Goal: Task Accomplishment & Management: Use online tool/utility

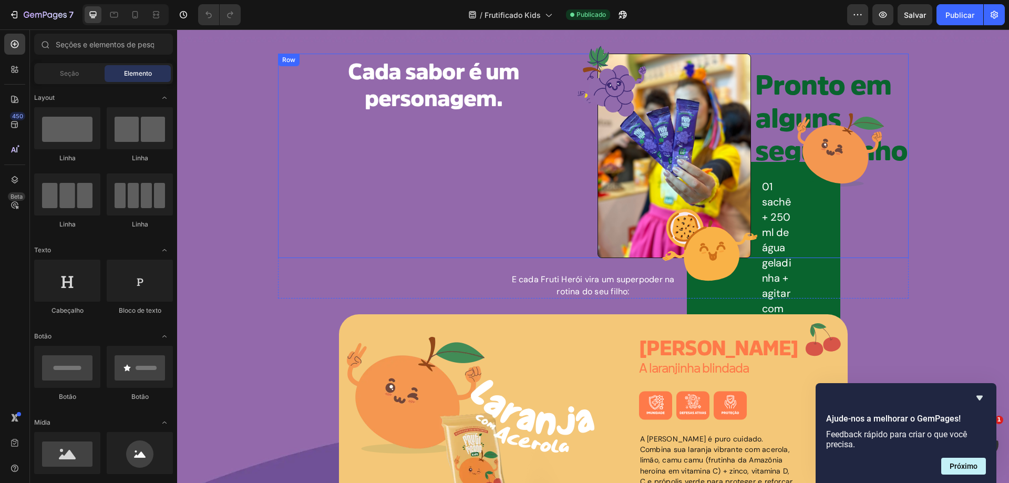
scroll to position [1174, 0]
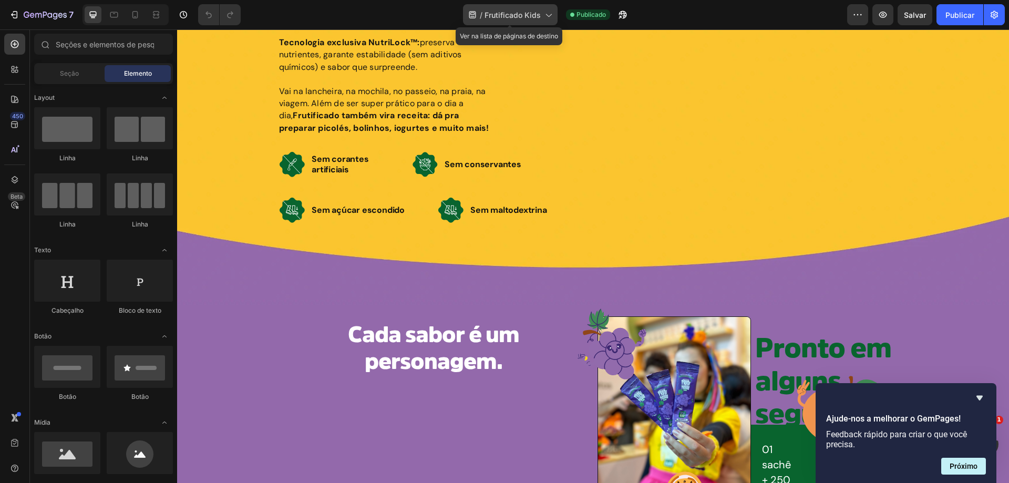
click at [549, 15] on icon at bounding box center [548, 14] width 11 height 11
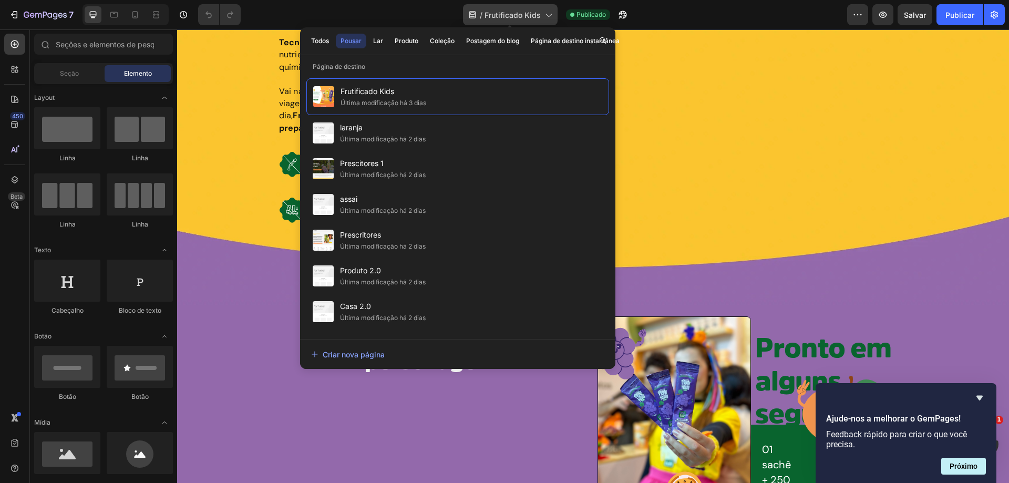
click at [548, 14] on icon at bounding box center [548, 14] width 11 height 11
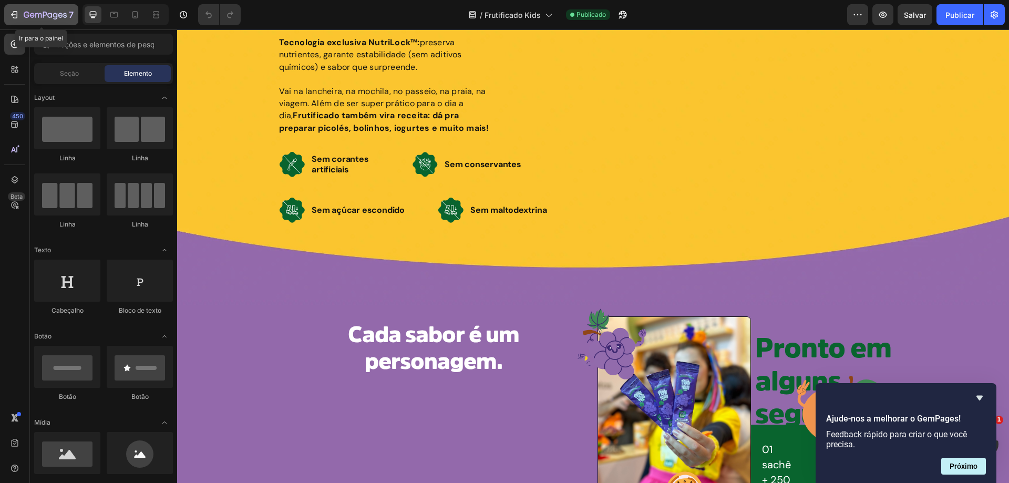
click at [33, 17] on icon "button" at bounding box center [45, 15] width 43 height 9
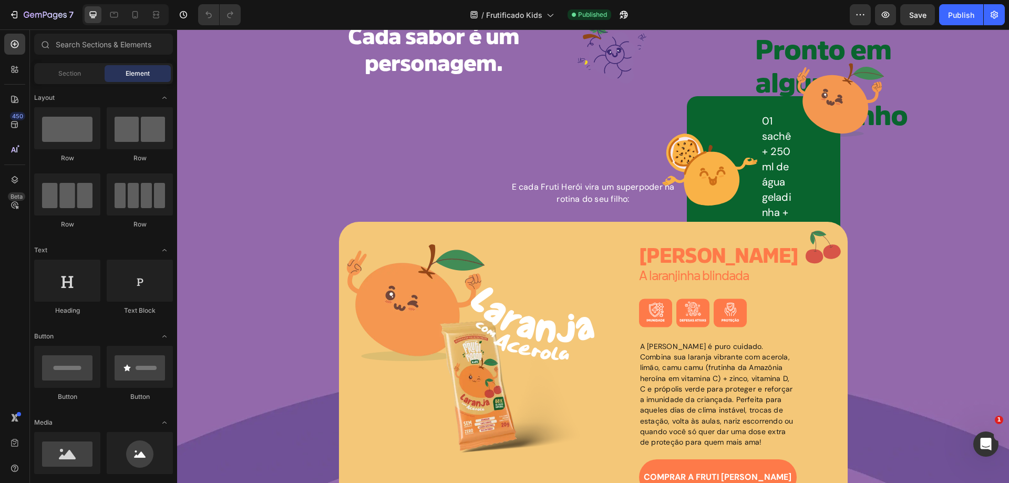
scroll to position [1261, 0]
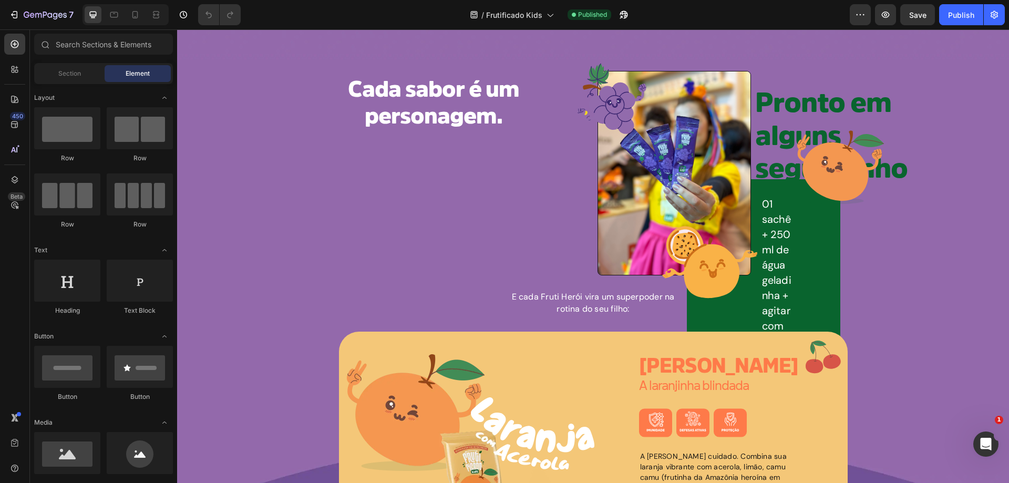
scroll to position [1314, 0]
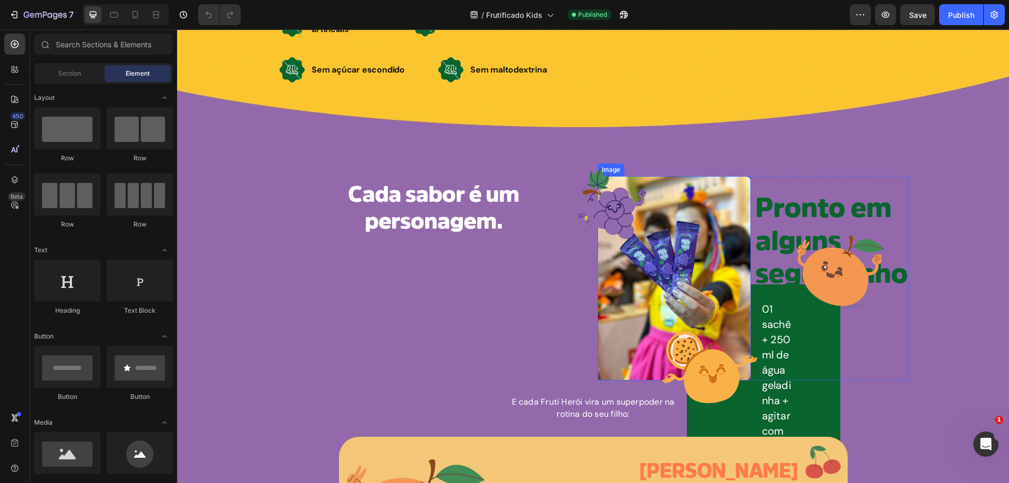
click at [663, 275] on img at bounding box center [674, 278] width 153 height 204
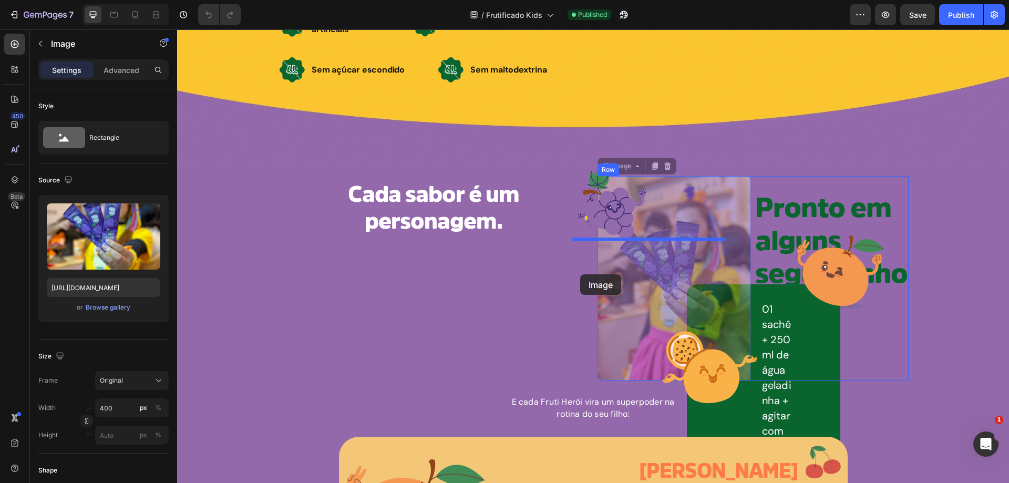
drag, startPoint x: 625, startPoint y: 273, endPoint x: 580, endPoint y: 274, distance: 45.2
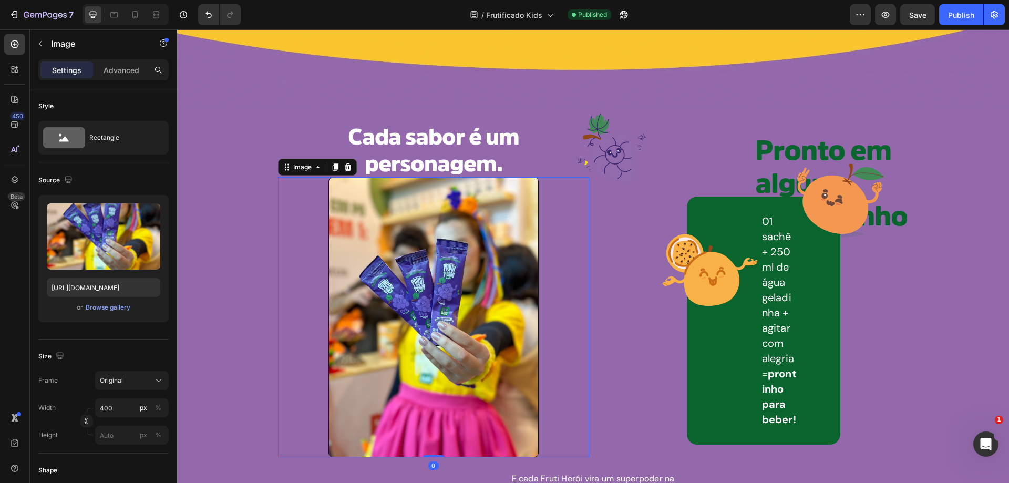
scroll to position [1472, 0]
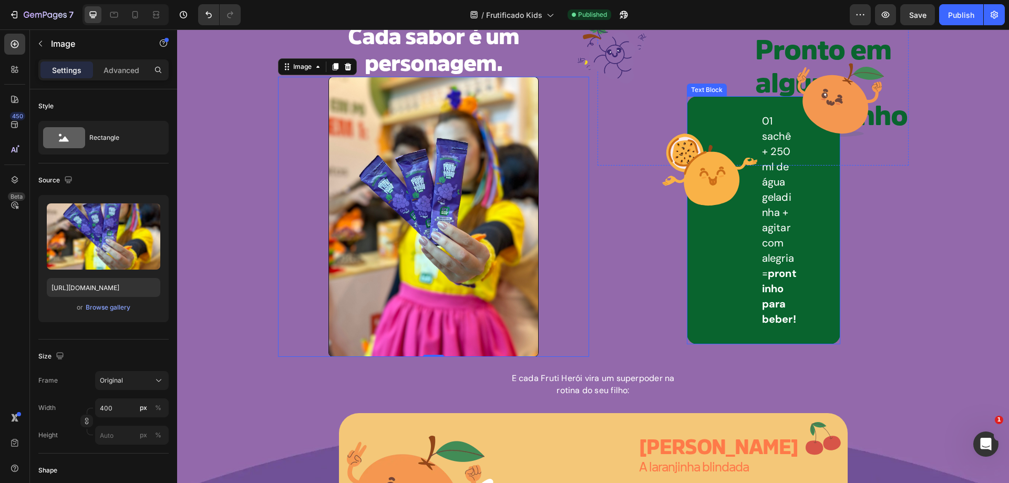
click at [726, 262] on div "01 sachê + 250 ml de água geladinha + agitar com alegria = prontinho para beber…" at bounding box center [763, 220] width 153 height 248
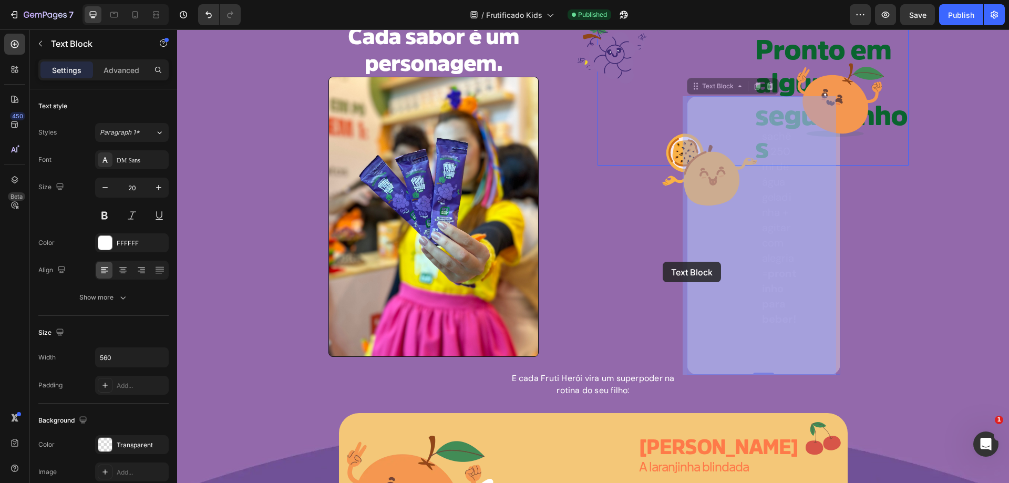
drag, startPoint x: 725, startPoint y: 262, endPoint x: 654, endPoint y: 262, distance: 71.0
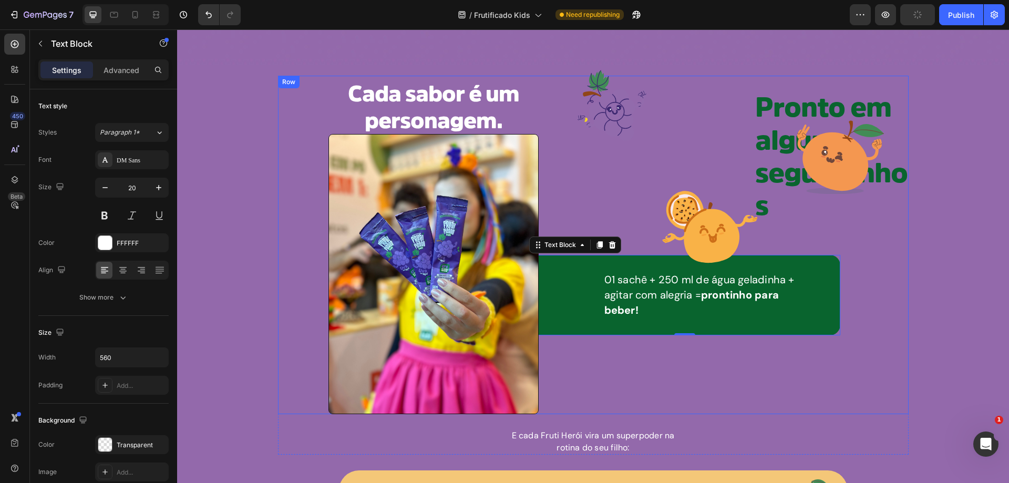
scroll to position [1367, 0]
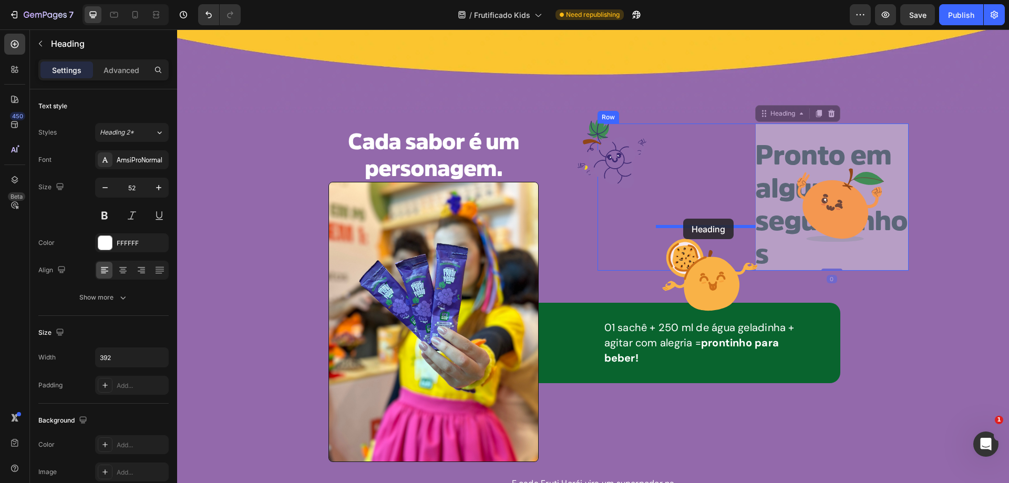
drag, startPoint x: 791, startPoint y: 210, endPoint x: 683, endPoint y: 219, distance: 107.6
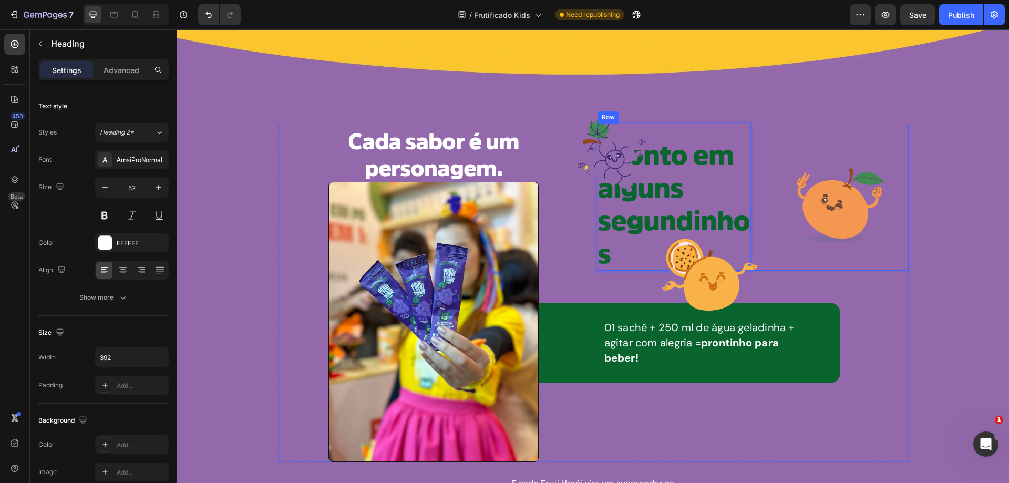
drag, startPoint x: 680, startPoint y: 219, endPoint x: 747, endPoint y: 219, distance: 66.8
click at [672, 198] on span "Pronto em alguns segundinhos" at bounding box center [674, 205] width 152 height 126
click at [207, 11] on icon "Undo/Redo" at bounding box center [208, 14] width 11 height 11
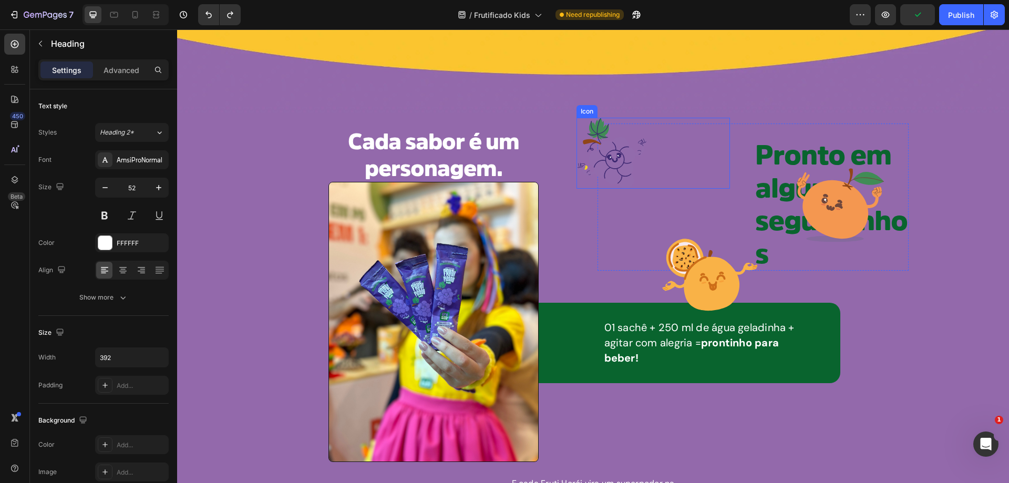
click at [614, 164] on icon at bounding box center [612, 163] width 47 height 52
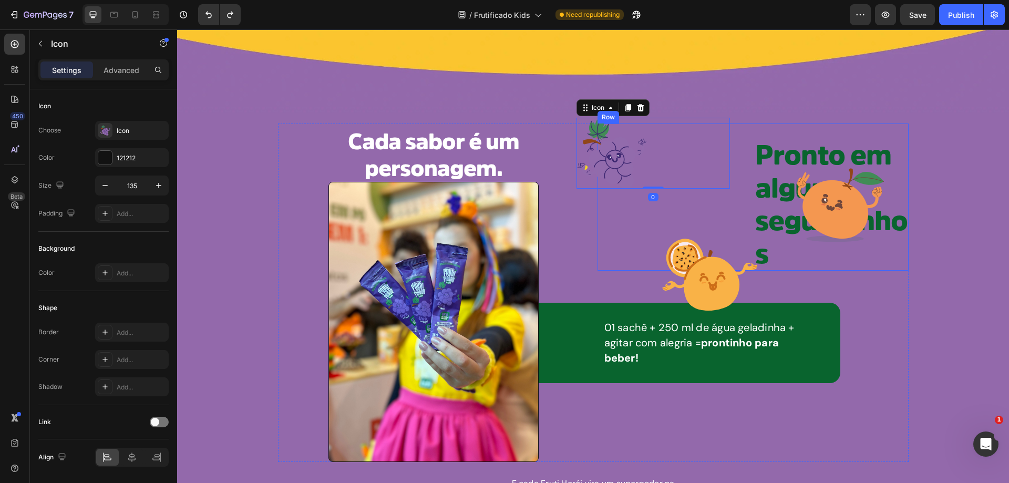
click at [640, 204] on div "Icon Icon 0" at bounding box center [674, 197] width 153 height 147
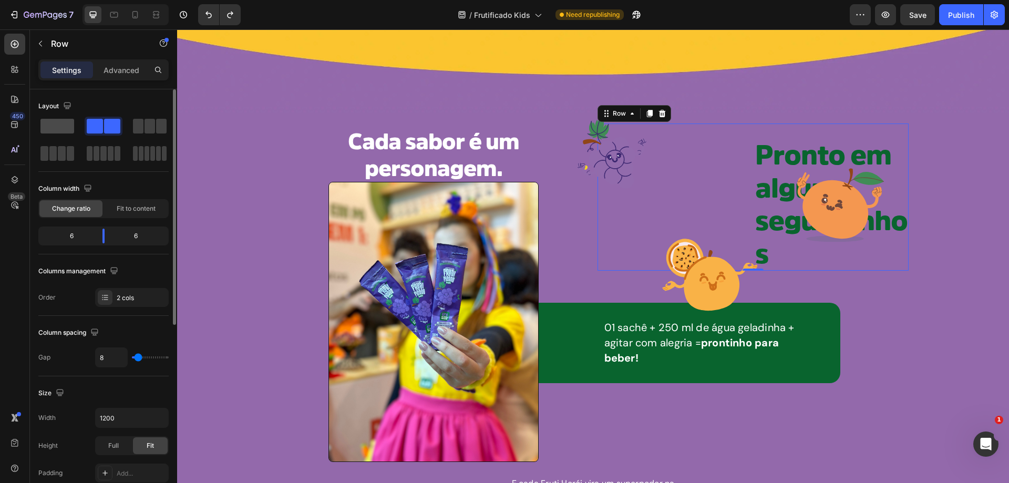
click at [63, 131] on span at bounding box center [57, 126] width 34 height 15
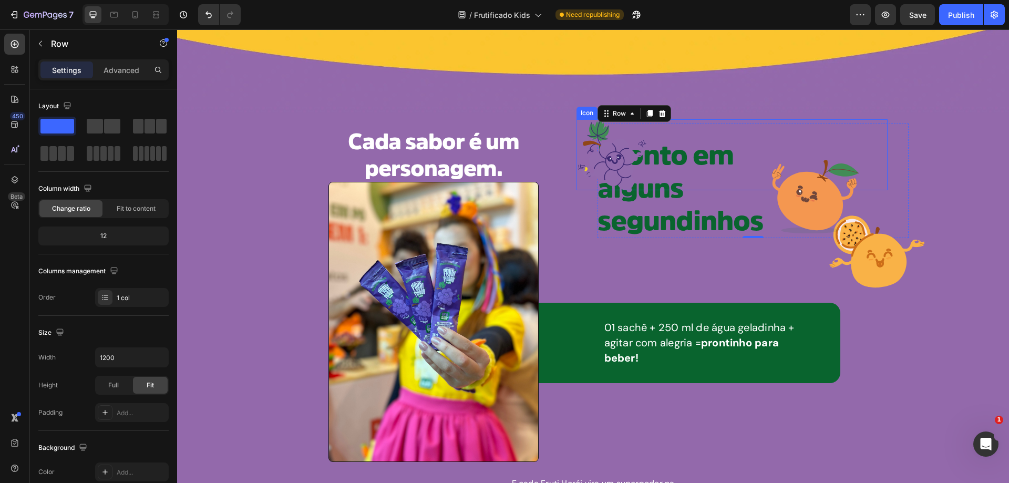
click at [613, 162] on icon at bounding box center [615, 161] width 4 height 3
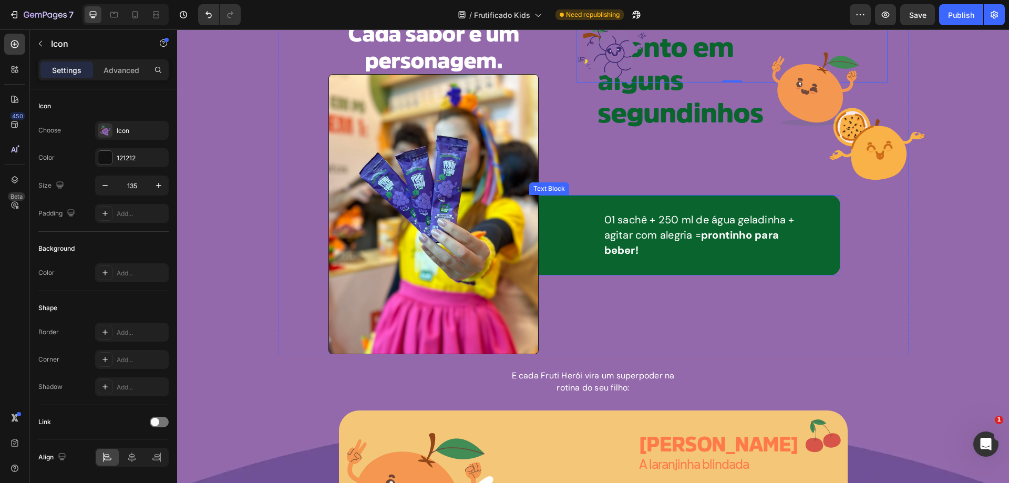
scroll to position [1396, 0]
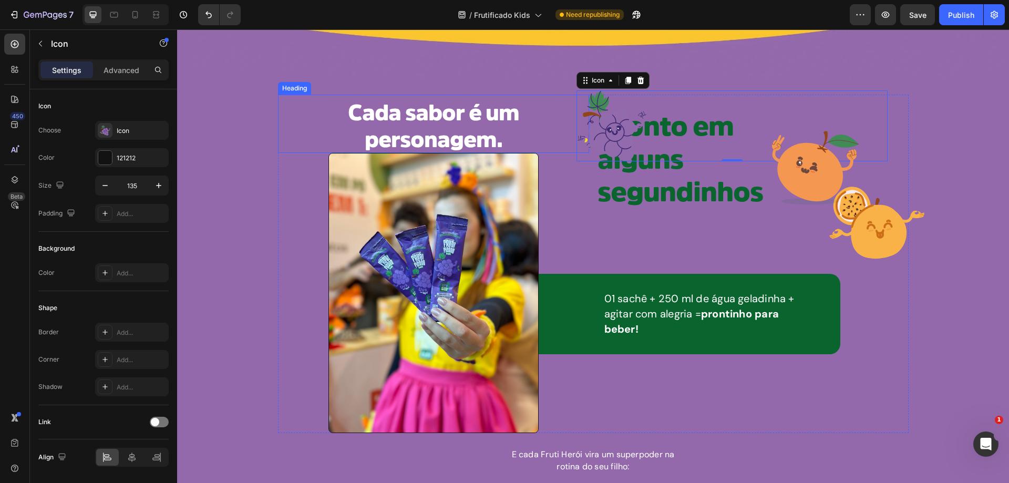
click at [440, 135] on span "Cada sabor é um personagem." at bounding box center [433, 126] width 171 height 48
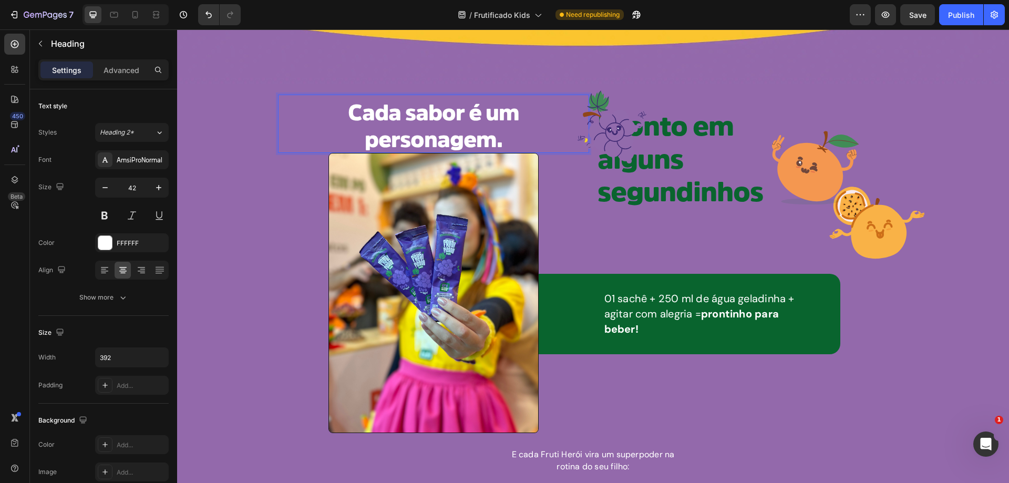
drag, startPoint x: 433, startPoint y: 129, endPoint x: 433, endPoint y: 116, distance: 12.6
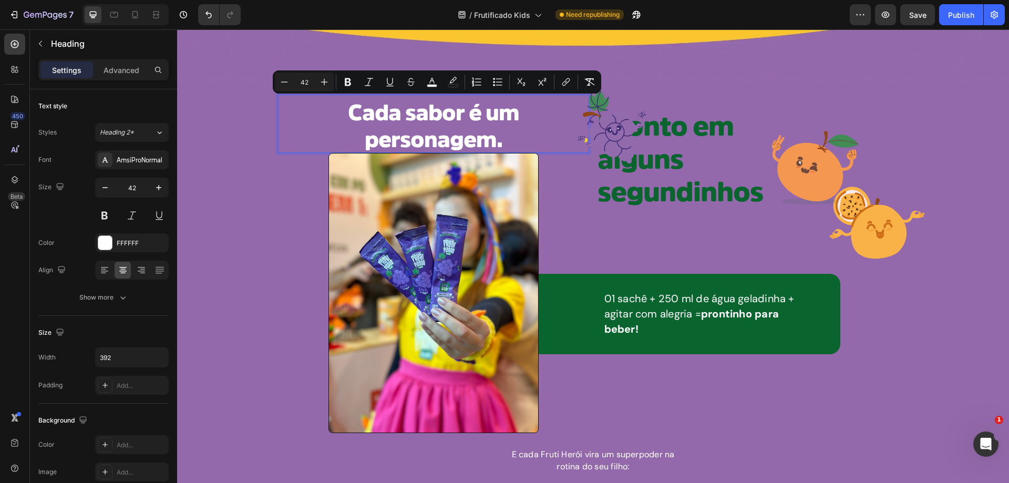
click at [493, 129] on span "Cada sabor é um personagem." at bounding box center [433, 126] width 171 height 48
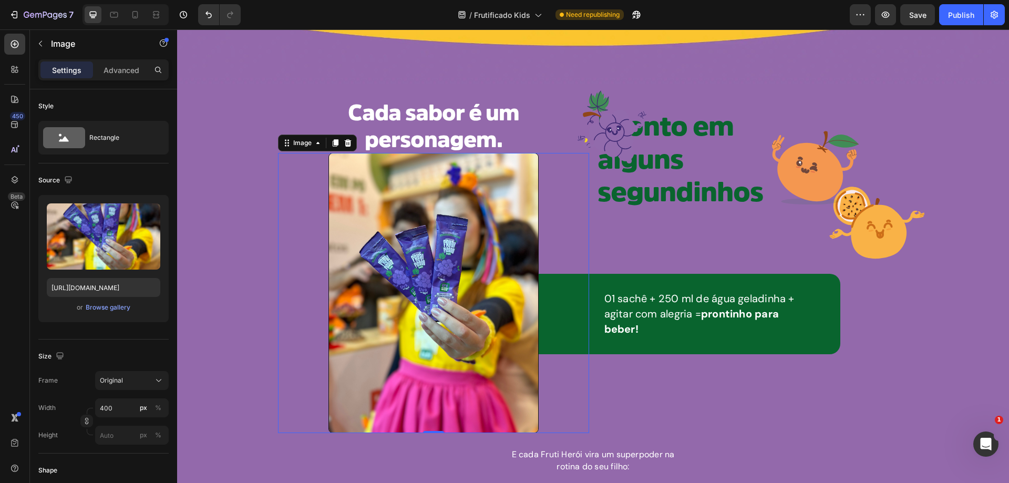
click at [475, 219] on img at bounding box center [434, 293] width 210 height 280
click at [506, 143] on p "⁠⁠⁠⁠⁠⁠⁠ Cada sabor é um personagem." at bounding box center [434, 126] width 206 height 53
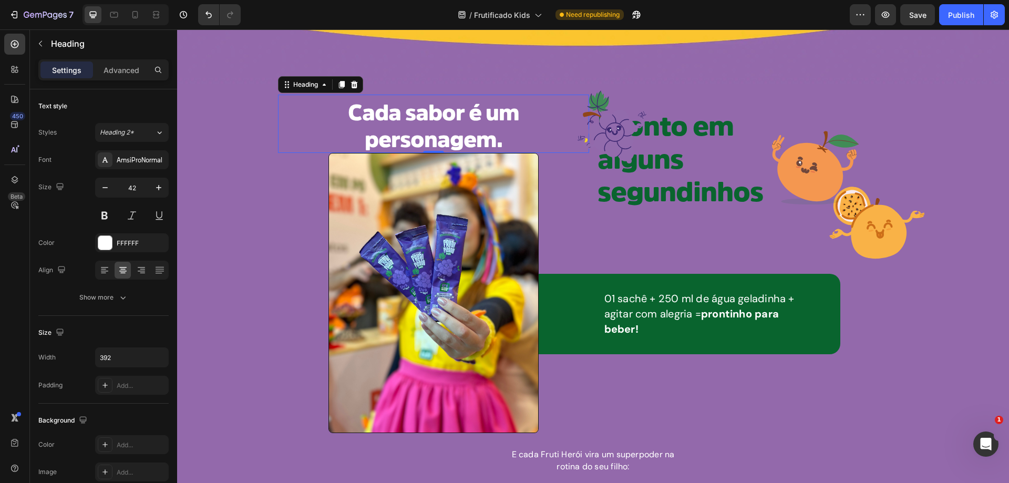
click at [502, 146] on p "Cada sabor é um personagem." at bounding box center [434, 126] width 206 height 53
click at [670, 132] on div "Icon" at bounding box center [732, 125] width 311 height 71
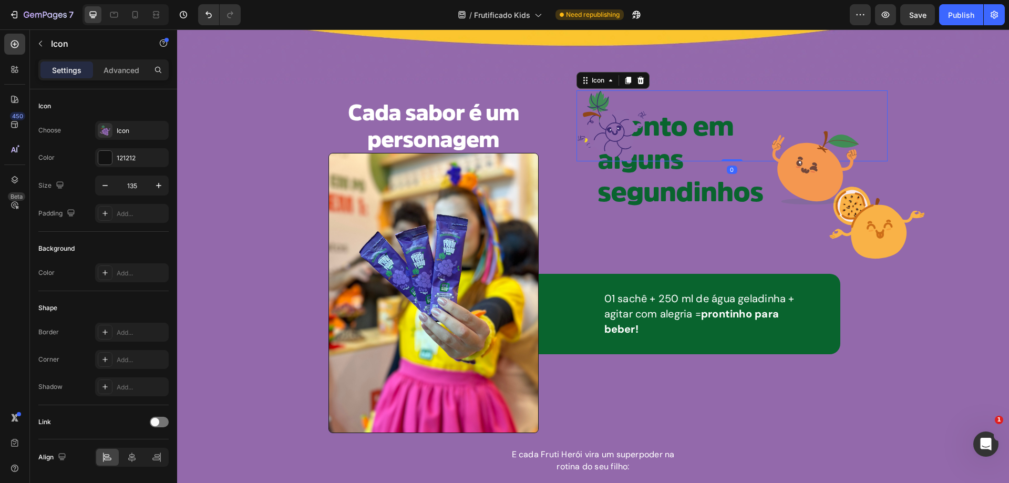
click at [743, 126] on div "Icon 0" at bounding box center [732, 125] width 311 height 71
click at [738, 134] on div "Icon 0" at bounding box center [732, 125] width 311 height 71
click at [732, 130] on div "Icon 0" at bounding box center [732, 125] width 311 height 71
click at [705, 191] on span "Pronto em alguns segundinhos" at bounding box center [681, 159] width 166 height 93
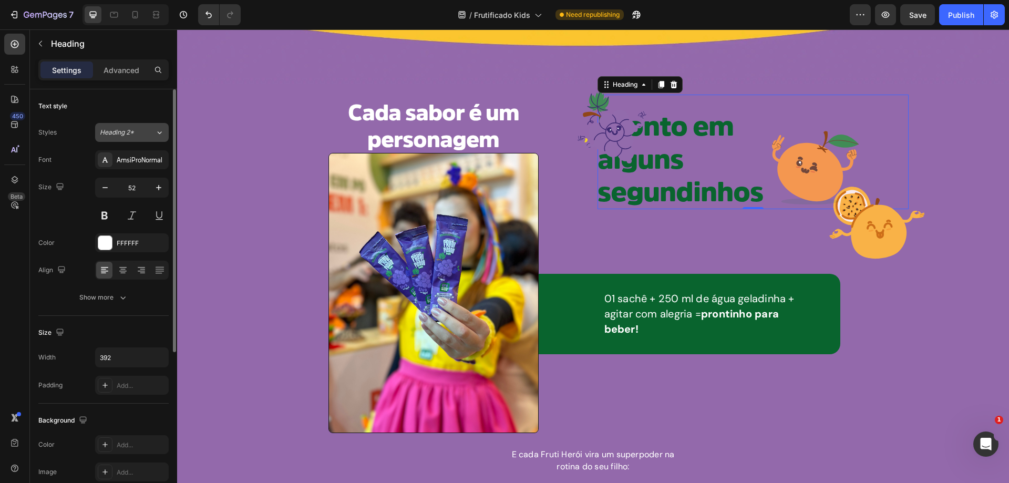
click at [157, 131] on icon at bounding box center [159, 132] width 9 height 11
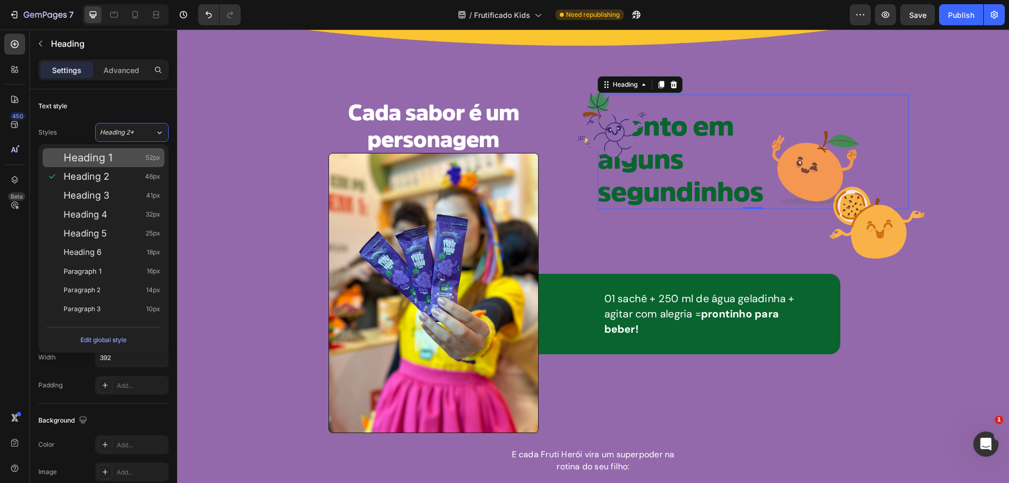
click at [140, 155] on div "Heading 1 52px" at bounding box center [112, 157] width 97 height 11
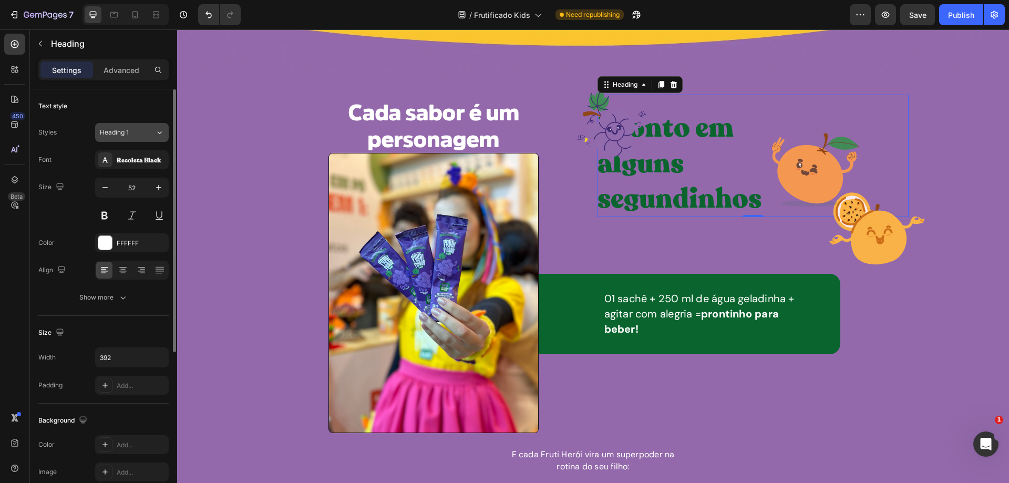
click at [158, 134] on icon at bounding box center [159, 132] width 9 height 11
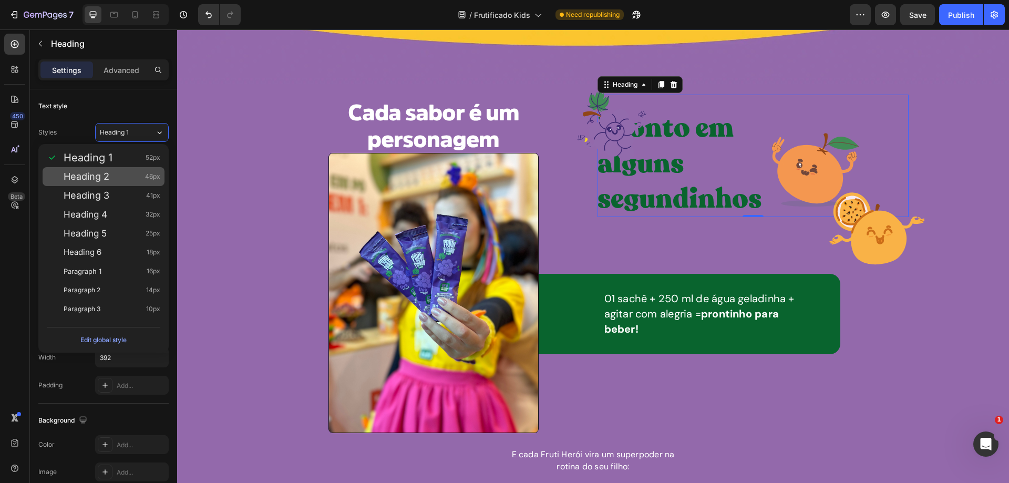
click at [112, 170] on div "Heading 2 46px" at bounding box center [104, 176] width 122 height 19
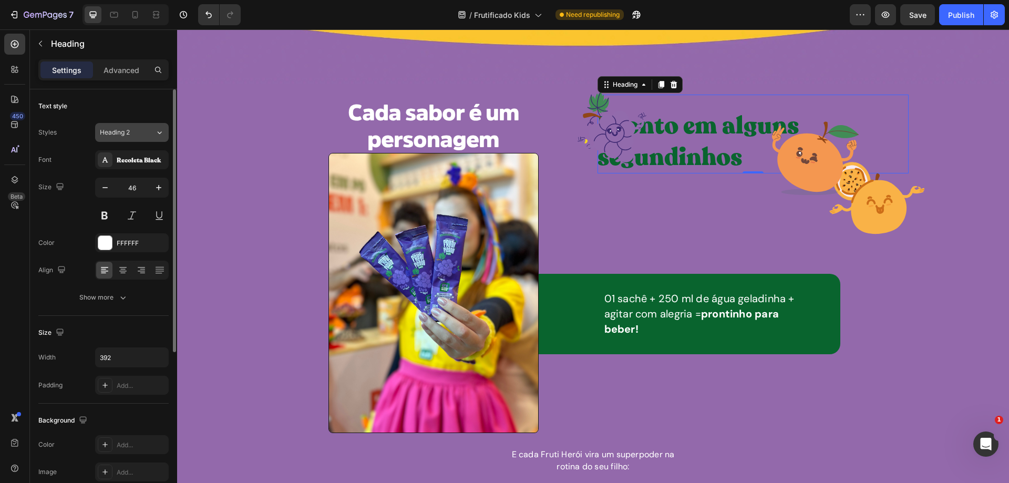
click at [161, 137] on icon at bounding box center [159, 132] width 9 height 11
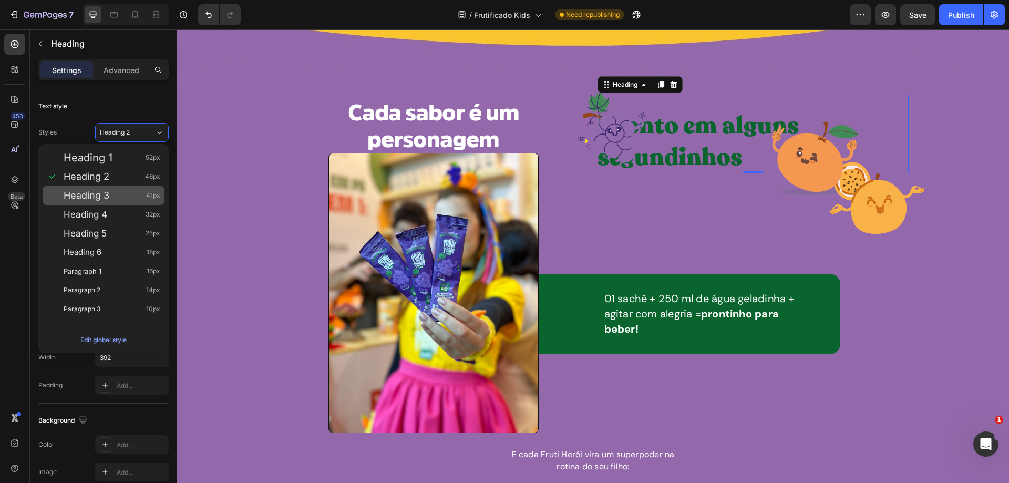
click at [137, 193] on div "Heading 3 41px" at bounding box center [112, 195] width 97 height 11
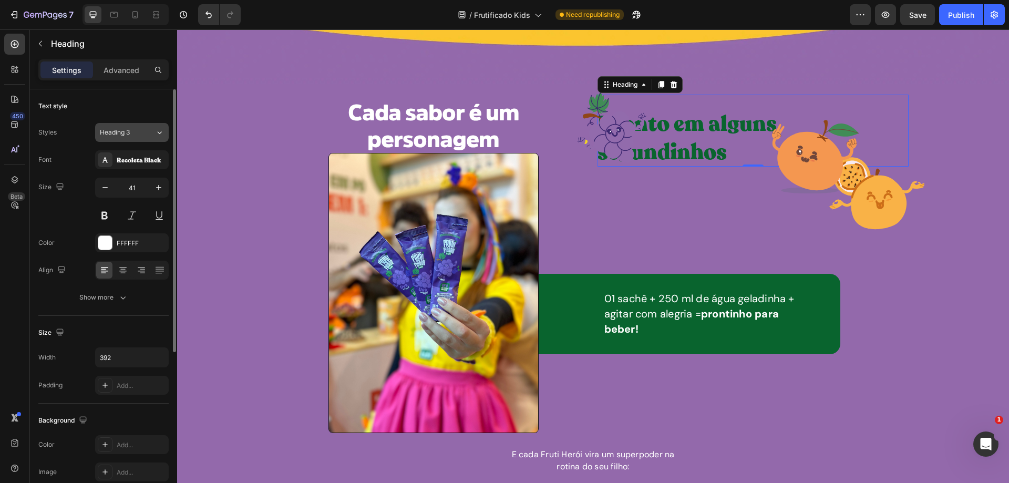
click at [162, 131] on icon at bounding box center [159, 132] width 9 height 11
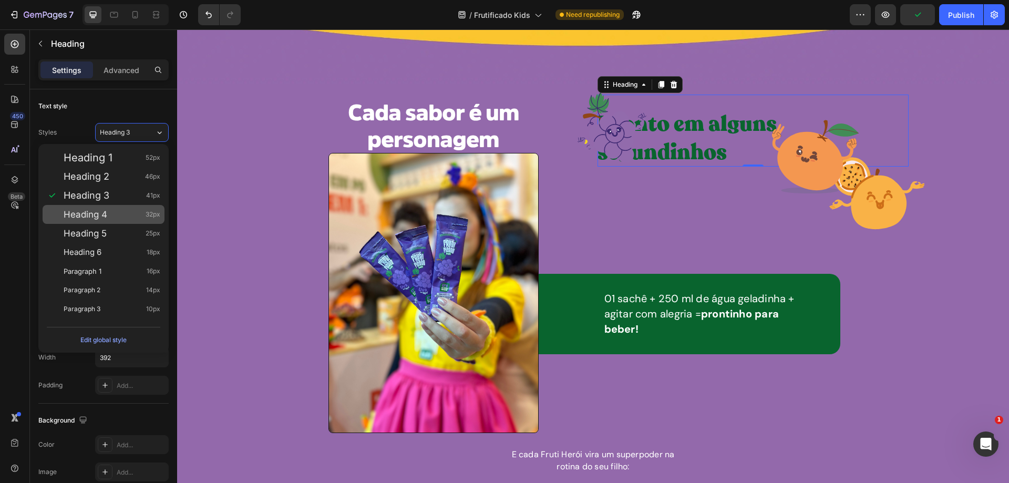
click at [144, 207] on div "Heading 4 32px" at bounding box center [104, 214] width 122 height 19
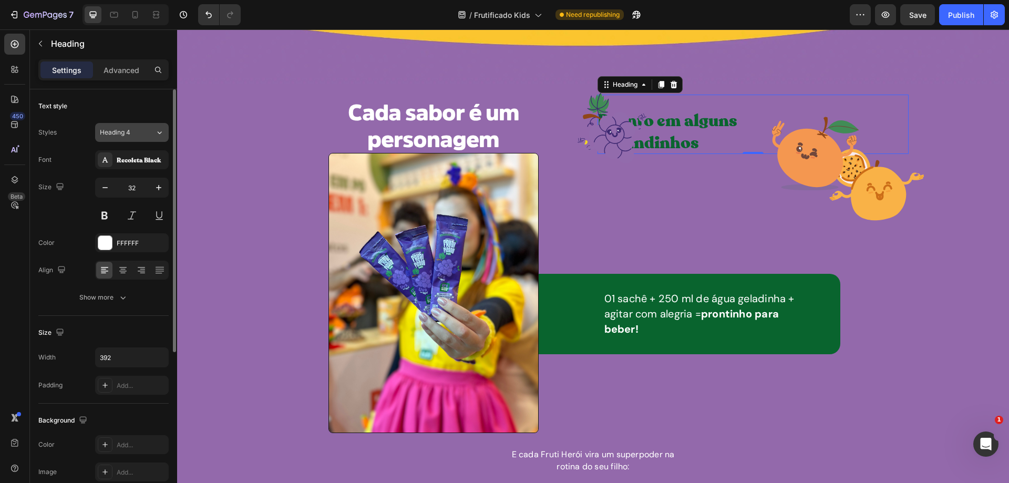
click at [159, 135] on icon at bounding box center [159, 132] width 9 height 11
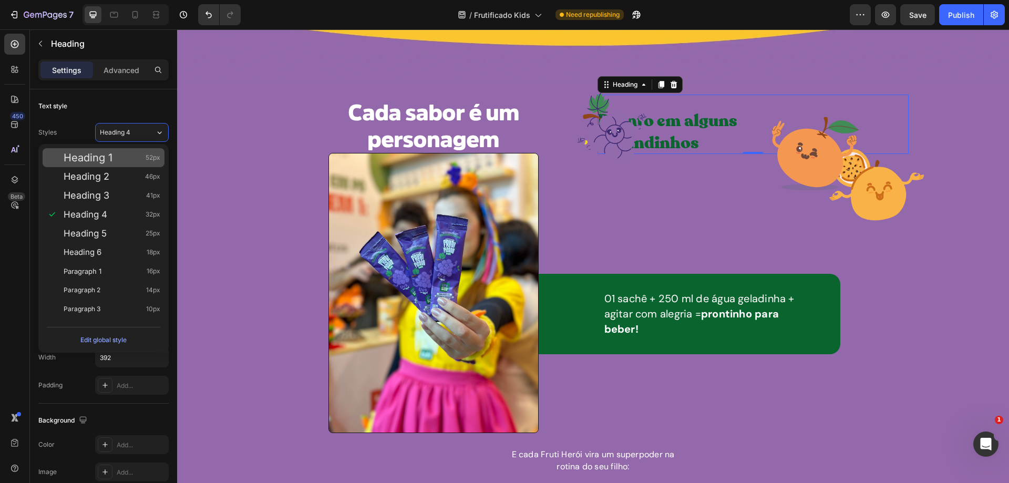
click at [112, 162] on span "Heading 1" at bounding box center [88, 157] width 49 height 11
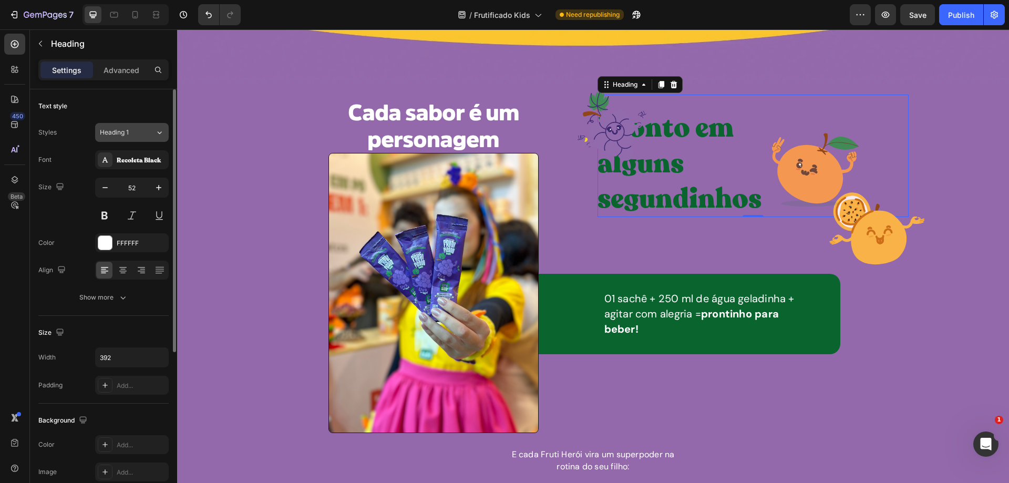
click at [155, 132] on icon at bounding box center [159, 132] width 9 height 11
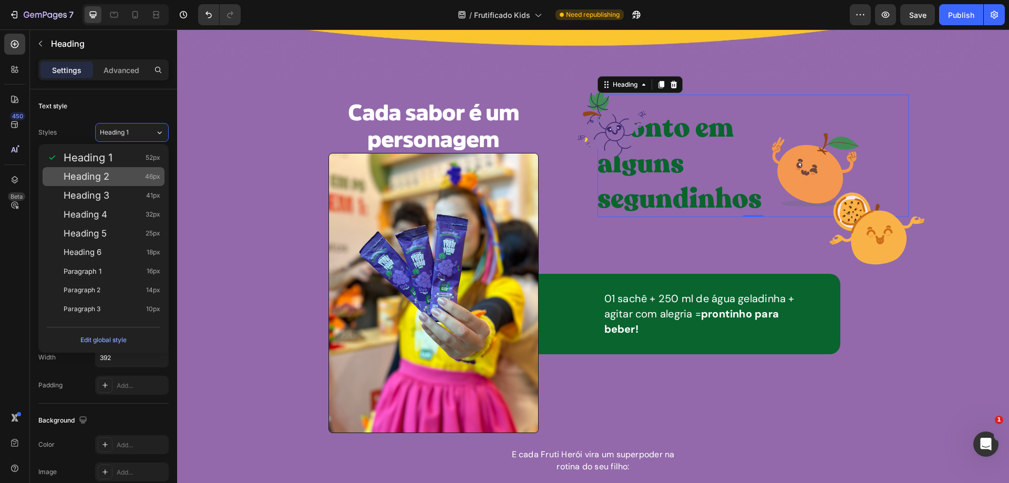
click at [114, 173] on div "Heading 2 46px" at bounding box center [112, 176] width 97 height 11
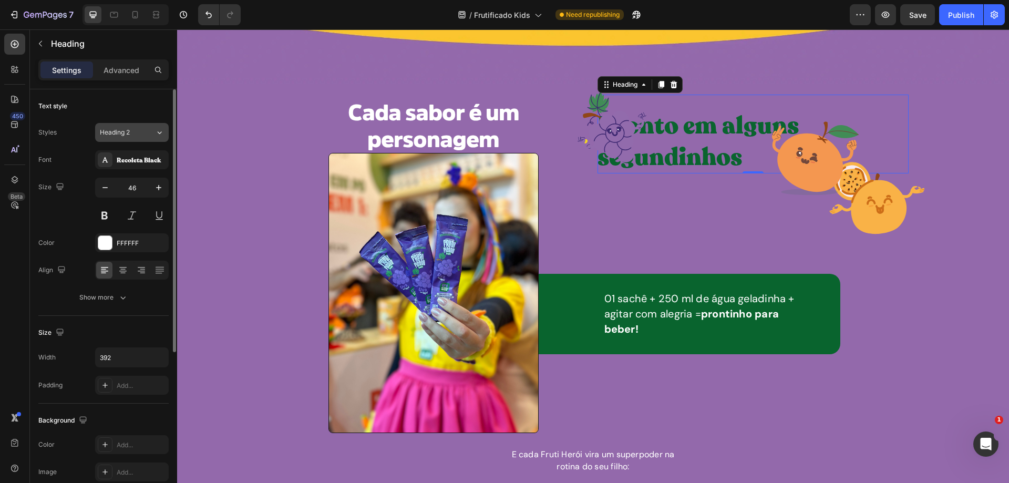
click at [160, 129] on icon at bounding box center [159, 132] width 9 height 11
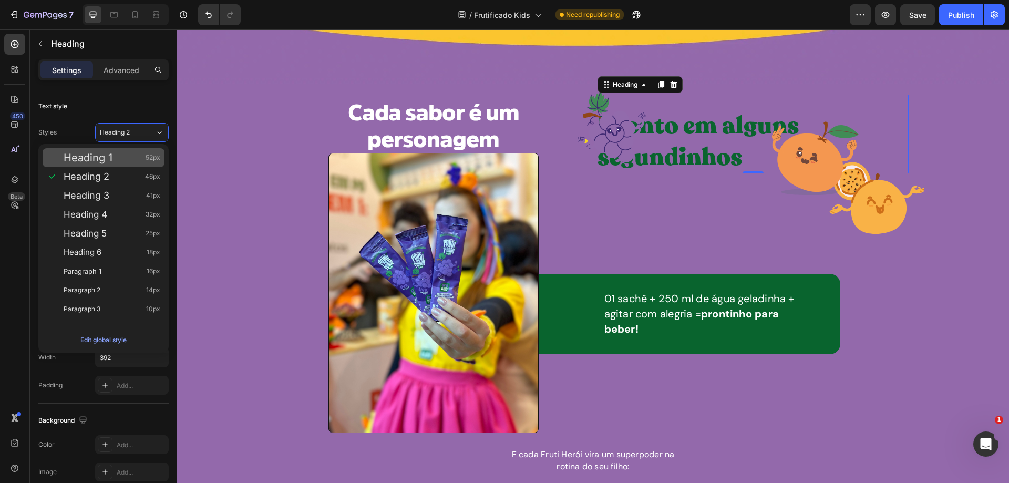
click at [126, 159] on div "Heading 1 52px" at bounding box center [112, 157] width 97 height 11
type input "52"
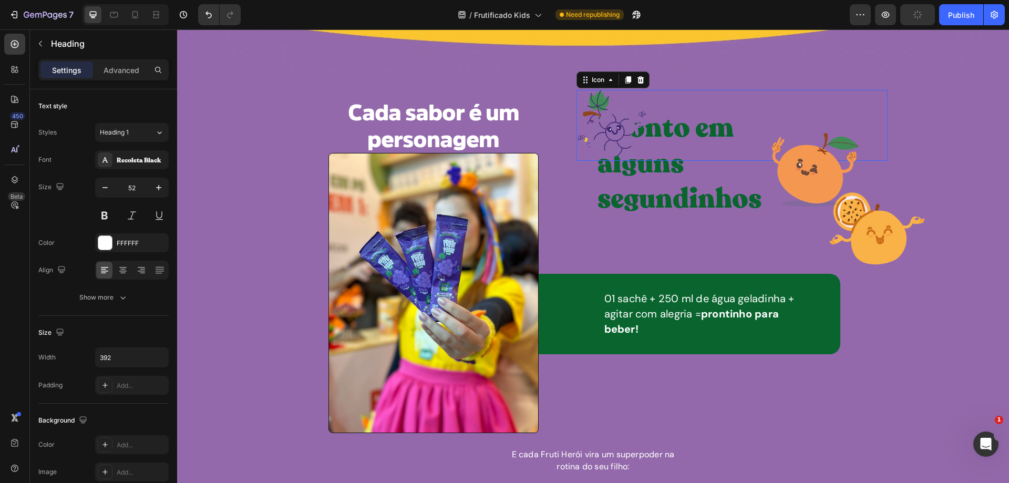
click at [609, 136] on icon at bounding box center [612, 135] width 47 height 52
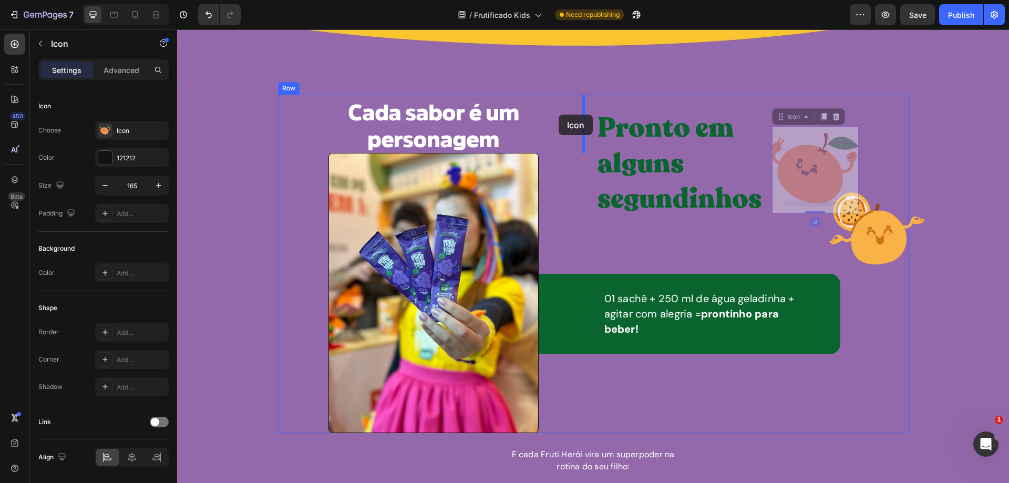
drag, startPoint x: 816, startPoint y: 172, endPoint x: 559, endPoint y: 115, distance: 263.4
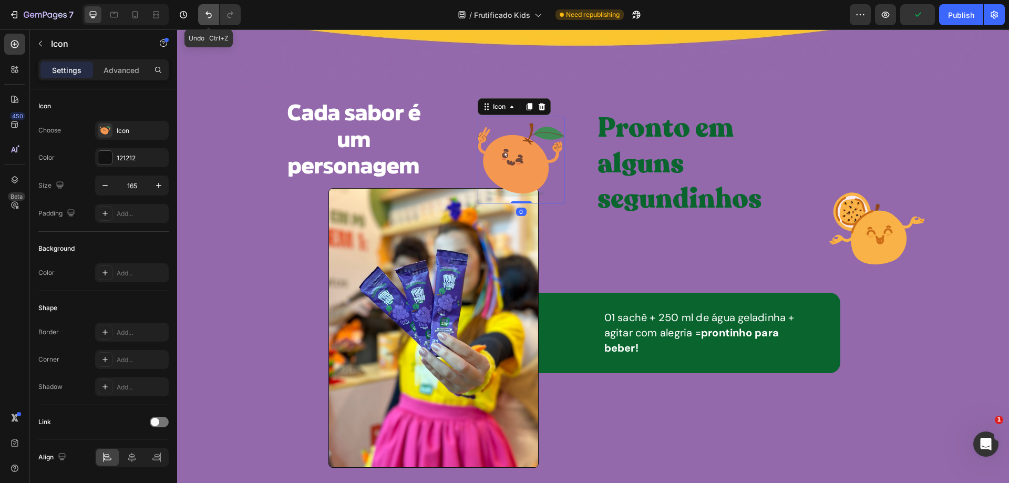
click at [202, 18] on button "Undo/Redo" at bounding box center [208, 14] width 21 height 21
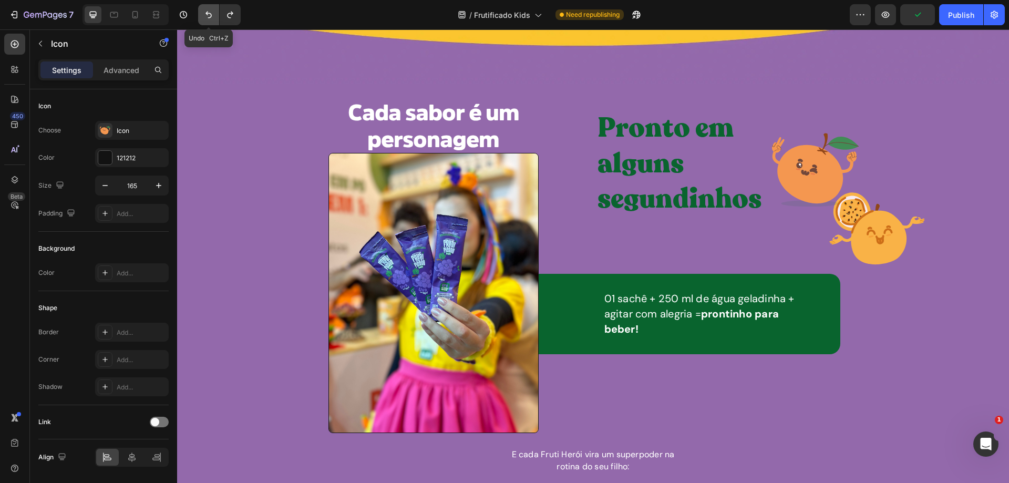
click at [202, 18] on button "Undo/Redo" at bounding box center [208, 14] width 21 height 21
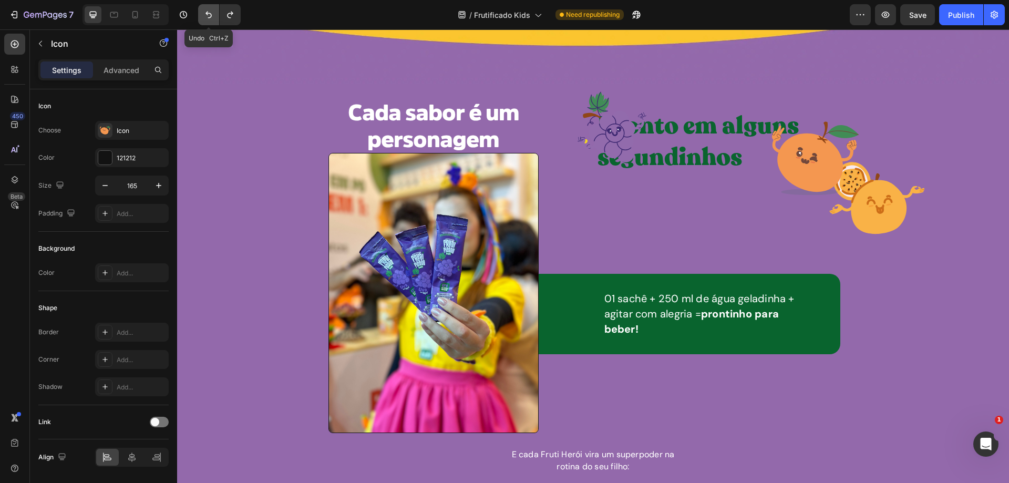
click at [202, 18] on button "Undo/Redo" at bounding box center [208, 14] width 21 height 21
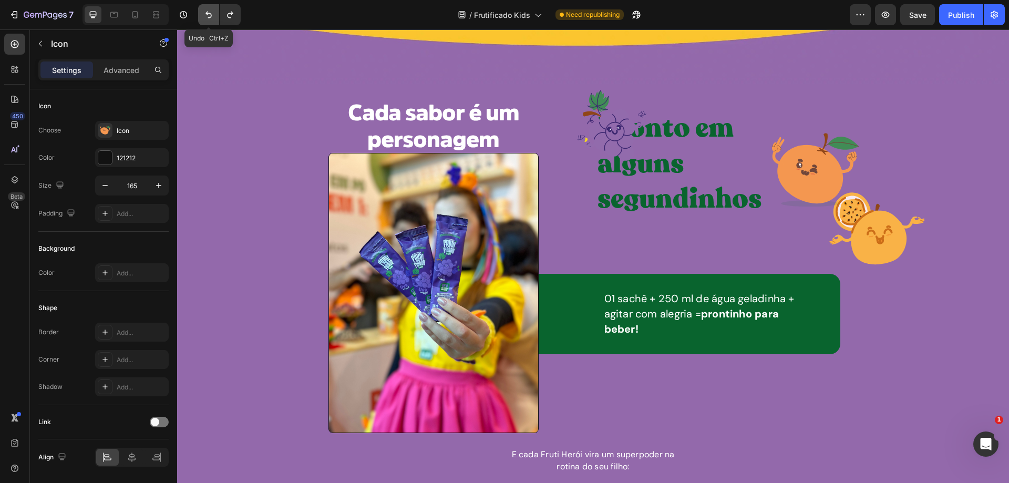
click at [202, 18] on button "Undo/Redo" at bounding box center [208, 14] width 21 height 21
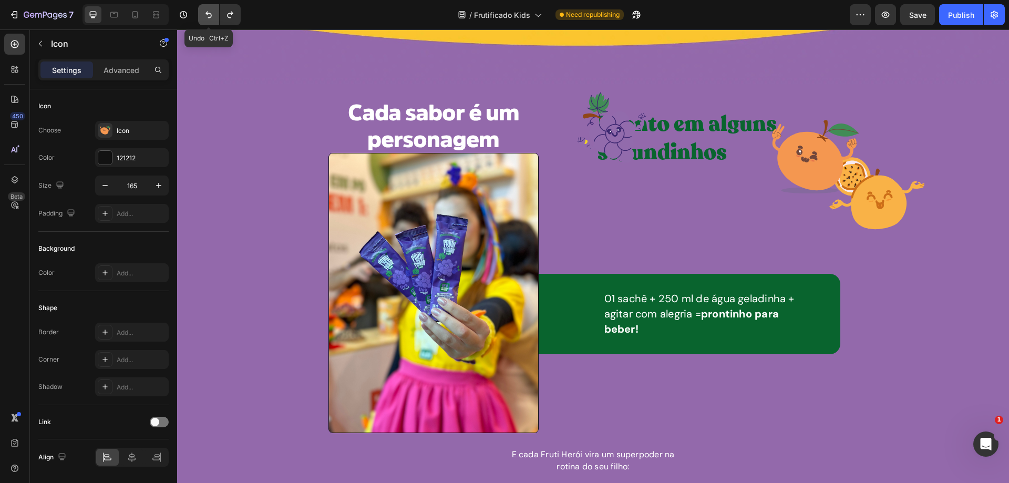
click at [202, 18] on button "Undo/Redo" at bounding box center [208, 14] width 21 height 21
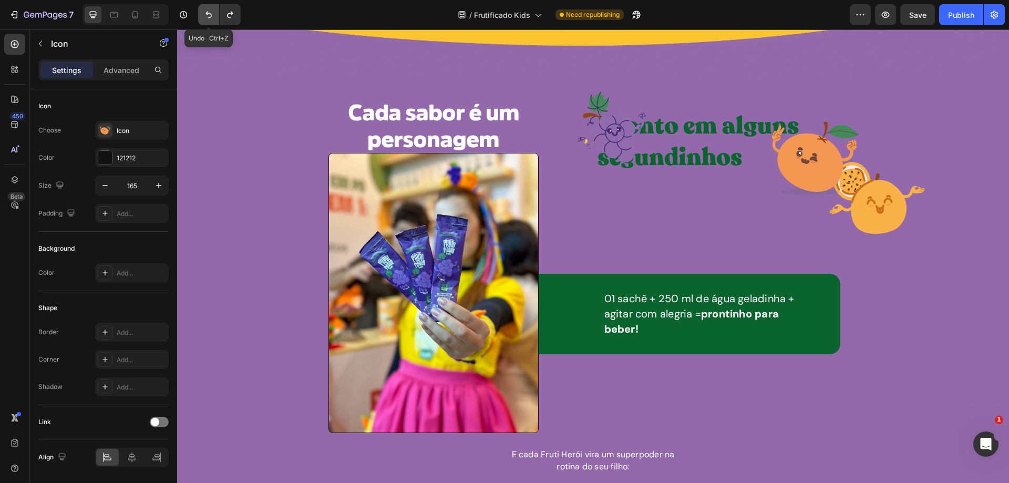
click at [202, 18] on button "Undo/Redo" at bounding box center [208, 14] width 21 height 21
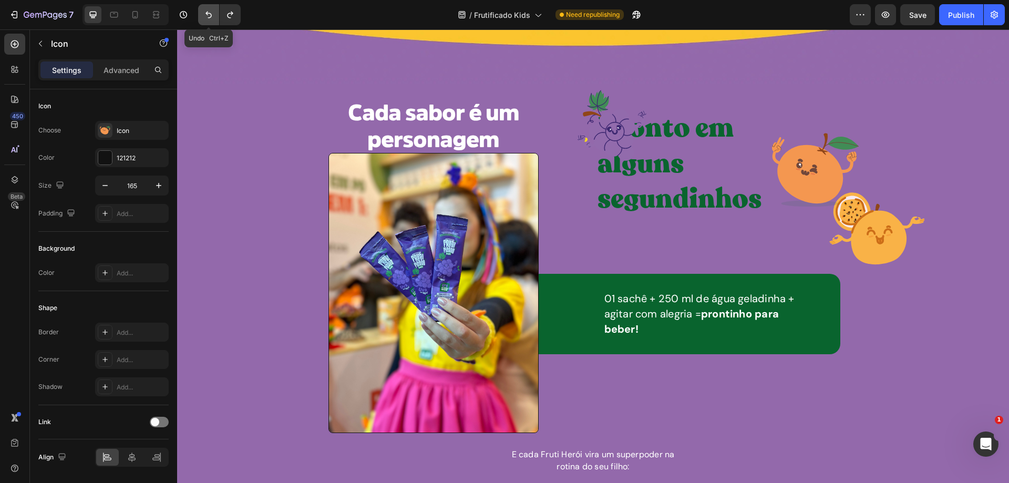
click at [202, 18] on button "Undo/Redo" at bounding box center [208, 14] width 21 height 21
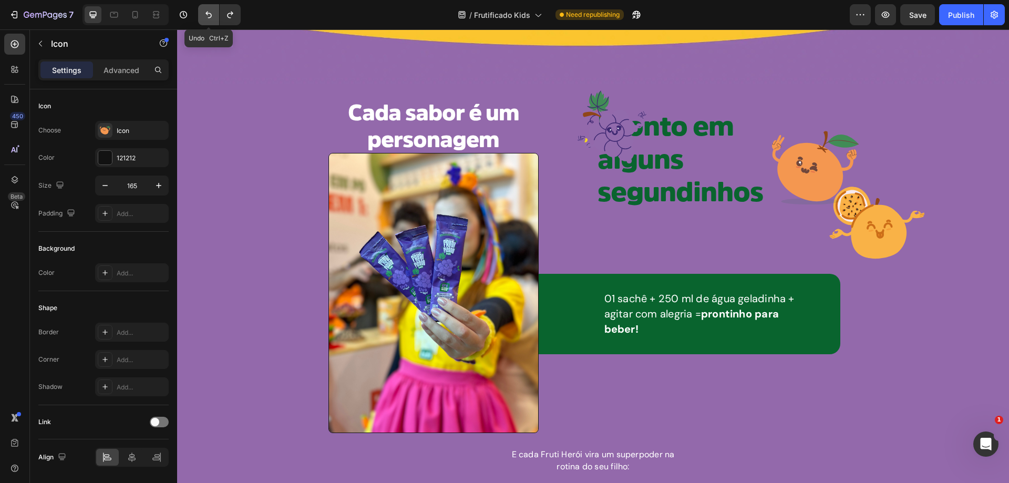
click at [202, 18] on button "Undo/Redo" at bounding box center [208, 14] width 21 height 21
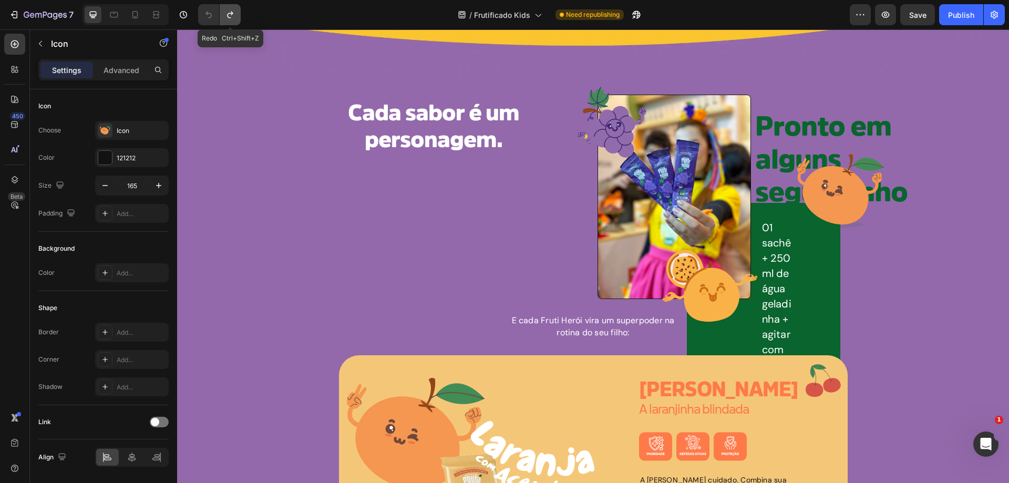
click at [230, 19] on icon "Undo/Redo" at bounding box center [230, 14] width 11 height 11
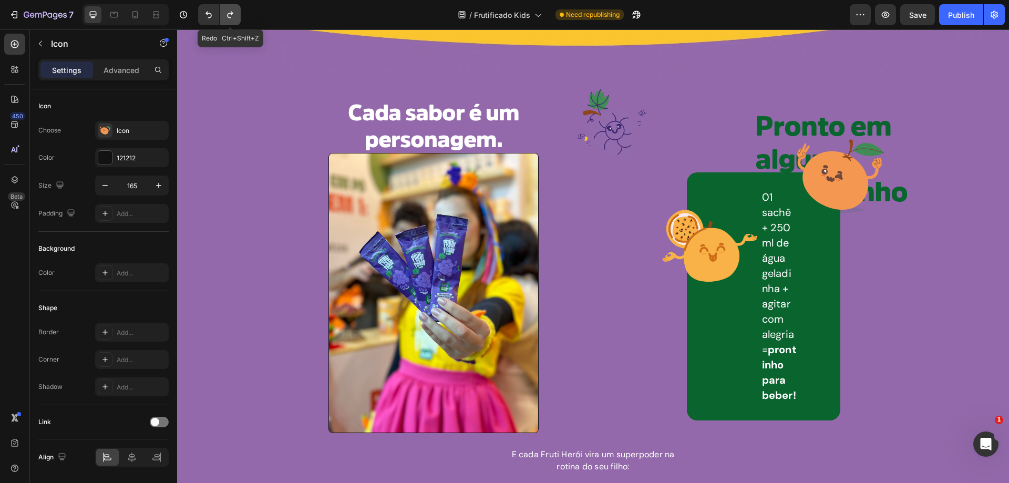
click at [230, 19] on icon "Undo/Redo" at bounding box center [230, 14] width 11 height 11
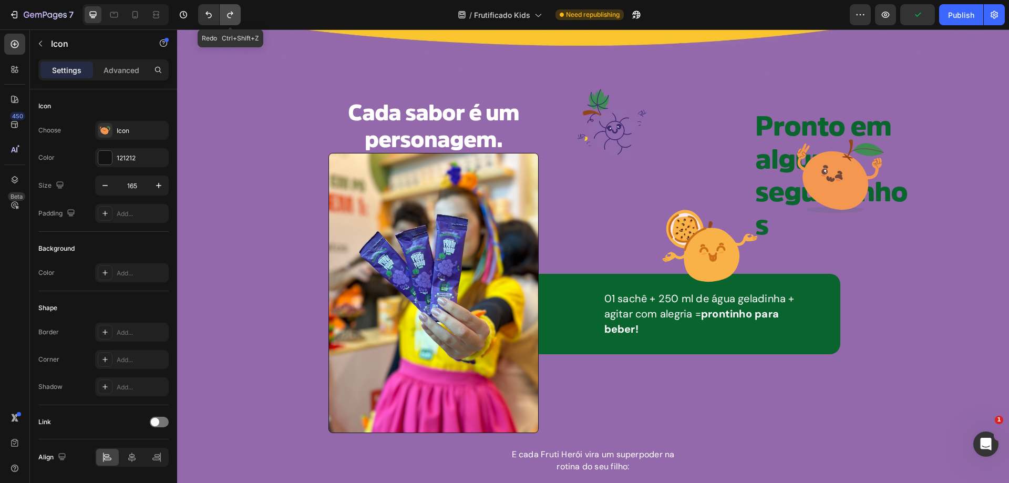
click at [230, 19] on icon "Undo/Redo" at bounding box center [230, 14] width 11 height 11
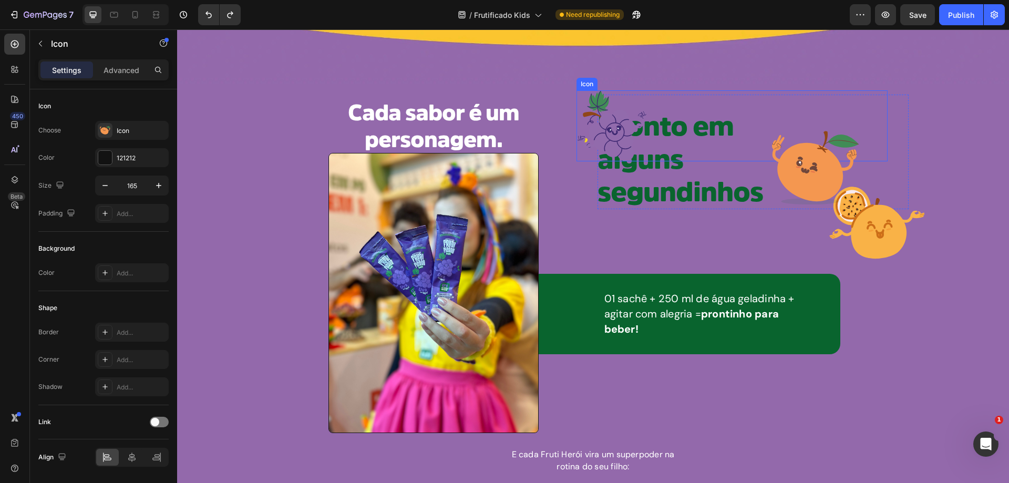
click at [589, 126] on icon at bounding box center [612, 135] width 47 height 52
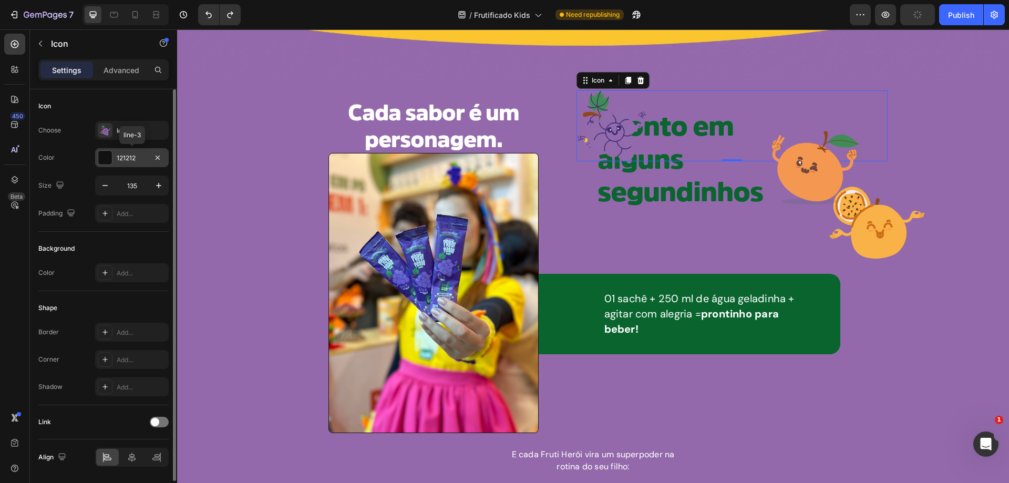
click at [108, 157] on div at bounding box center [105, 158] width 14 height 14
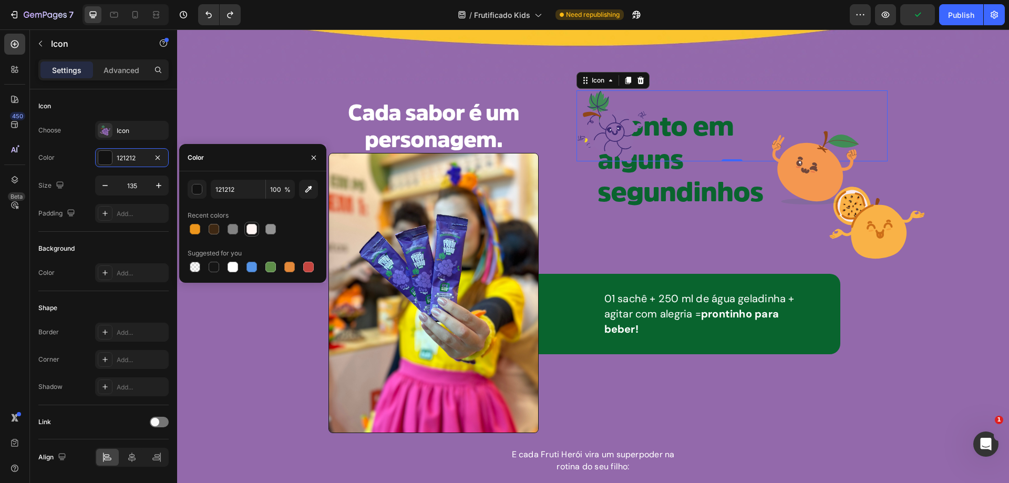
click at [249, 228] on div at bounding box center [252, 229] width 11 height 11
type input "FFF5F3"
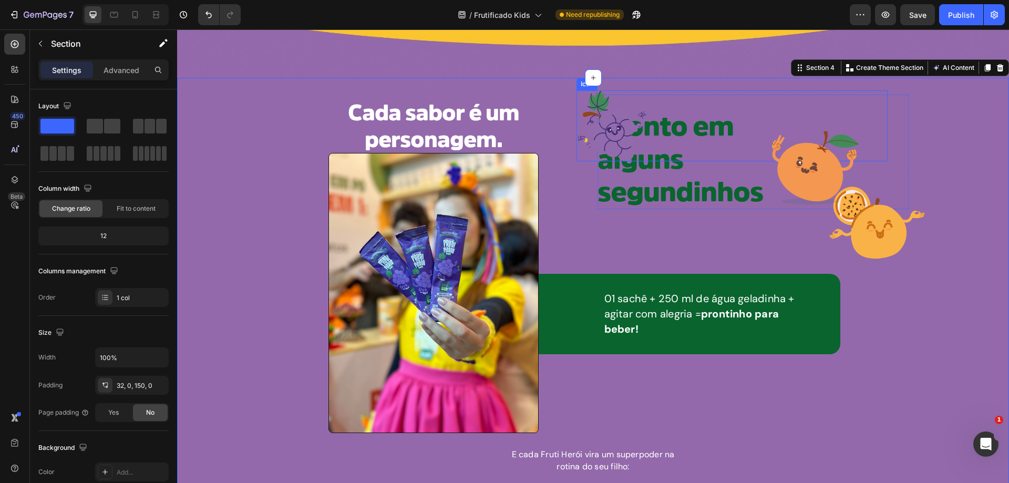
click at [588, 116] on icon at bounding box center [611, 125] width 69 height 71
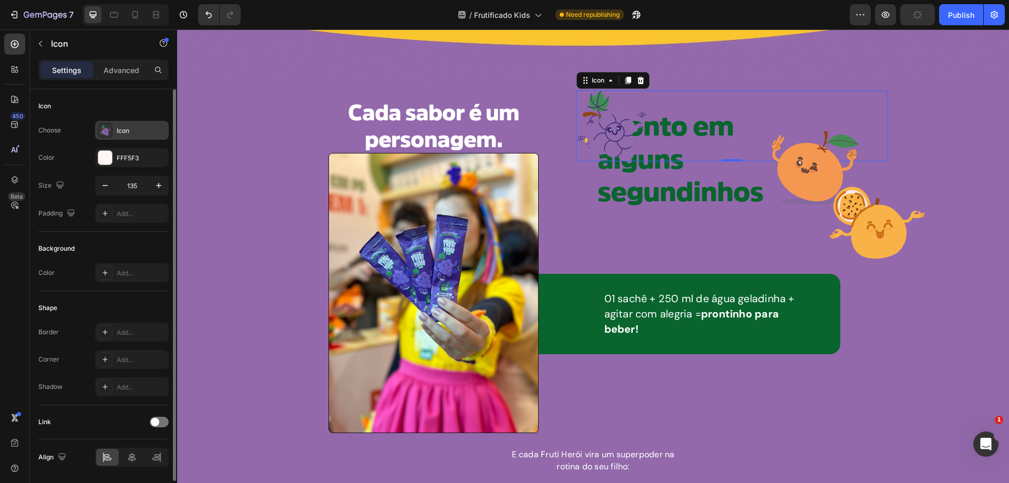
click at [124, 131] on div "Icon" at bounding box center [141, 130] width 49 height 9
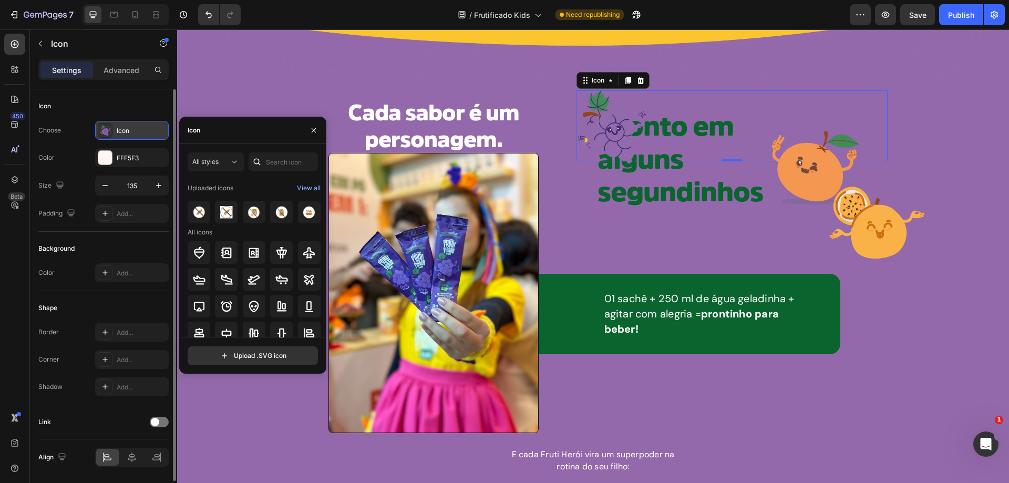
click at [124, 131] on div "Icon" at bounding box center [141, 130] width 49 height 9
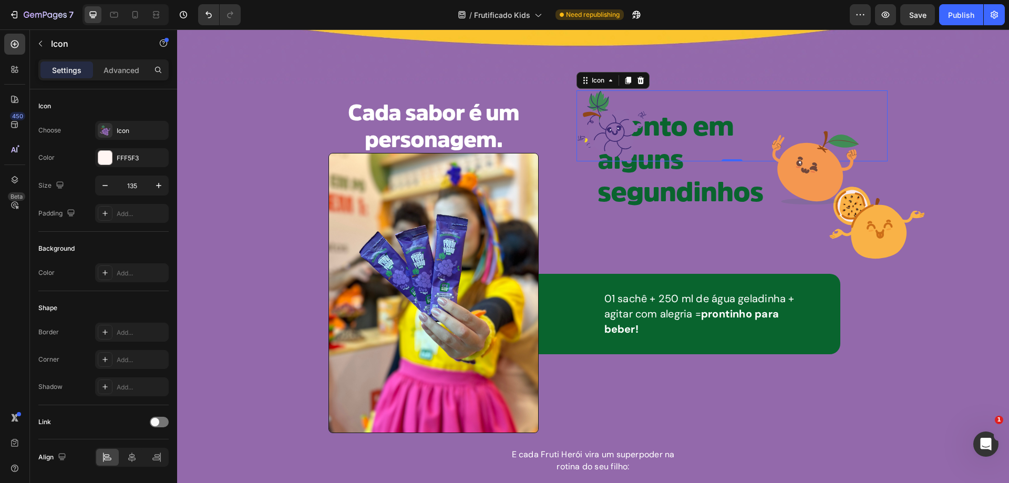
click at [629, 128] on icon at bounding box center [612, 135] width 47 height 52
click at [613, 134] on icon at bounding box center [615, 132] width 4 height 3
click at [602, 135] on icon at bounding box center [612, 135] width 47 height 52
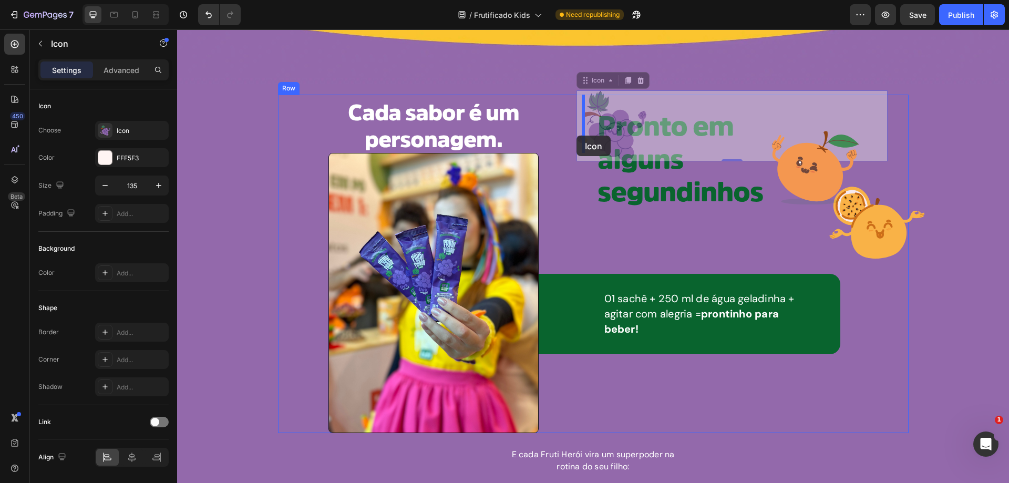
drag, startPoint x: 602, startPoint y: 135, endPoint x: 577, endPoint y: 136, distance: 25.2
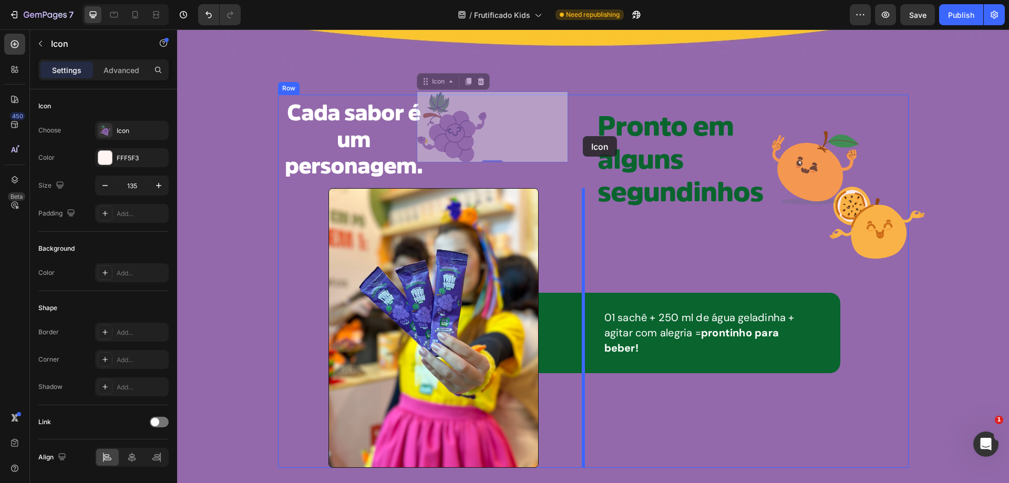
drag, startPoint x: 525, startPoint y: 136, endPoint x: 583, endPoint y: 136, distance: 57.8
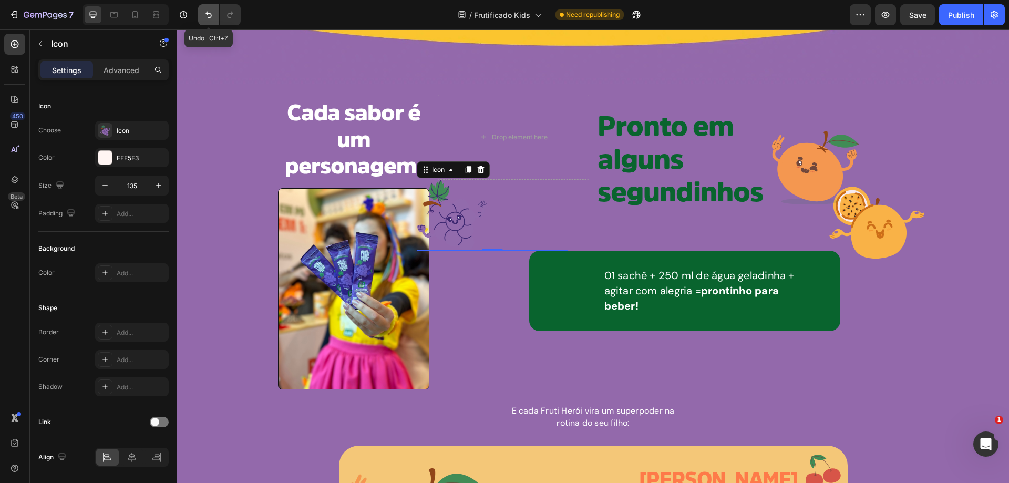
click at [207, 13] on icon "Undo/Redo" at bounding box center [209, 15] width 6 height 7
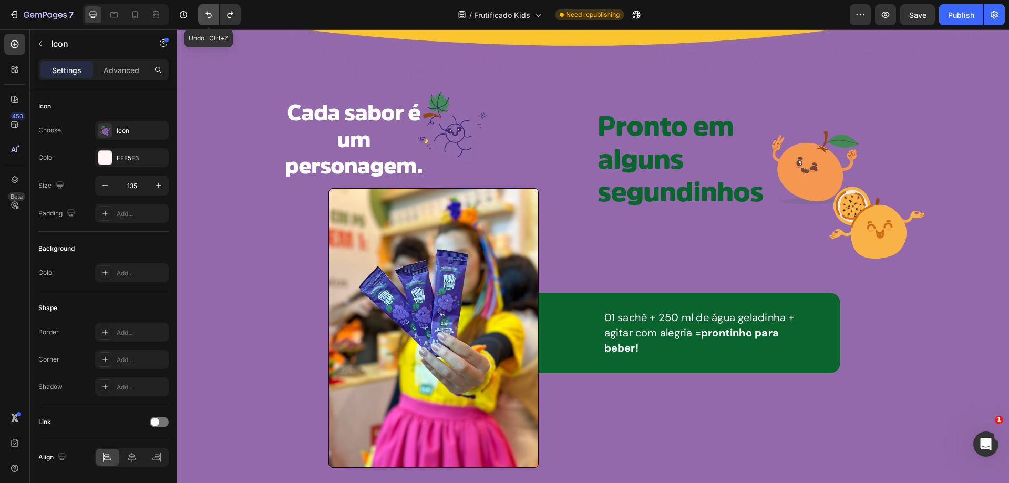
click at [207, 13] on icon "Undo/Redo" at bounding box center [209, 15] width 6 height 7
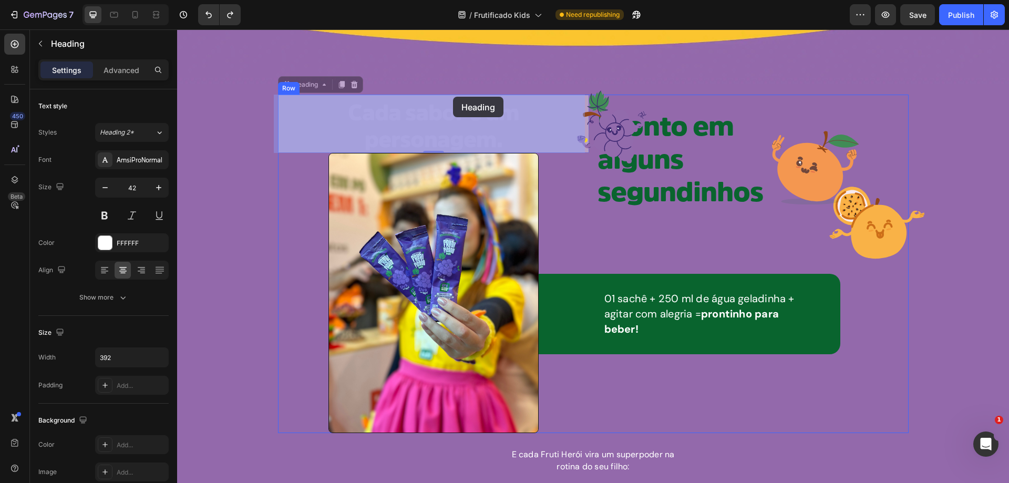
drag, startPoint x: 448, startPoint y: 122, endPoint x: 453, endPoint y: 97, distance: 25.7
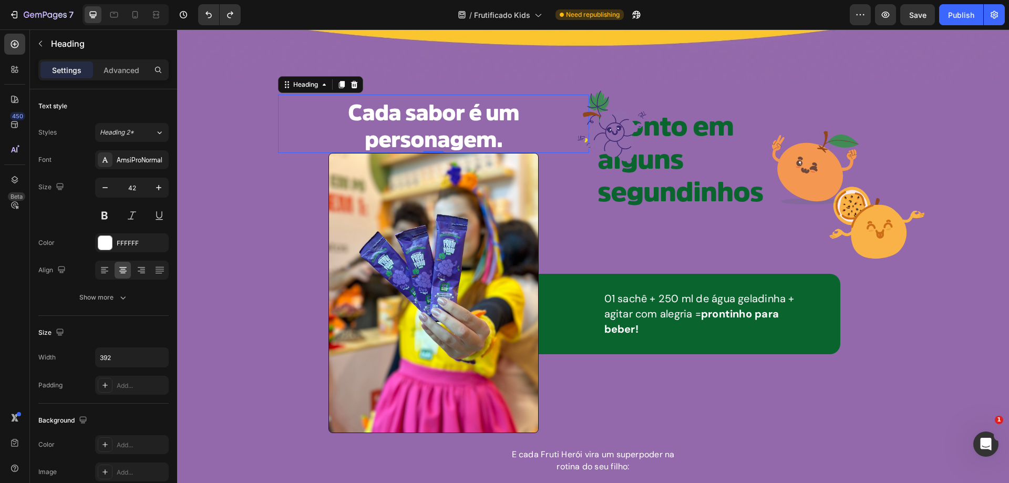
click at [507, 146] on h2 "Cada sabor é um personagem." at bounding box center [434, 126] width 206 height 53
click at [498, 199] on img at bounding box center [434, 293] width 210 height 280
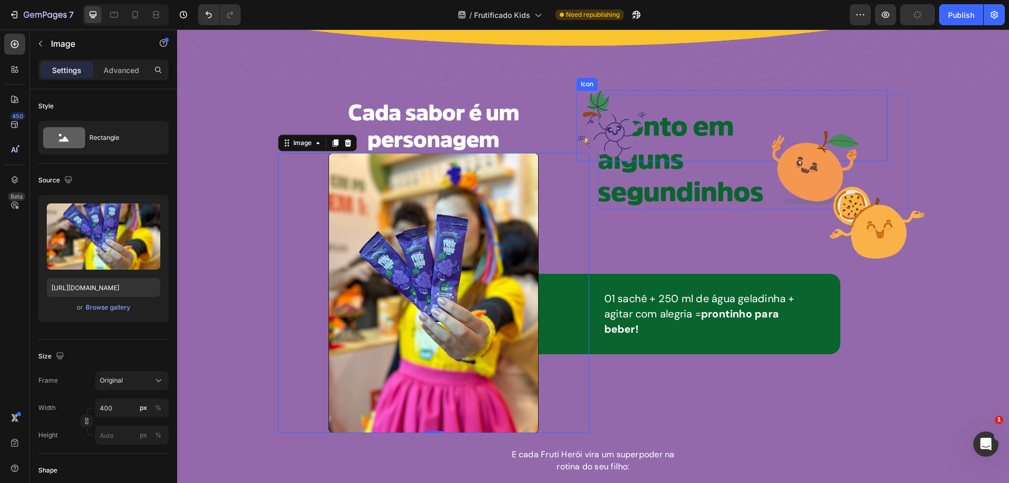
click at [612, 126] on icon at bounding box center [612, 135] width 47 height 52
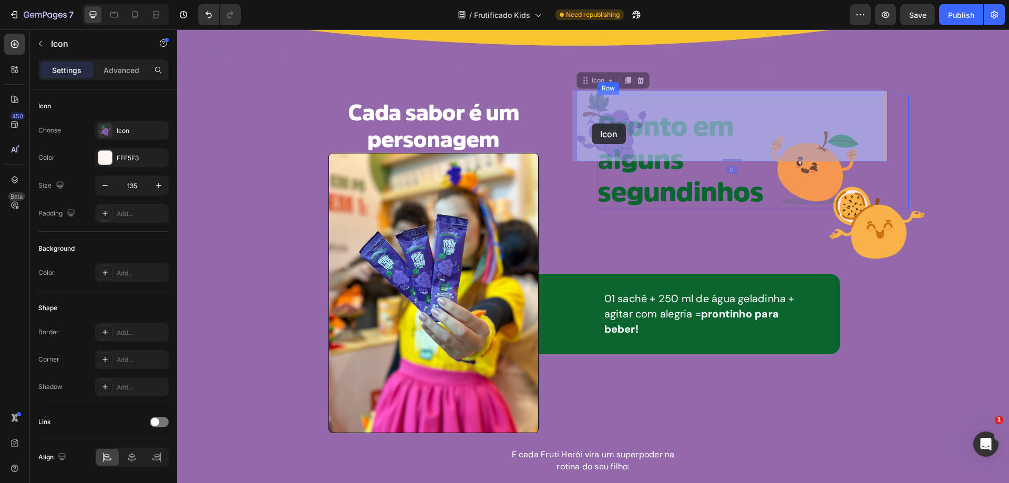
drag, startPoint x: 611, startPoint y: 126, endPoint x: 592, endPoint y: 124, distance: 19.6
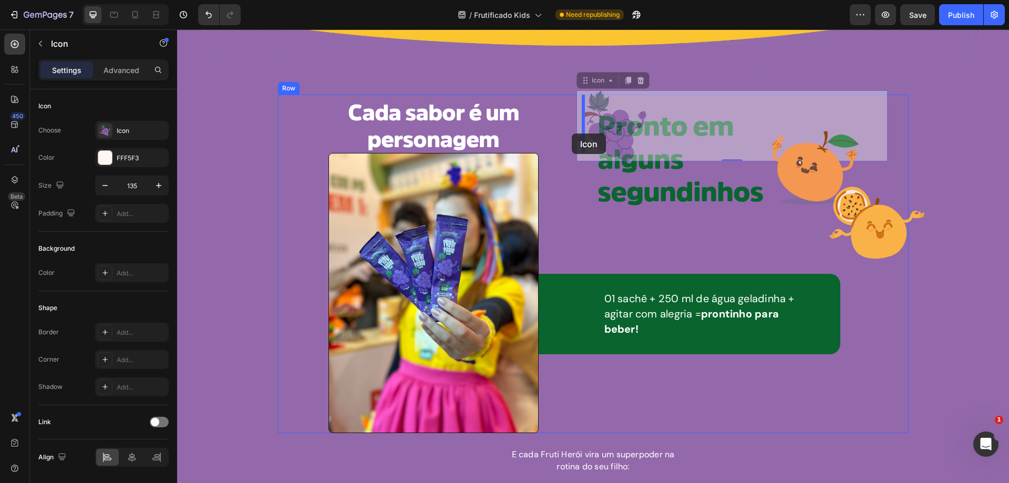
drag, startPoint x: 594, startPoint y: 134, endPoint x: 571, endPoint y: 134, distance: 23.7
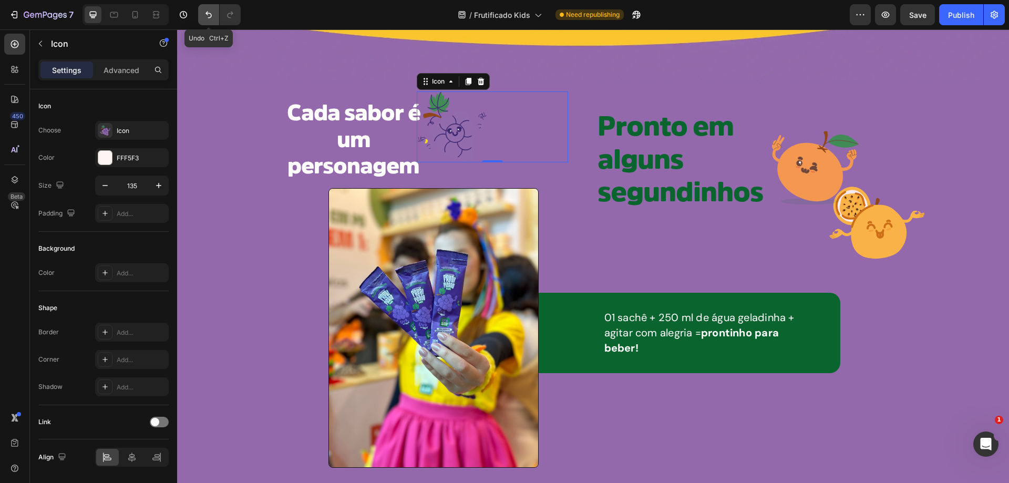
click at [204, 12] on icon "Undo/Redo" at bounding box center [208, 14] width 11 height 11
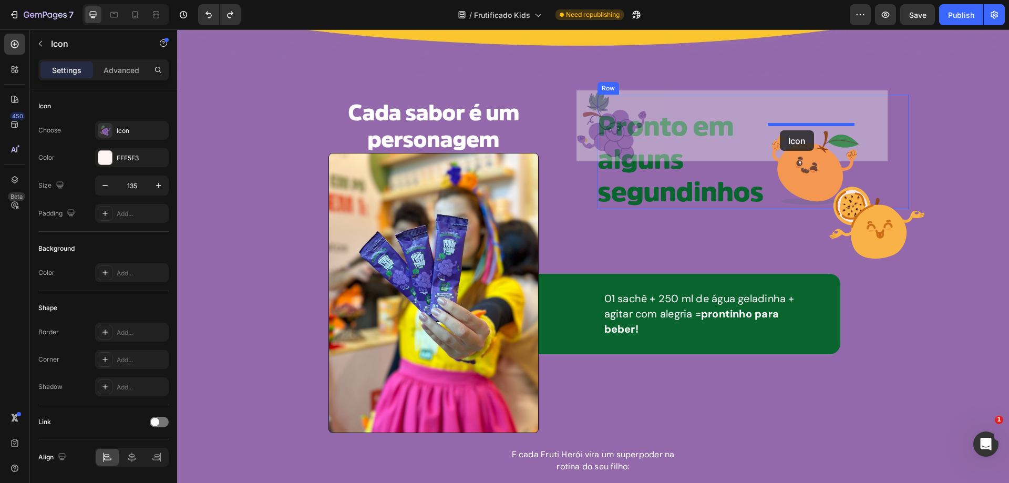
drag, startPoint x: 603, startPoint y: 134, endPoint x: 780, endPoint y: 130, distance: 176.6
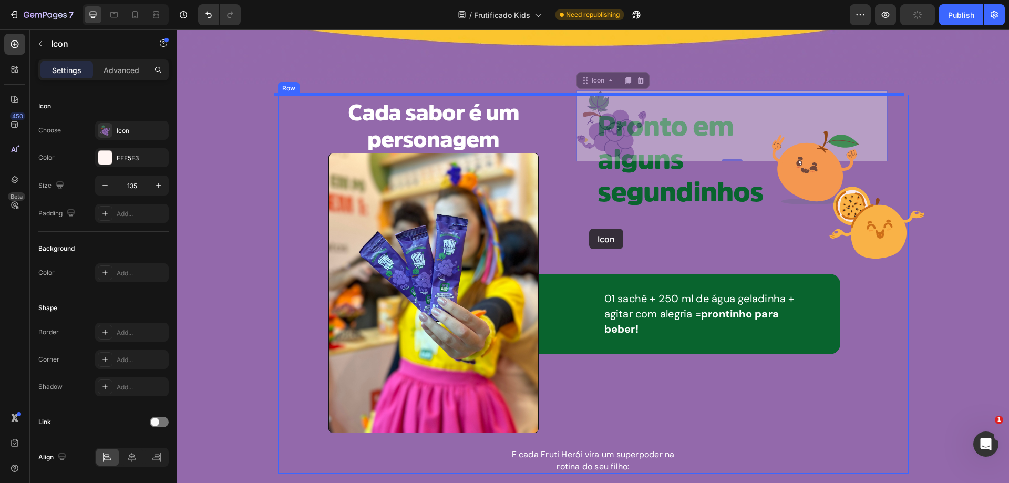
drag, startPoint x: 599, startPoint y: 126, endPoint x: 589, endPoint y: 230, distance: 104.5
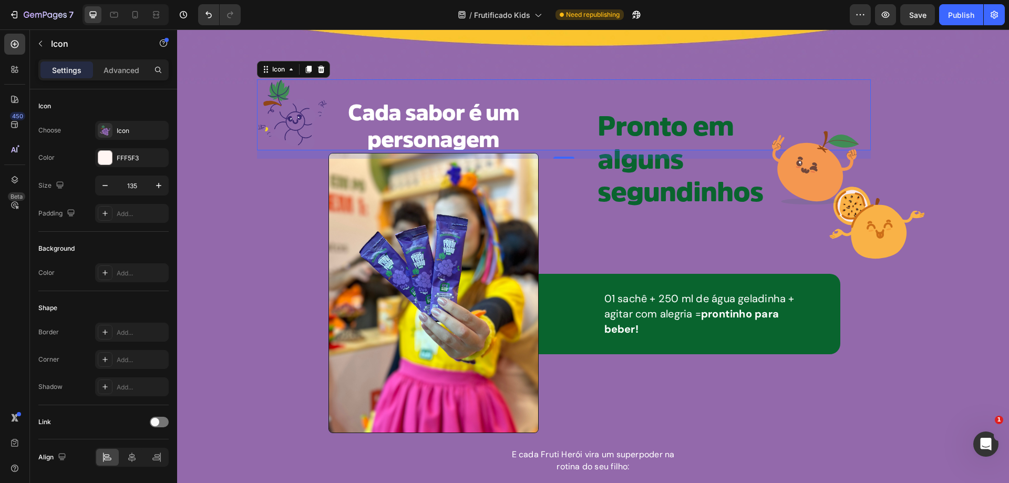
click at [279, 117] on icon at bounding box center [292, 124] width 37 height 41
click at [289, 120] on icon at bounding box center [291, 120] width 4 height 4
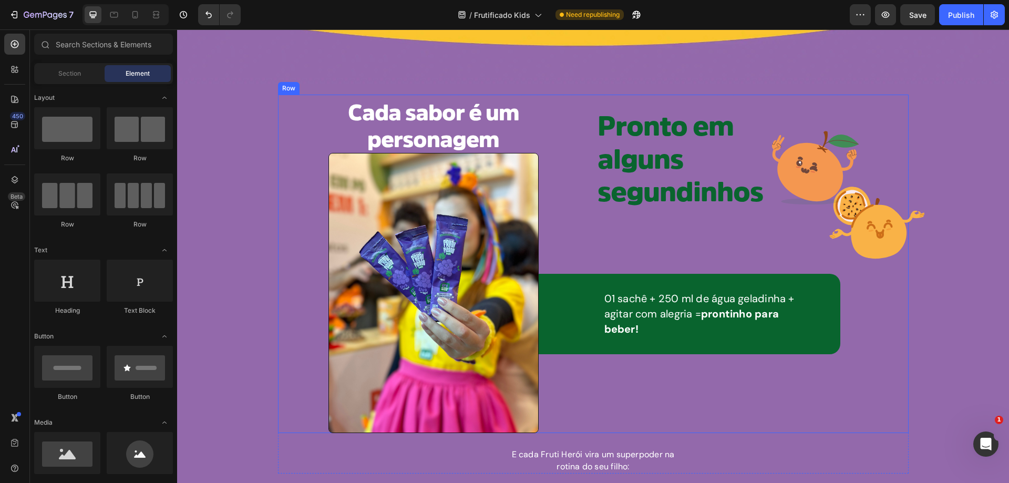
scroll to position [1501, 0]
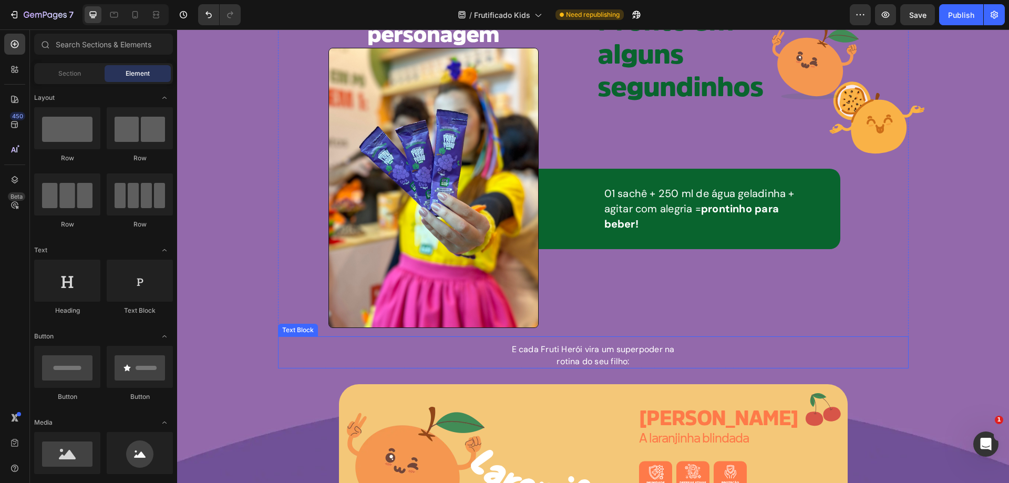
click at [508, 350] on p "E cada Fruti Herói vira um superpoder na rotina do seu filho:" at bounding box center [593, 355] width 171 height 24
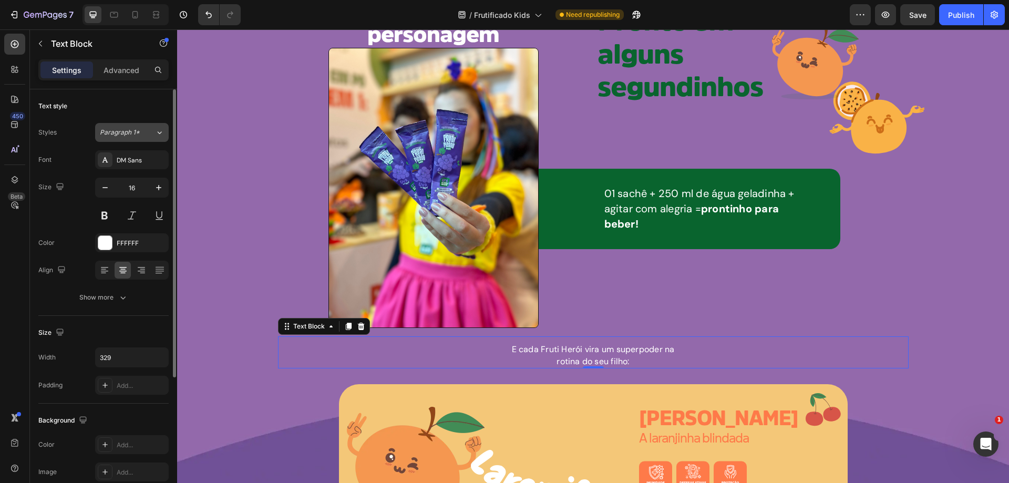
click at [158, 130] on icon at bounding box center [159, 132] width 9 height 11
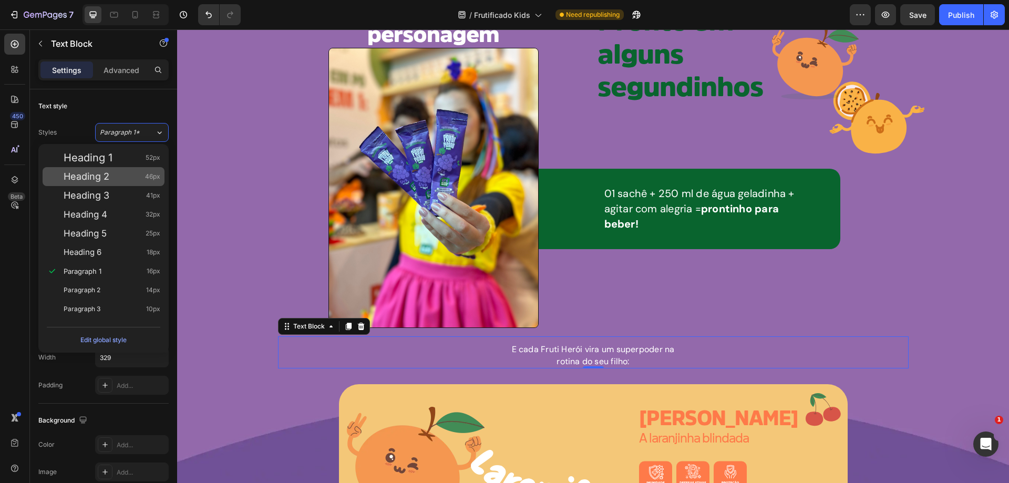
click at [127, 178] on div "Heading 2 46px" at bounding box center [112, 176] width 97 height 11
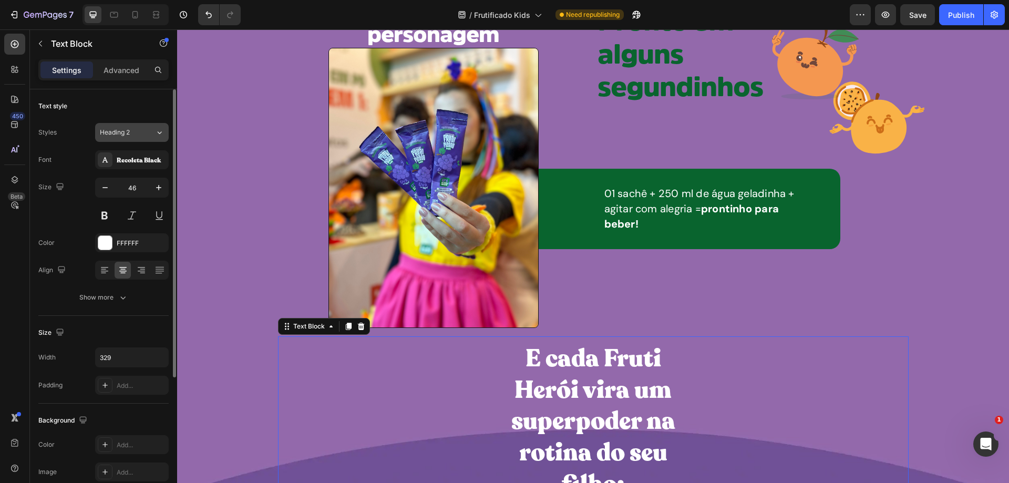
click at [159, 132] on icon at bounding box center [159, 132] width 9 height 11
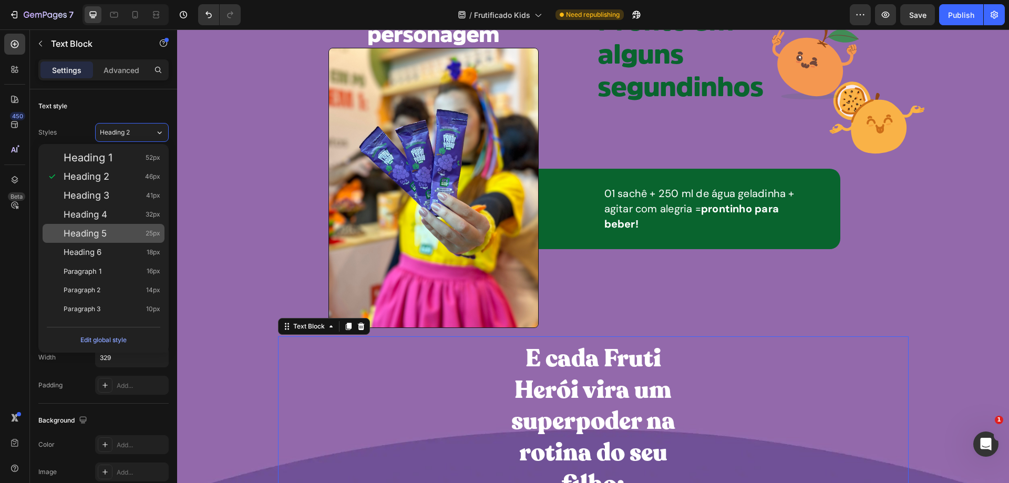
click at [111, 237] on div "Heading 5 25px" at bounding box center [112, 233] width 97 height 11
type input "25"
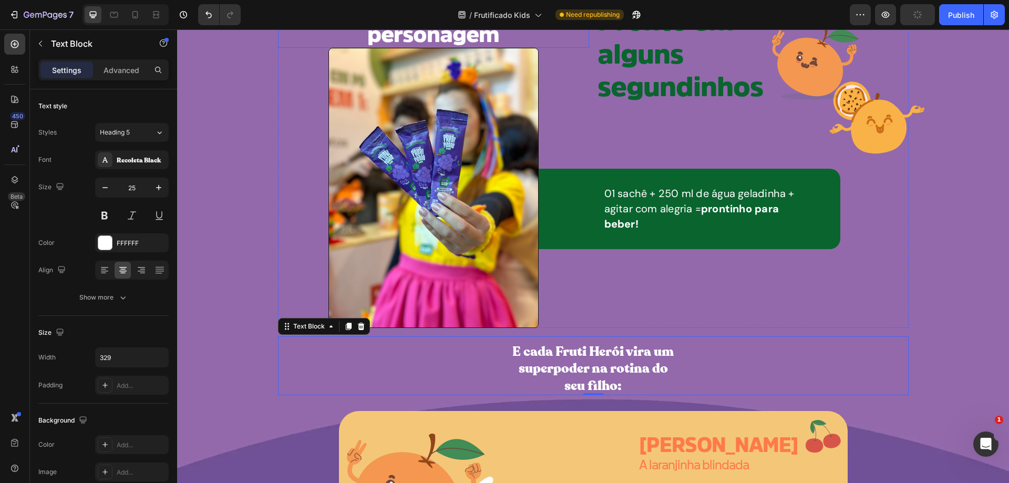
click at [423, 39] on span "Cada sabor é um personagem" at bounding box center [433, 21] width 171 height 48
click at [583, 364] on p "E cada Fruti Herói vira um superpoder na rotina do seu filho:" at bounding box center [593, 369] width 171 height 52
click at [160, 155] on div "Recoleta Black" at bounding box center [132, 159] width 74 height 19
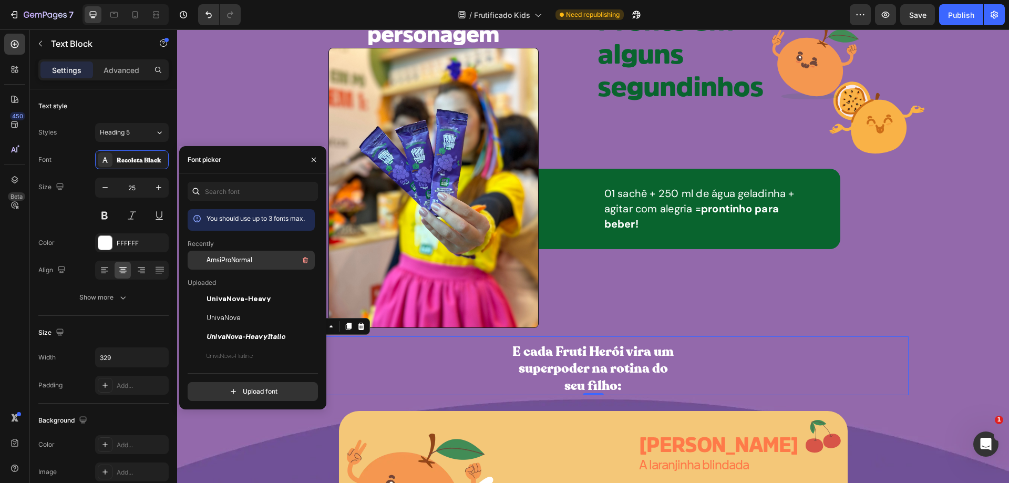
click at [238, 264] on span "AmsiProNormal" at bounding box center [230, 259] width 46 height 9
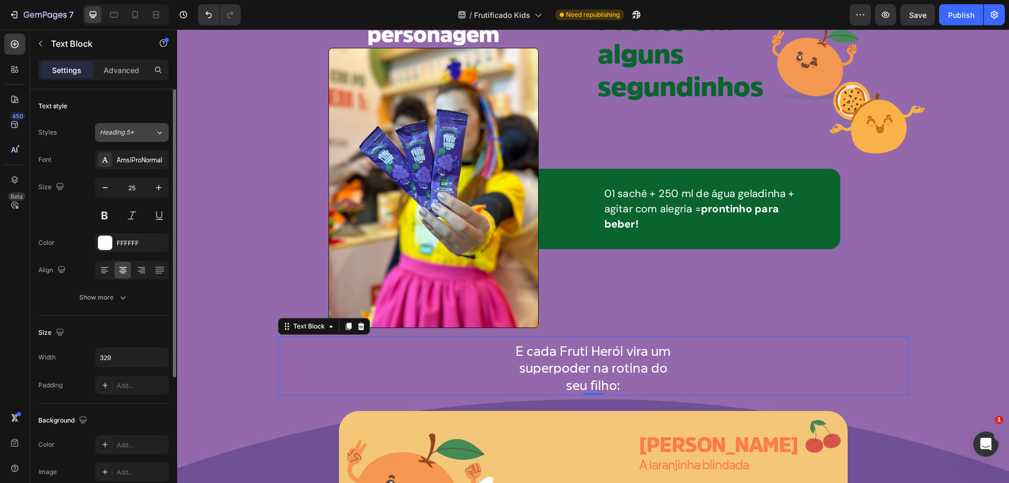
click at [157, 135] on icon at bounding box center [159, 132] width 9 height 11
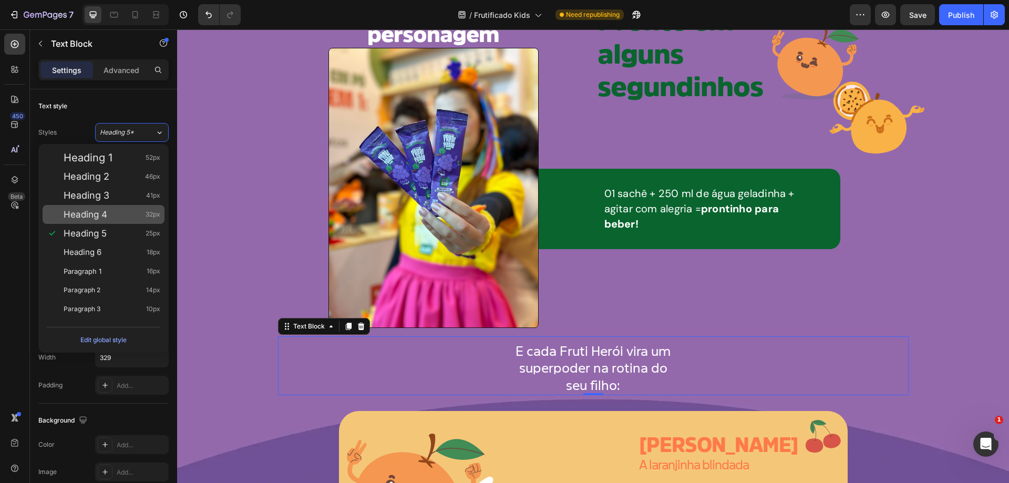
click at [120, 216] on div "Heading 4 32px" at bounding box center [112, 214] width 97 height 11
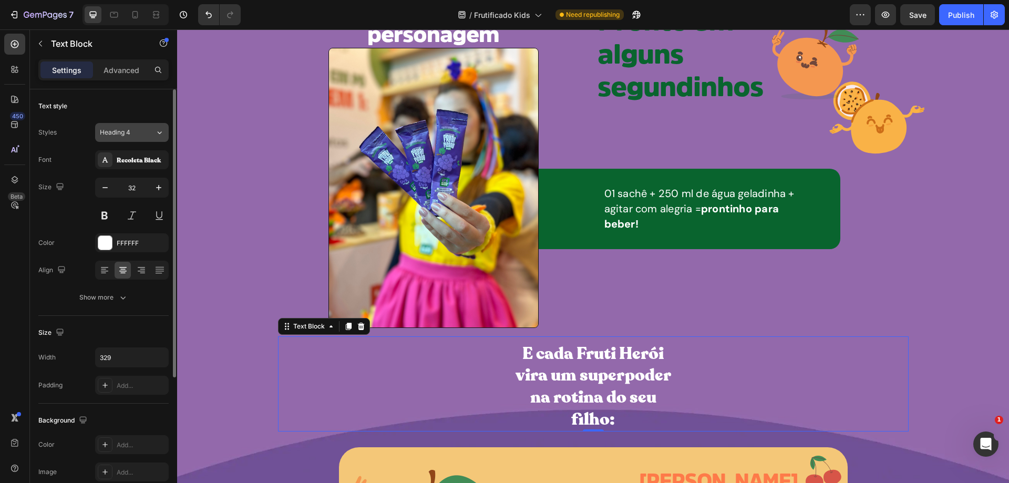
click at [160, 135] on icon at bounding box center [159, 132] width 9 height 11
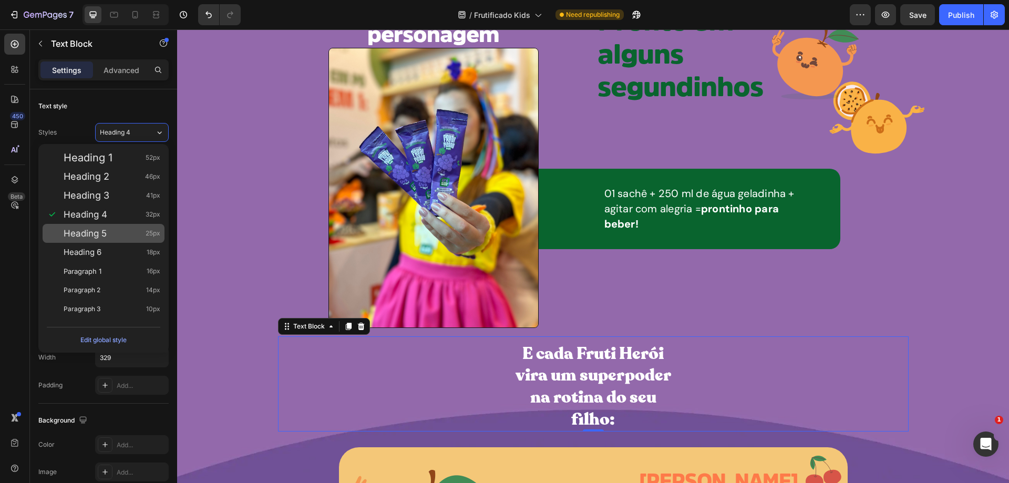
click at [118, 228] on div "Heading 5 25px" at bounding box center [104, 233] width 122 height 19
type input "25"
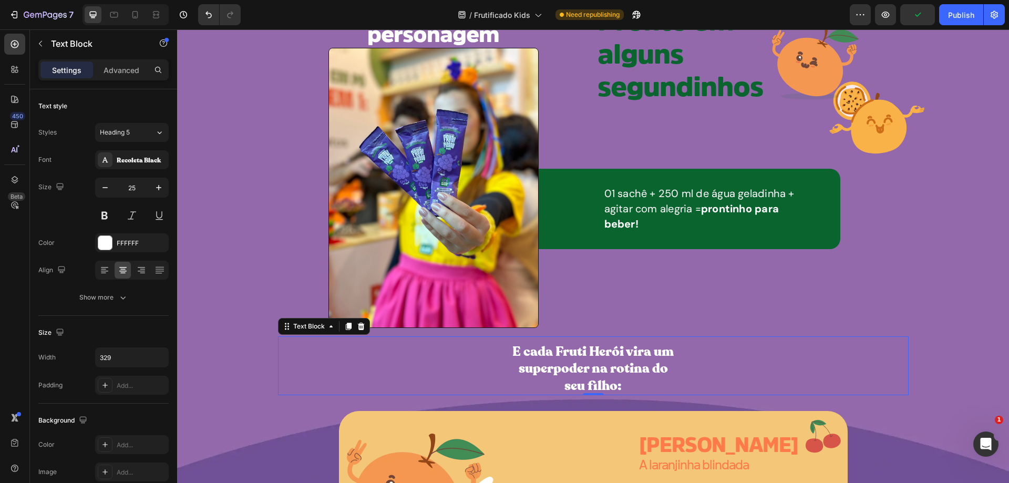
click at [537, 366] on p "E cada Fruti Herói vira um superpoder na rotina do seu filho:" at bounding box center [593, 369] width 171 height 52
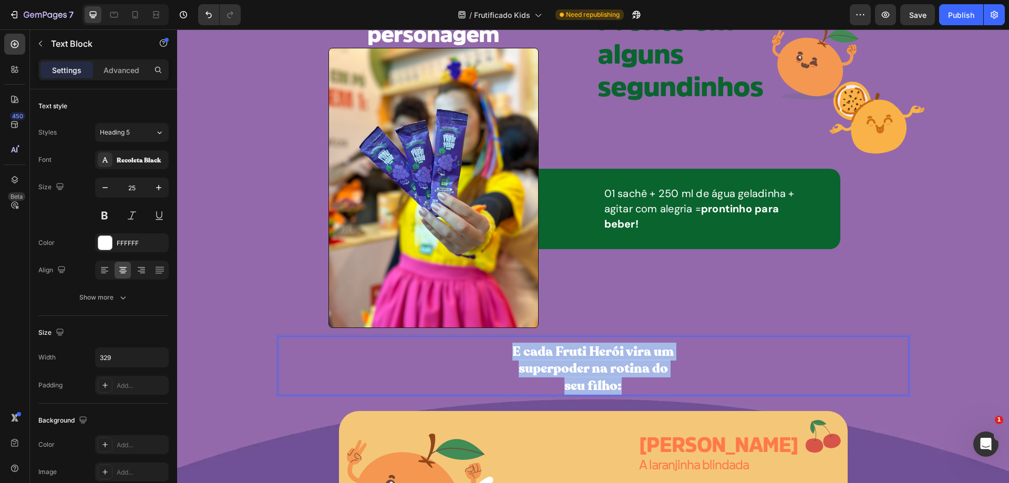
drag, startPoint x: 508, startPoint y: 350, endPoint x: 658, endPoint y: 392, distance: 156.0
click at [658, 392] on p "E cada Fruti Herói vira um superpoder na rotina do seu filho:" at bounding box center [593, 369] width 171 height 52
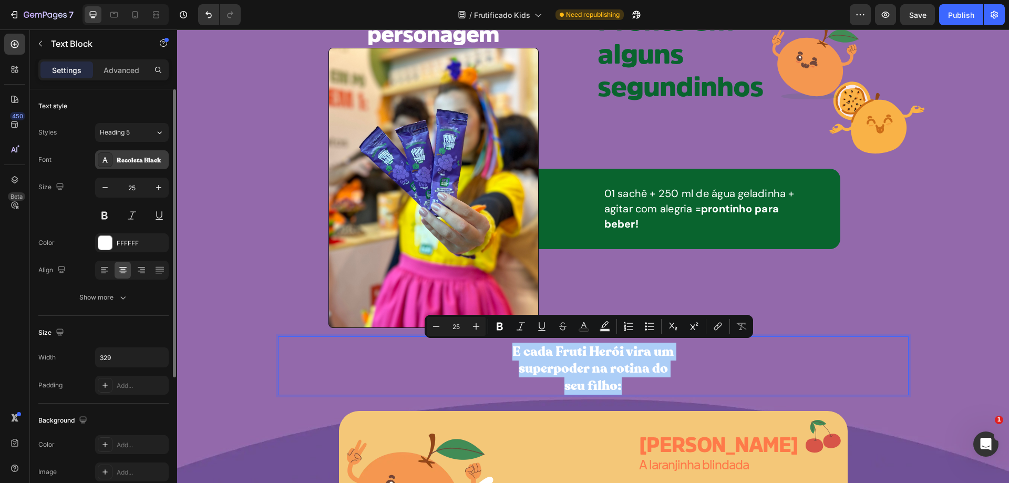
click at [160, 160] on div "Recoleta Black" at bounding box center [141, 160] width 49 height 9
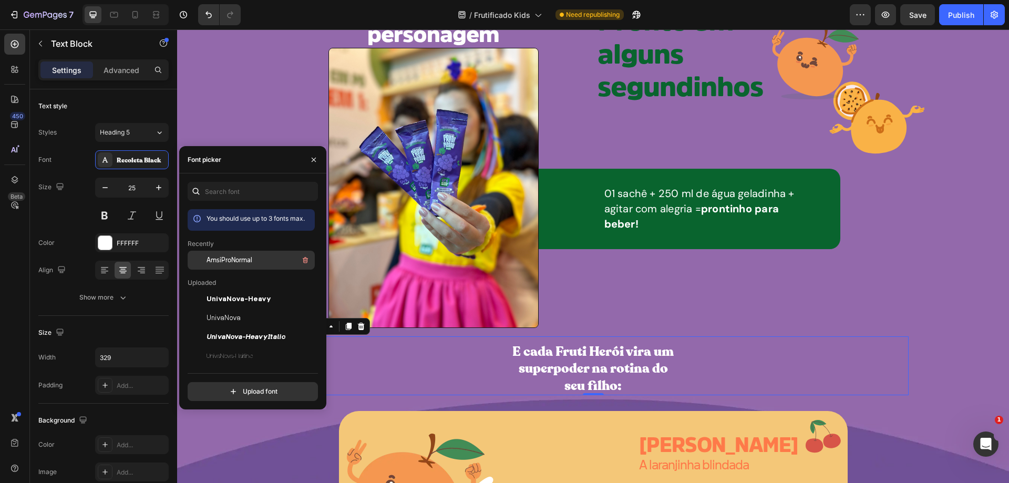
click at [247, 262] on span "AmsiProNormal" at bounding box center [230, 259] width 46 height 9
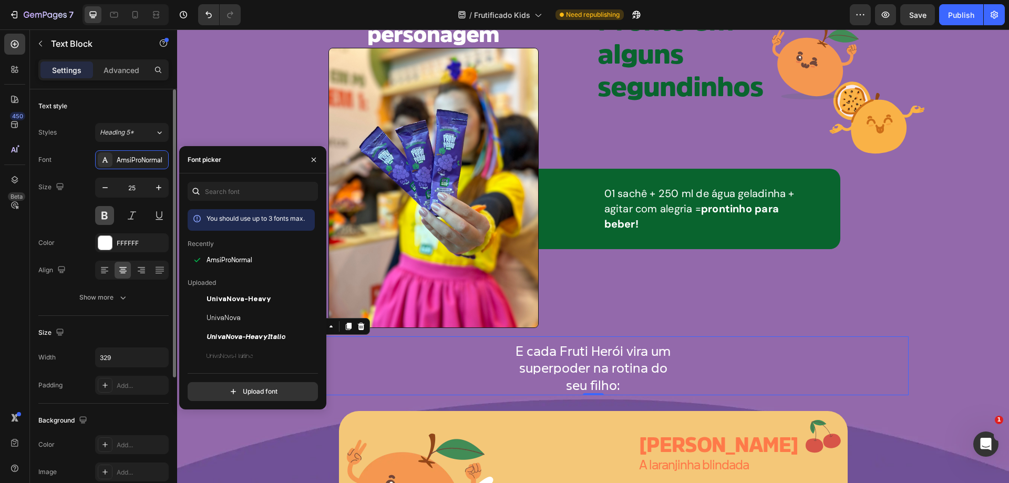
click at [106, 217] on button at bounding box center [104, 215] width 19 height 19
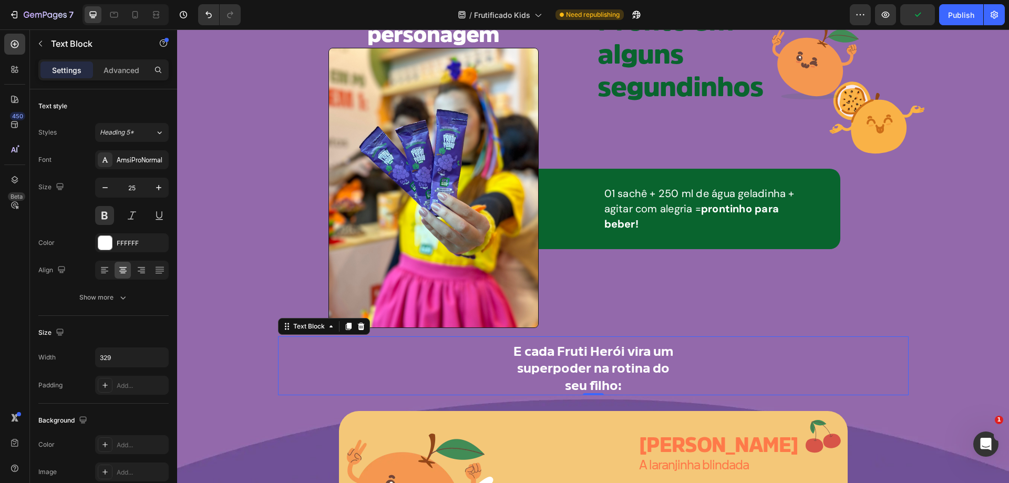
click at [733, 378] on div "E cada Fruti Herói vira um superpoder na rotina do seu filho:" at bounding box center [593, 369] width 631 height 54
click at [686, 306] on div "Icon Pronto em alguns segundinhos Heading Icon Row 01 sachê + 250 ml de água ge…" at bounding box center [753, 158] width 311 height 338
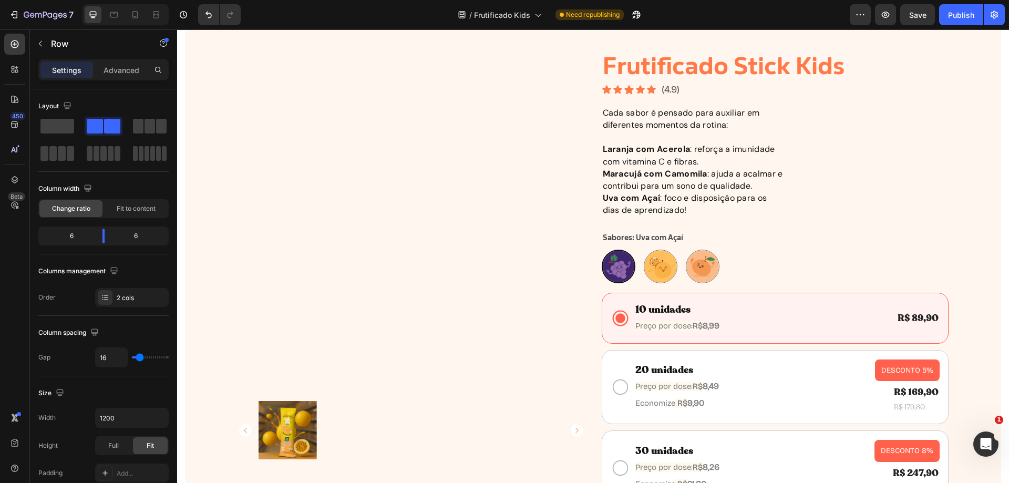
scroll to position [4759, 0]
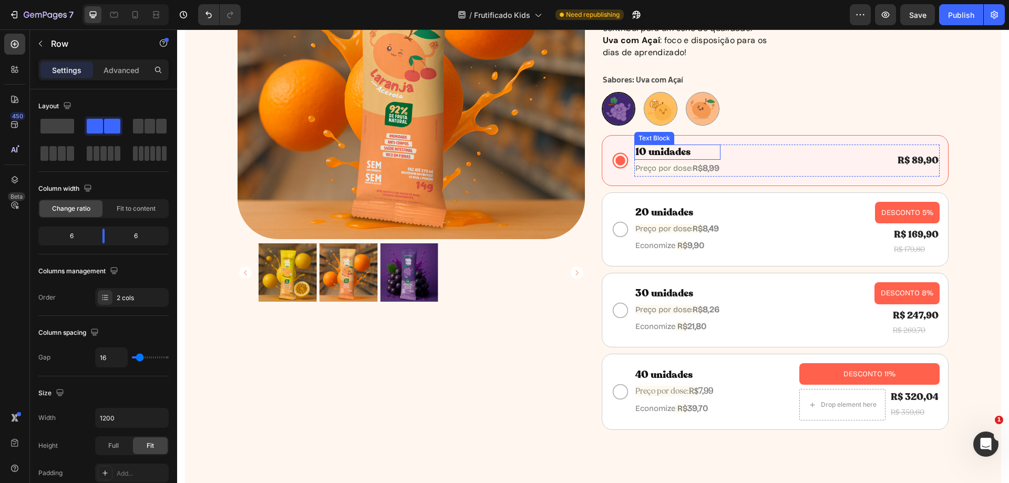
click at [680, 155] on p "10 unidades" at bounding box center [677, 152] width 84 height 13
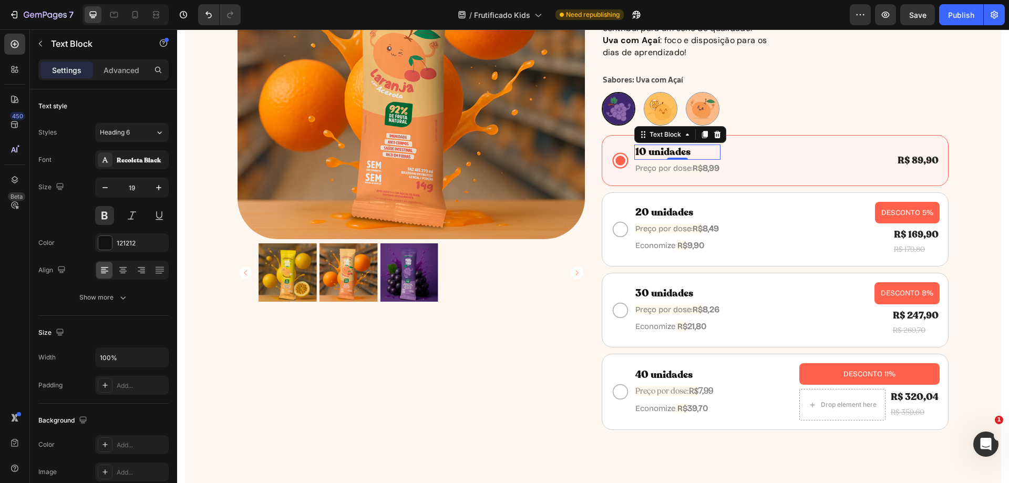
click at [693, 153] on p "10 unidades" at bounding box center [677, 152] width 84 height 13
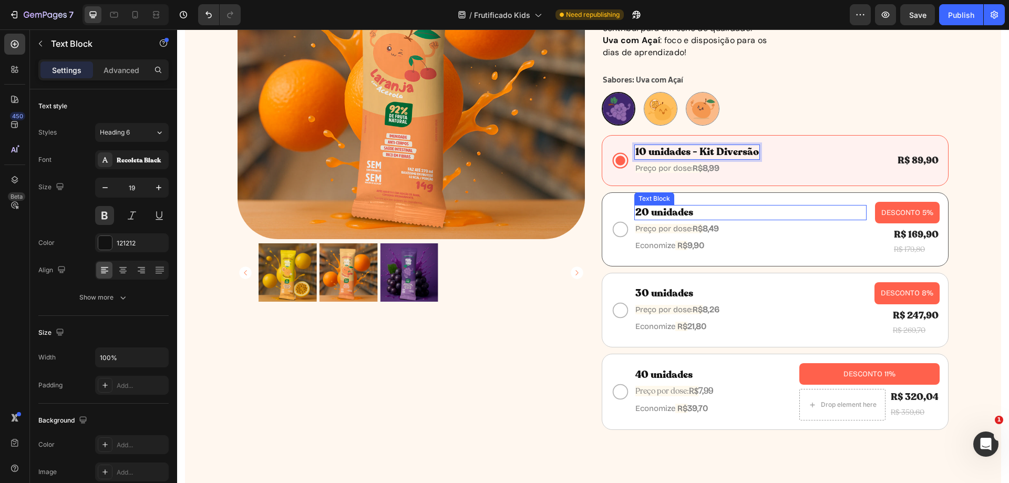
click at [694, 212] on p "20 unidades" at bounding box center [676, 212] width 82 height 13
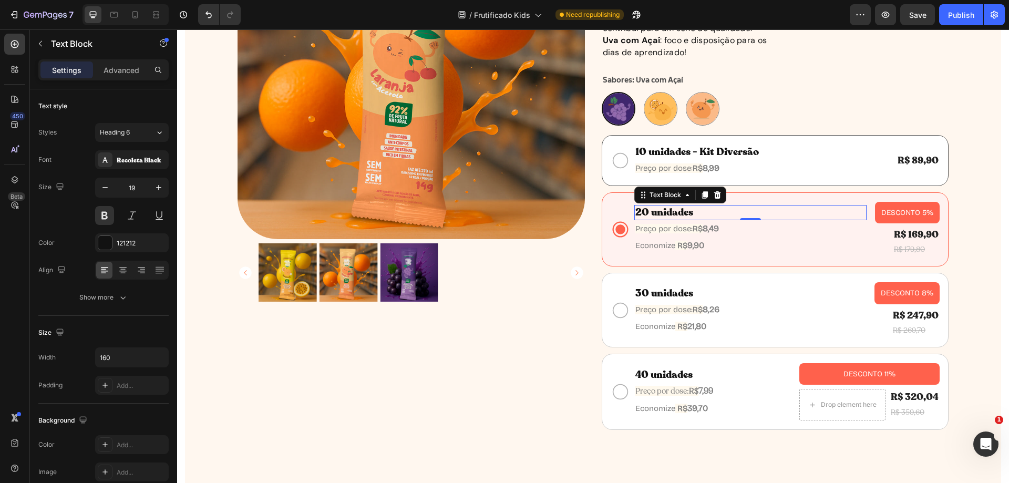
click at [694, 212] on p "20 unidades" at bounding box center [676, 212] width 82 height 13
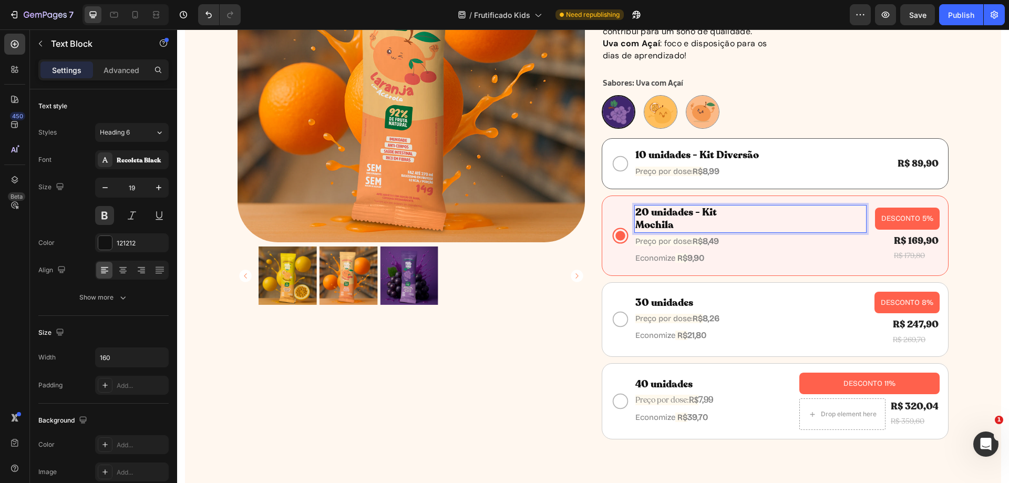
click at [721, 212] on div "20 unidades - Kit Mochila" at bounding box center [750, 219] width 233 height 28
click at [718, 214] on div "20 unidades - Kit Mochila" at bounding box center [750, 219] width 233 height 28
click at [714, 211] on div "20 unidades - Kit Mochila" at bounding box center [750, 219] width 233 height 28
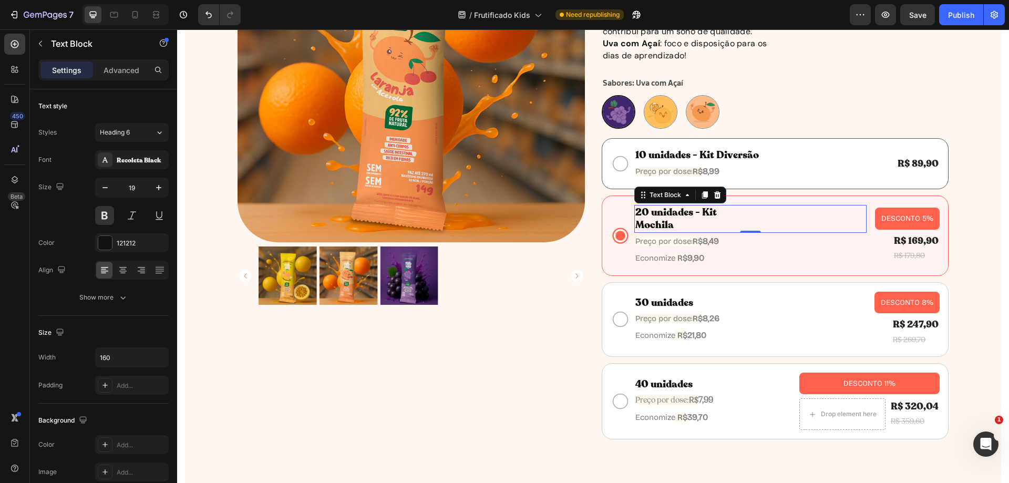
click at [712, 212] on p "20 unidades - Kit Mochila" at bounding box center [676, 219] width 82 height 26
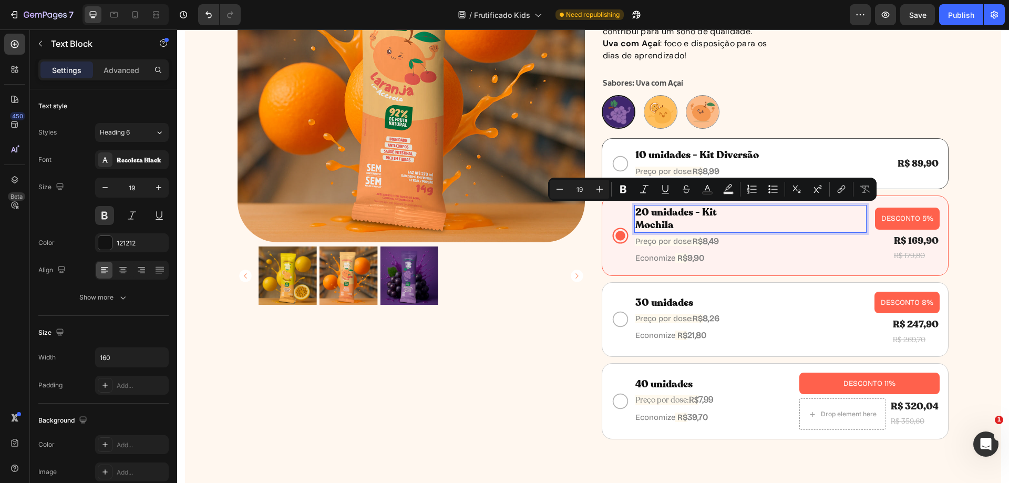
click at [713, 212] on div "20 unidades - Kit Mochila" at bounding box center [676, 219] width 84 height 28
drag, startPoint x: 699, startPoint y: 212, endPoint x: 715, endPoint y: 221, distance: 18.6
click at [715, 221] on div "20 unidades - Kit Mochila" at bounding box center [750, 219] width 233 height 28
click at [515, 191] on icon "Editor contextual toolbar" at bounding box center [519, 189] width 11 height 11
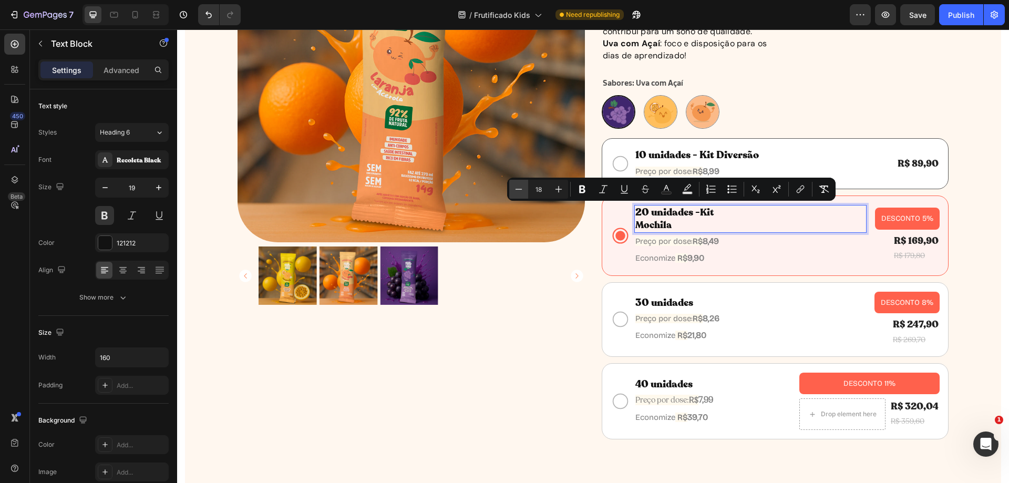
click at [515, 191] on icon "Editor contextual toolbar" at bounding box center [519, 189] width 11 height 11
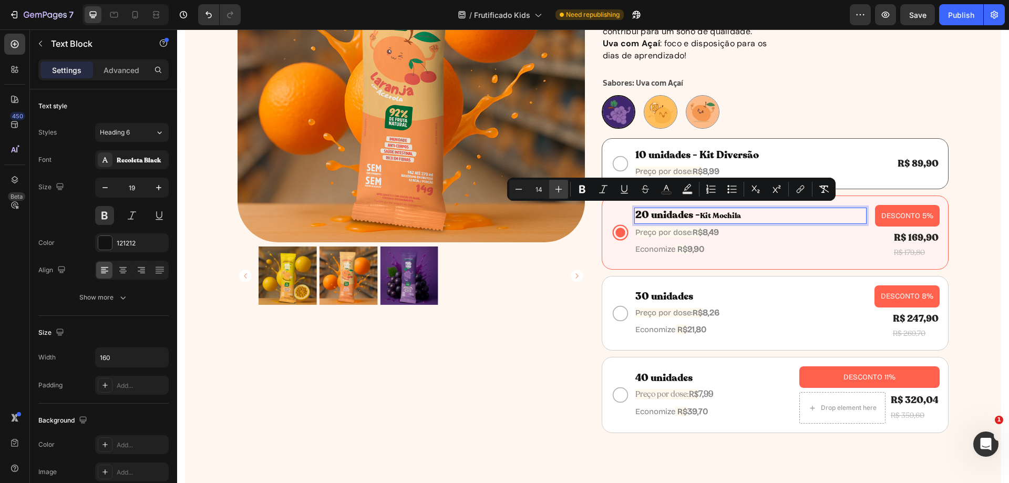
click at [558, 190] on icon "Editor contextual toolbar" at bounding box center [558, 189] width 11 height 11
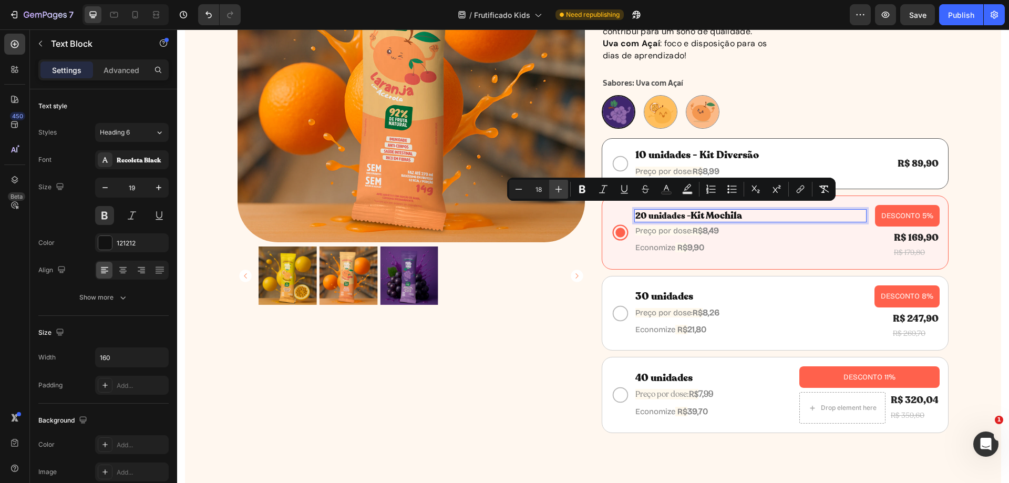
type input "19"
click at [733, 158] on p "10 unidades - Kit Diversão" at bounding box center [697, 155] width 124 height 13
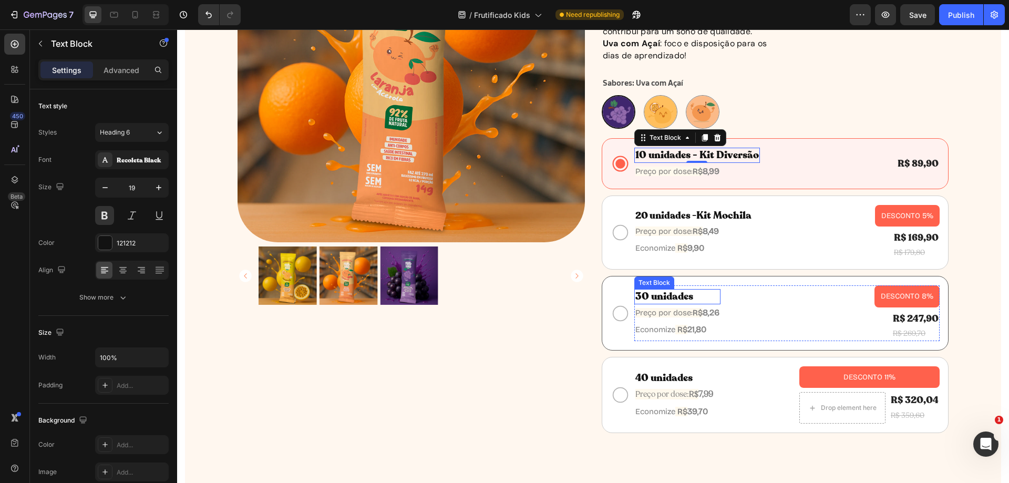
click at [689, 296] on p "30 unidades" at bounding box center [677, 296] width 84 height 13
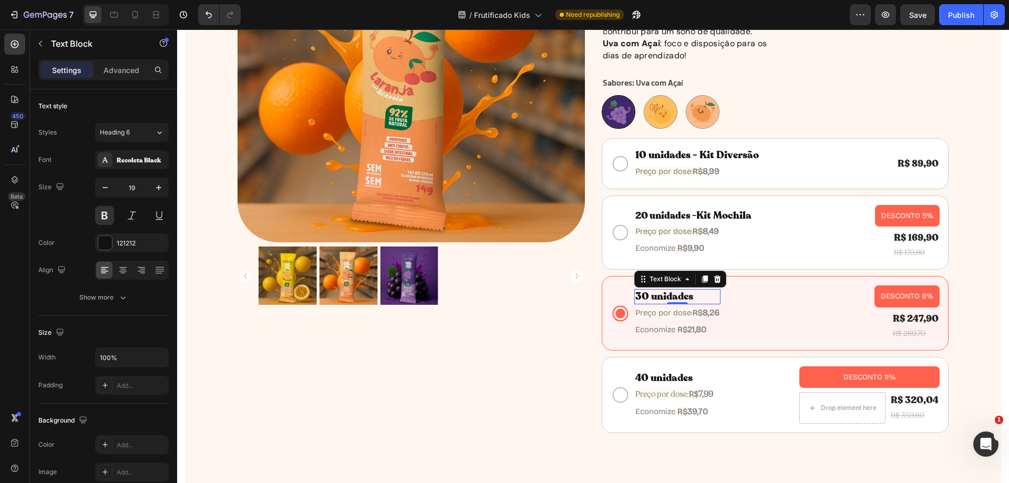
click at [690, 296] on p "30 unidades" at bounding box center [677, 296] width 84 height 13
click at [689, 378] on strong "40 unidades" at bounding box center [663, 378] width 57 height 14
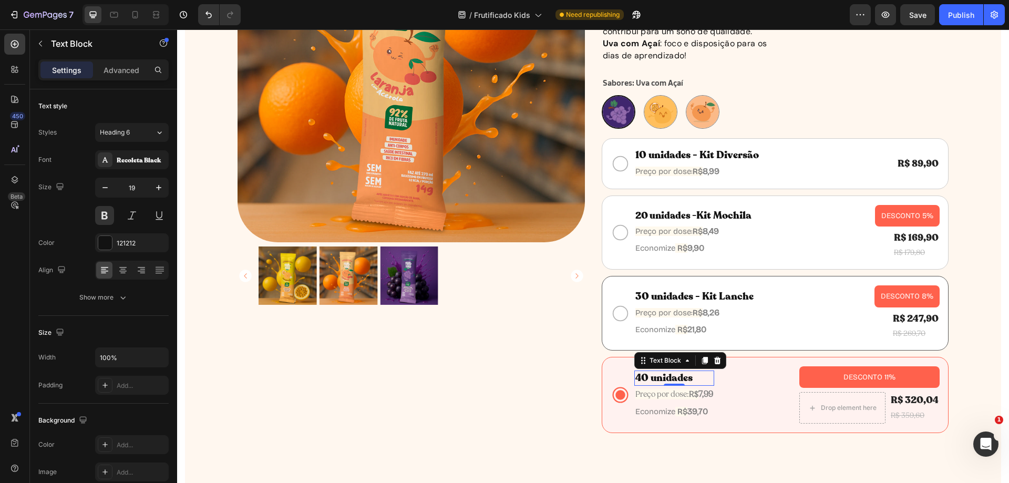
click at [693, 380] on p "40 unidades" at bounding box center [674, 378] width 78 height 13
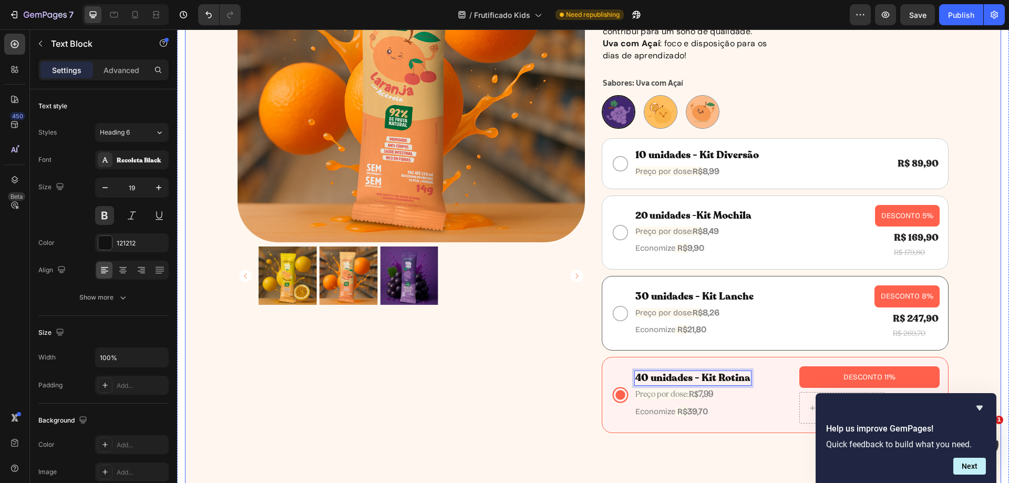
click at [480, 378] on div "Product Images Row Product Images" at bounding box center [411, 243] width 347 height 697
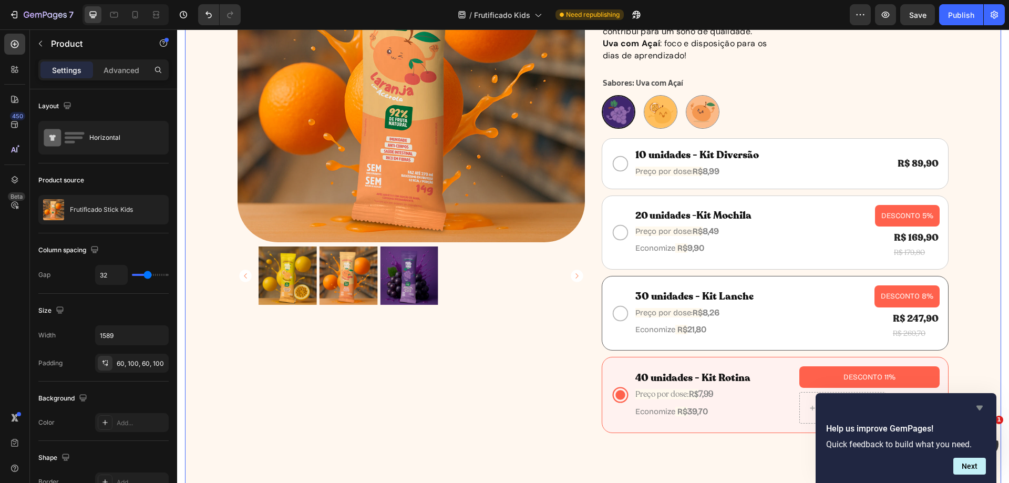
click at [978, 408] on icon "Hide survey" at bounding box center [980, 408] width 6 height 5
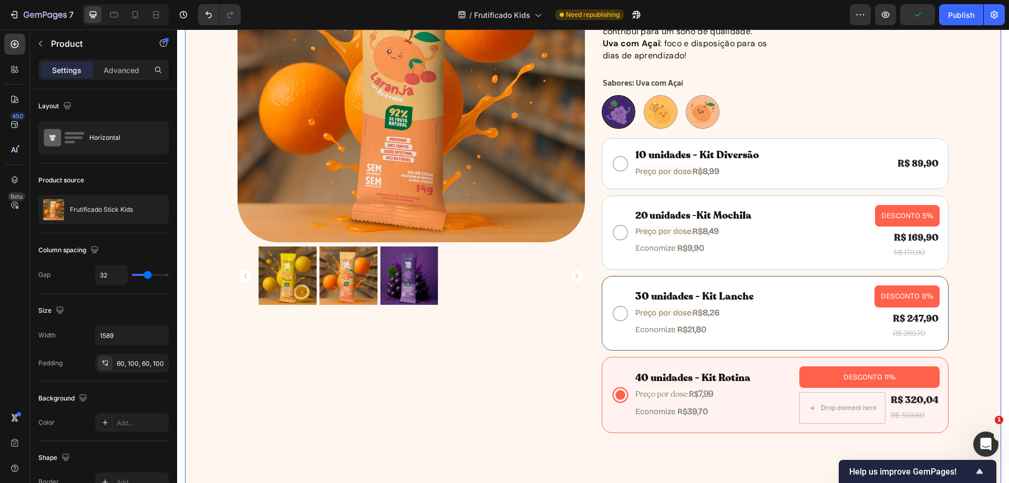
click at [502, 437] on div "Product Images Row Product Images" at bounding box center [411, 243] width 347 height 697
click at [738, 300] on p "30 unidades - Kit Lanche" at bounding box center [694, 296] width 118 height 13
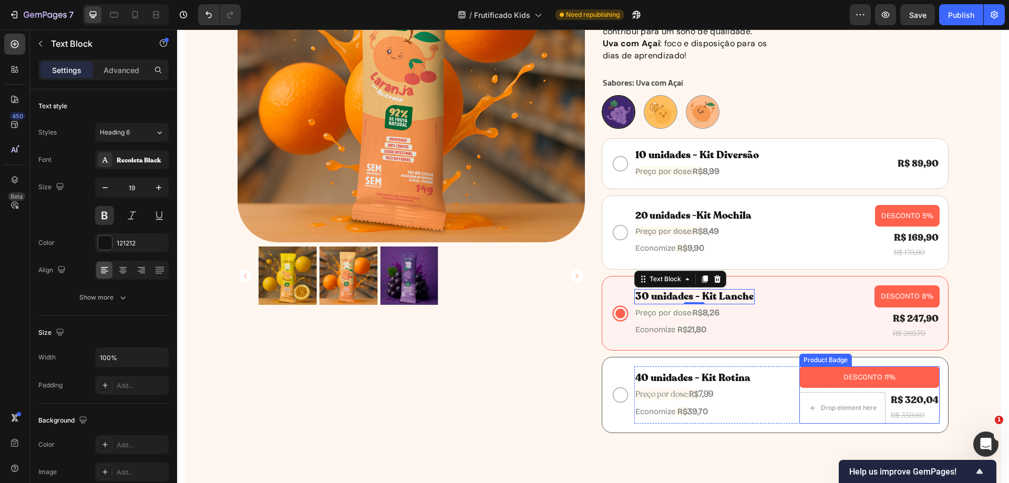
click at [837, 379] on pre "DESCONTO 11%" at bounding box center [869, 377] width 65 height 22
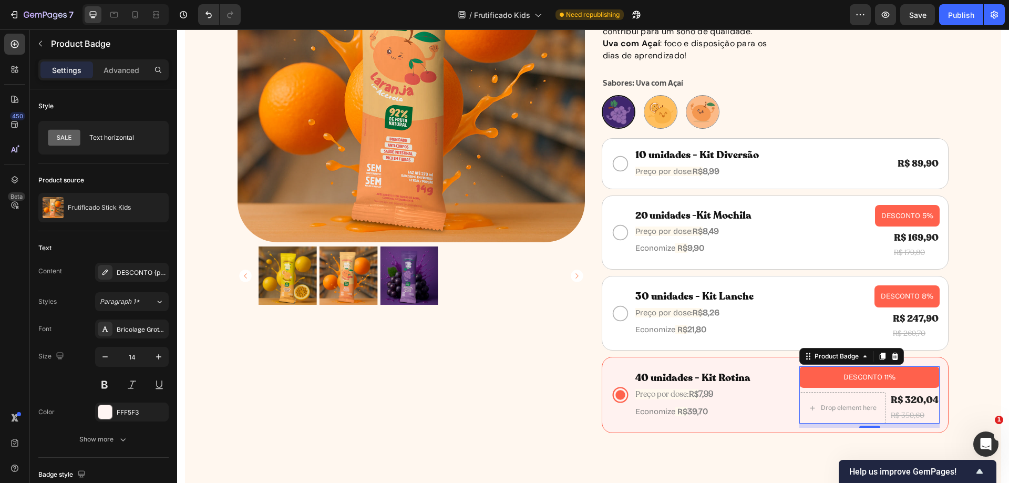
click at [805, 378] on div "DESCONTO 11%" at bounding box center [869, 377] width 140 height 22
click at [851, 378] on pre "DESCONTO 11%" at bounding box center [869, 377] width 65 height 22
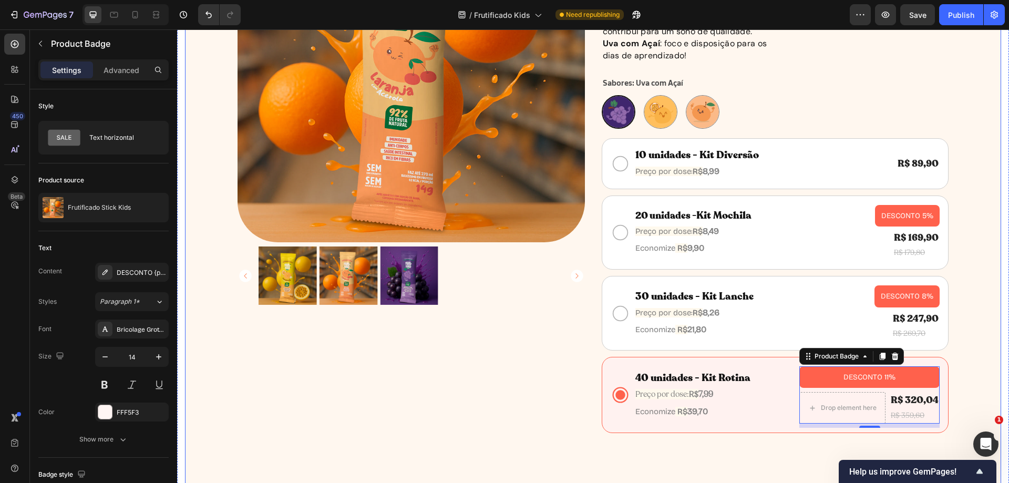
click at [541, 387] on div "Product Images Row Product Images" at bounding box center [411, 243] width 347 height 697
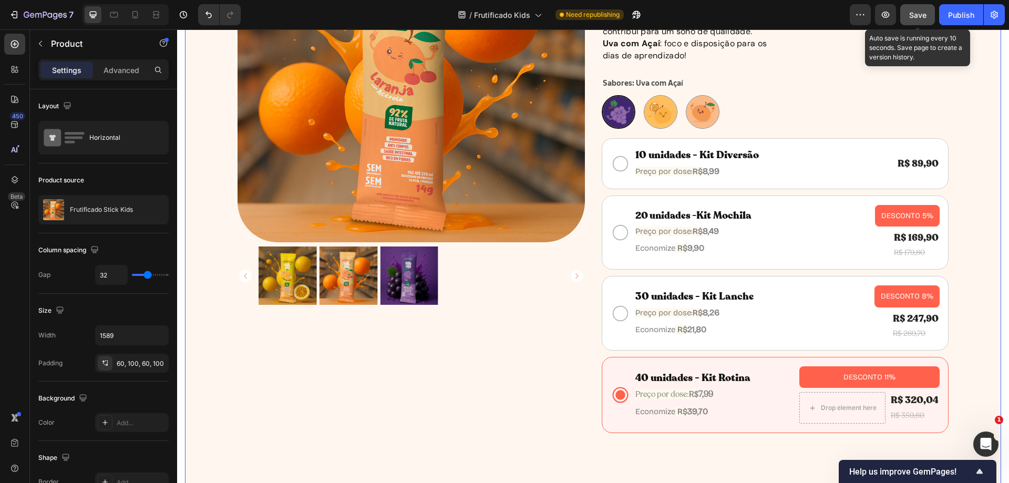
click at [916, 18] on span "Save" at bounding box center [917, 15] width 17 height 9
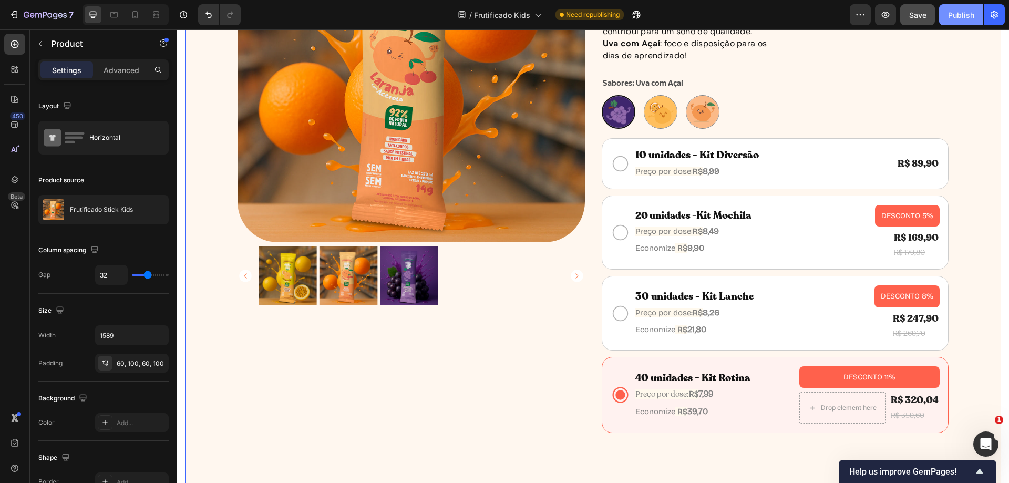
click at [952, 16] on div "Publish" at bounding box center [961, 14] width 26 height 11
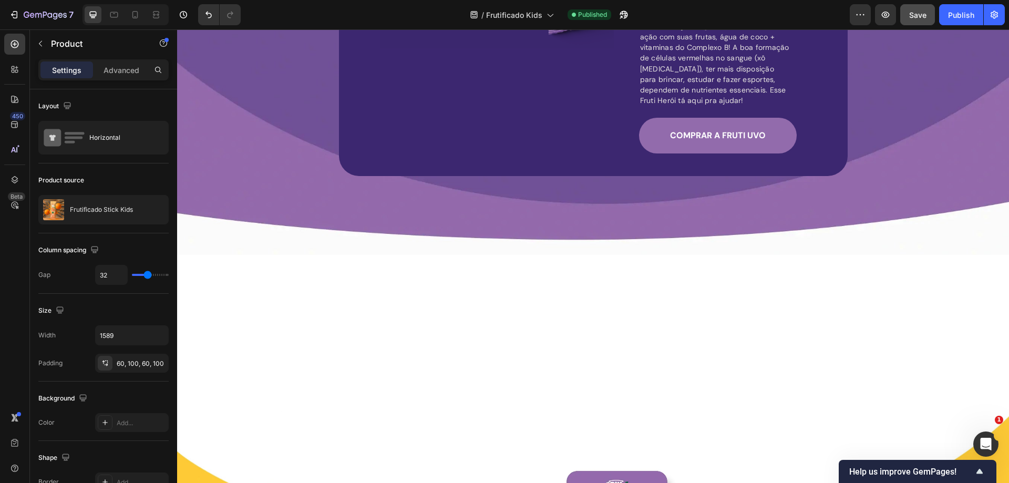
scroll to position [2812, 0]
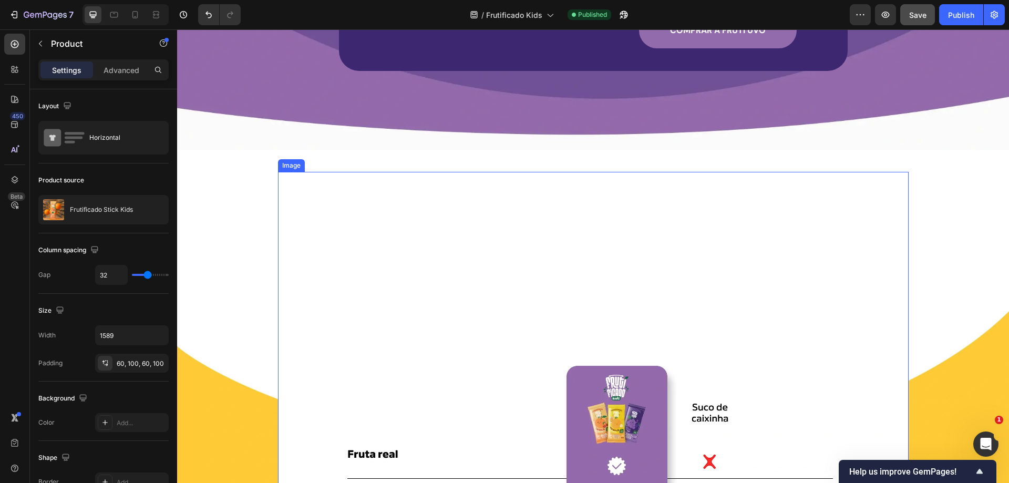
click at [536, 196] on div "Image" at bounding box center [593, 450] width 631 height 556
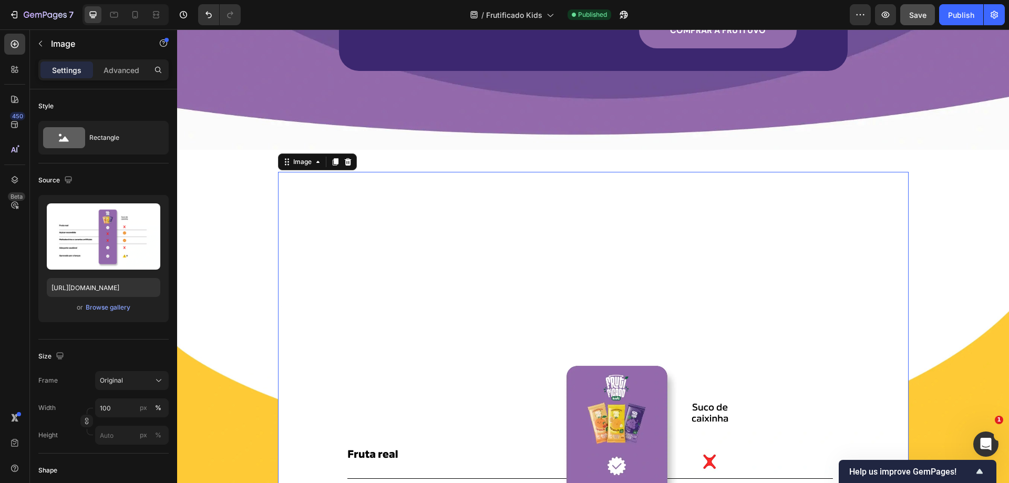
click at [556, 172] on div "Image 0" at bounding box center [593, 450] width 631 height 556
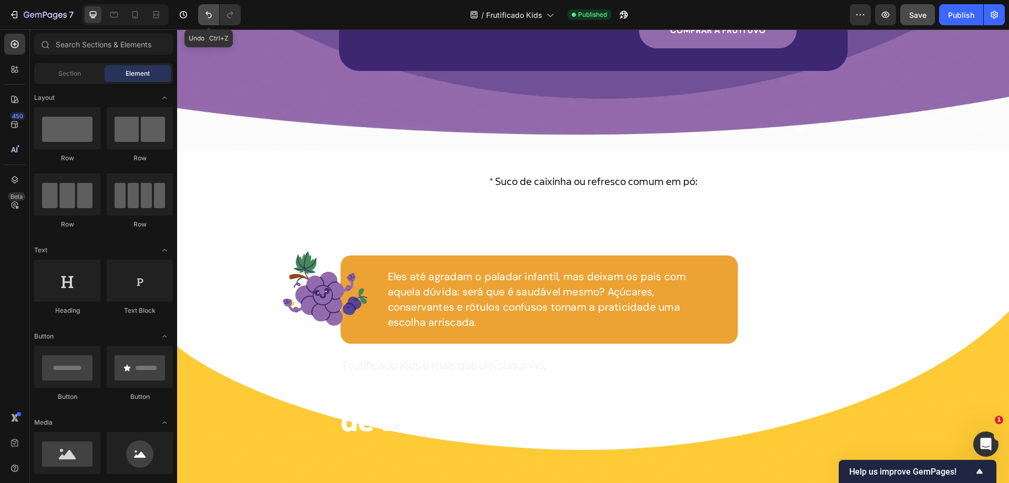
click at [203, 12] on icon "Undo/Redo" at bounding box center [208, 14] width 11 height 11
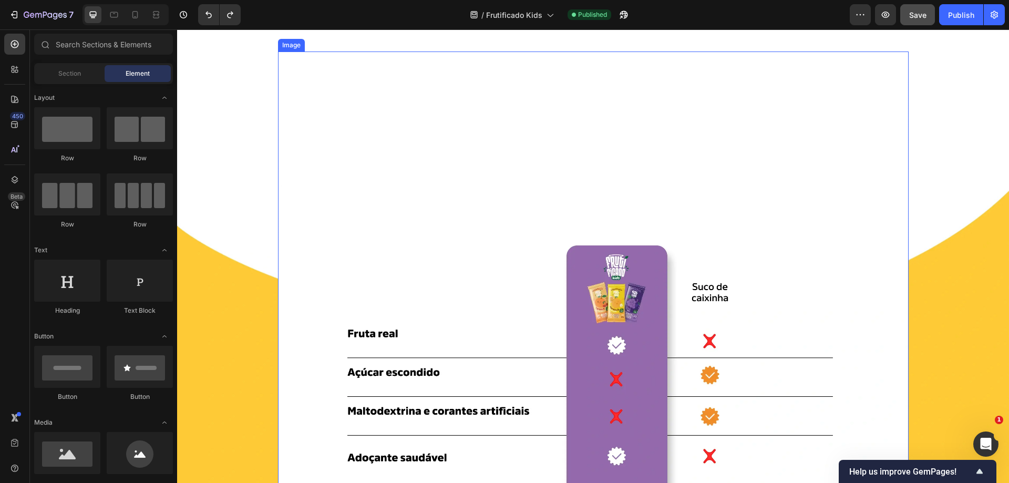
scroll to position [2864, 0]
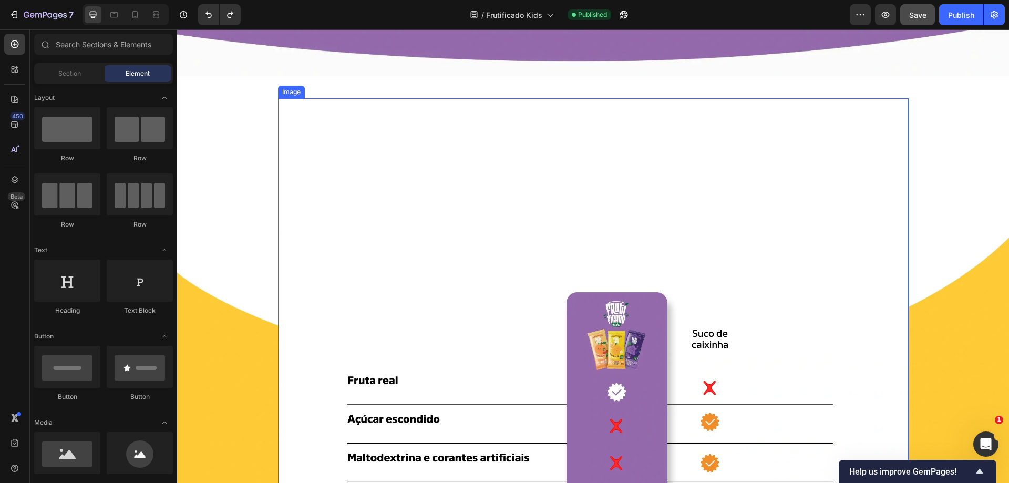
click at [299, 114] on div "Image" at bounding box center [593, 376] width 631 height 556
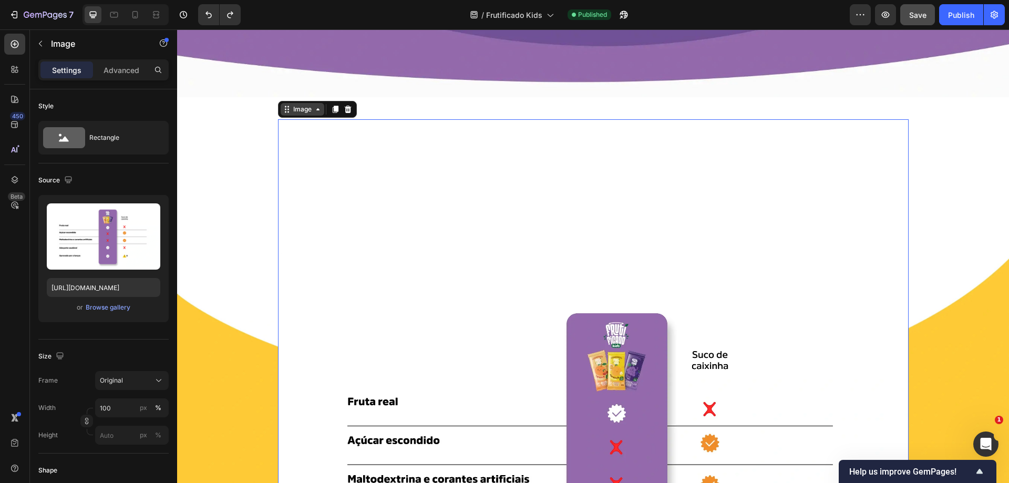
click at [318, 103] on div "Image" at bounding box center [303, 109] width 44 height 13
click at [666, 199] on div "Image 0" at bounding box center [593, 397] width 631 height 556
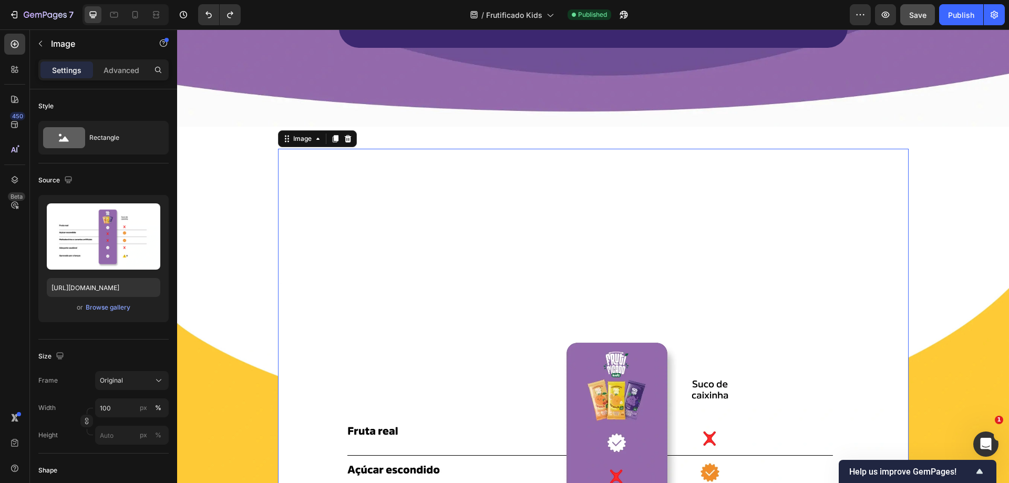
scroll to position [2759, 0]
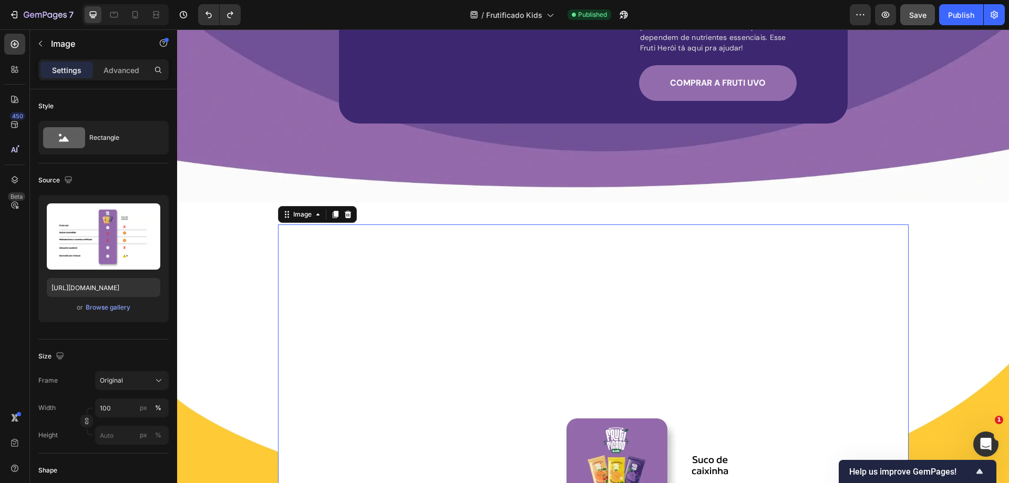
click at [43, 43] on icon "button" at bounding box center [40, 43] width 8 height 8
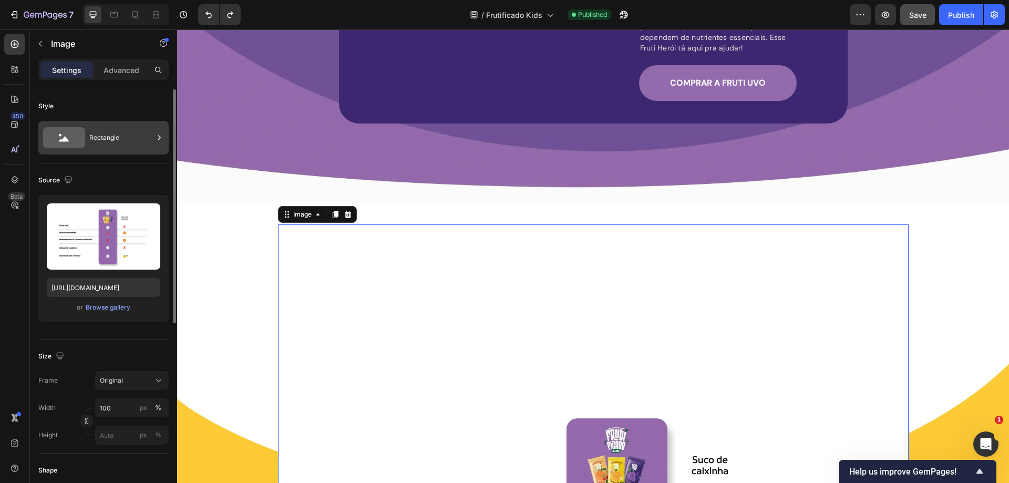
click at [121, 143] on div "Rectangle" at bounding box center [121, 138] width 64 height 24
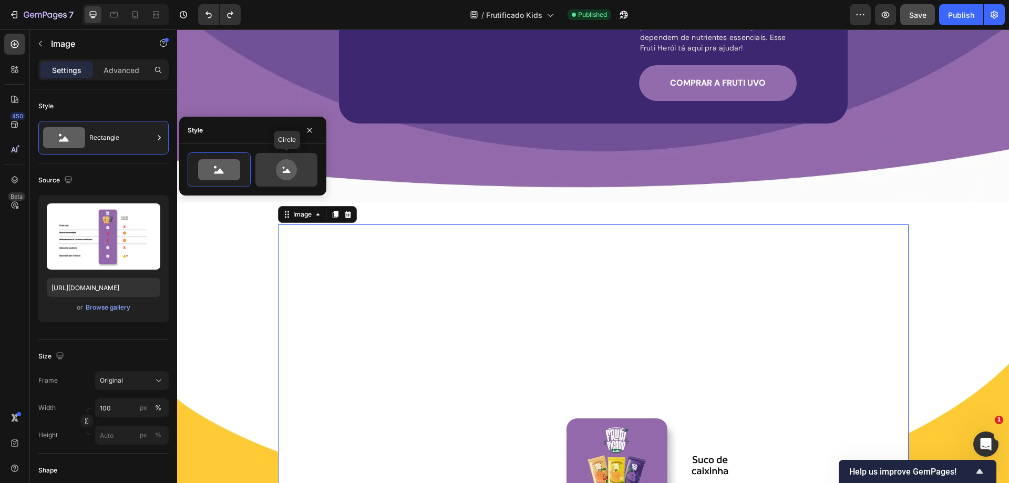
click at [273, 165] on icon at bounding box center [286, 169] width 49 height 21
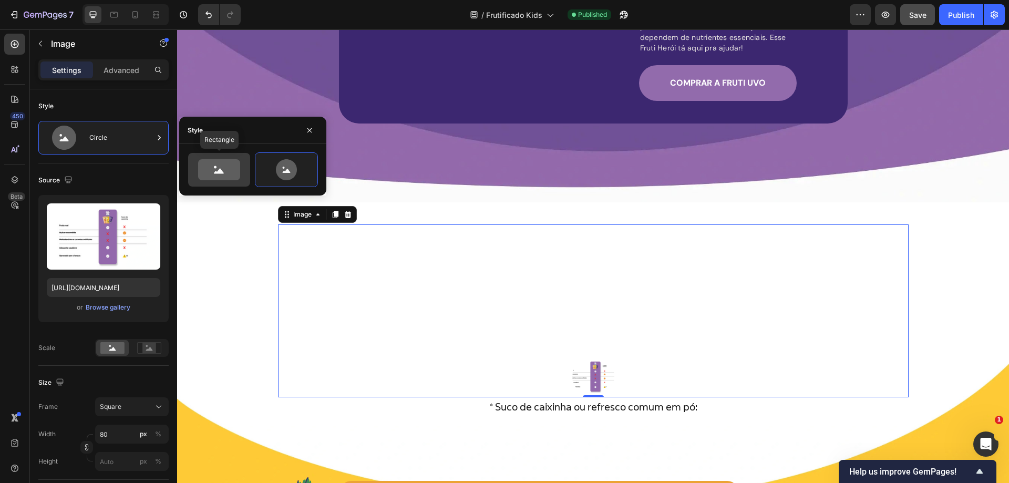
click at [233, 169] on icon at bounding box center [219, 169] width 42 height 21
type input "100"
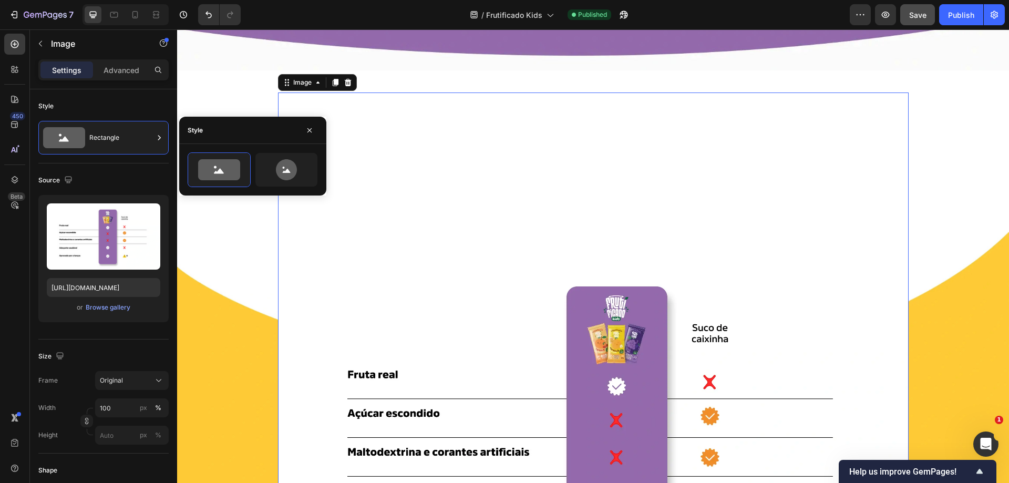
scroll to position [2917, 0]
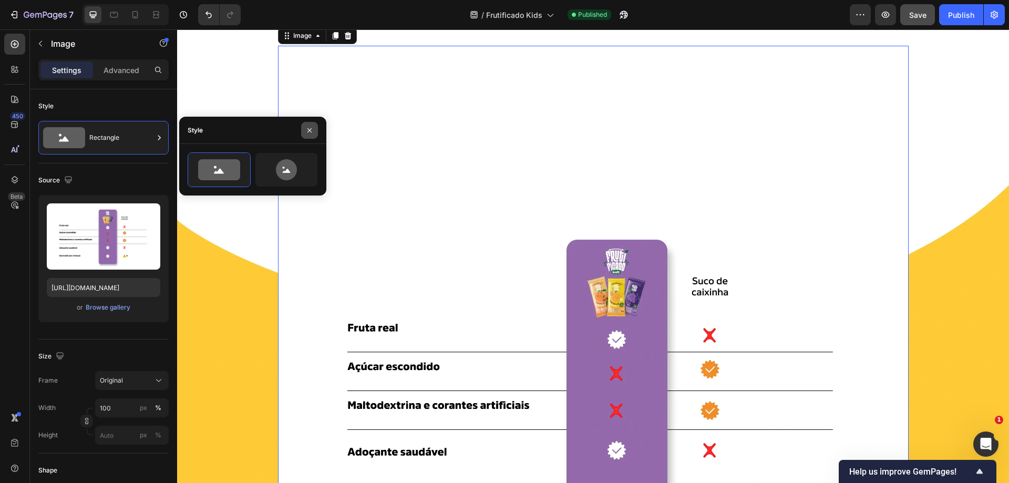
click at [313, 130] on icon "button" at bounding box center [309, 130] width 8 height 8
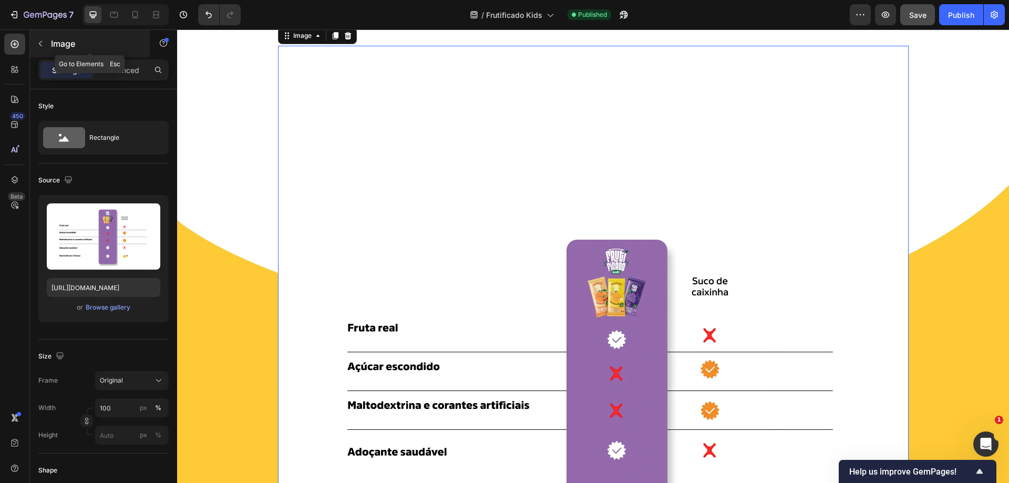
click at [40, 43] on icon "button" at bounding box center [40, 44] width 3 height 6
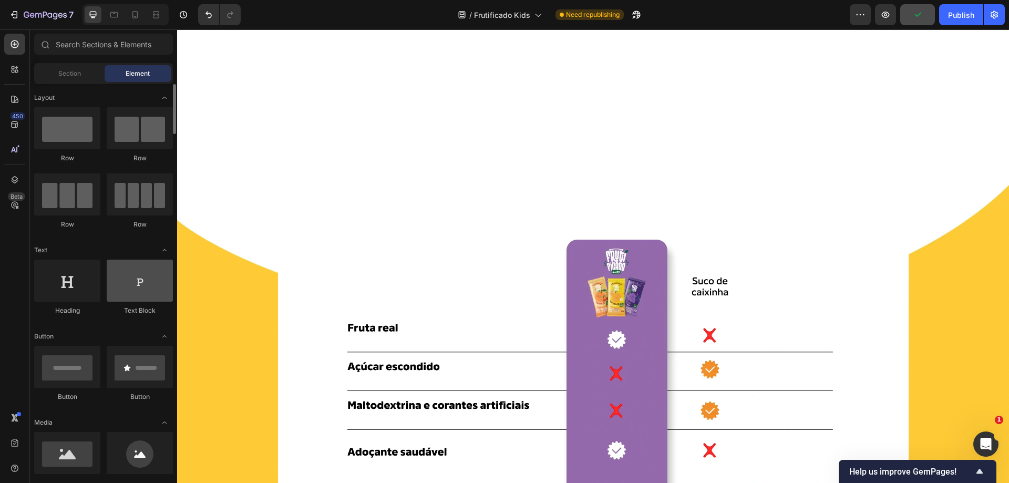
click at [140, 286] on div at bounding box center [140, 281] width 66 height 42
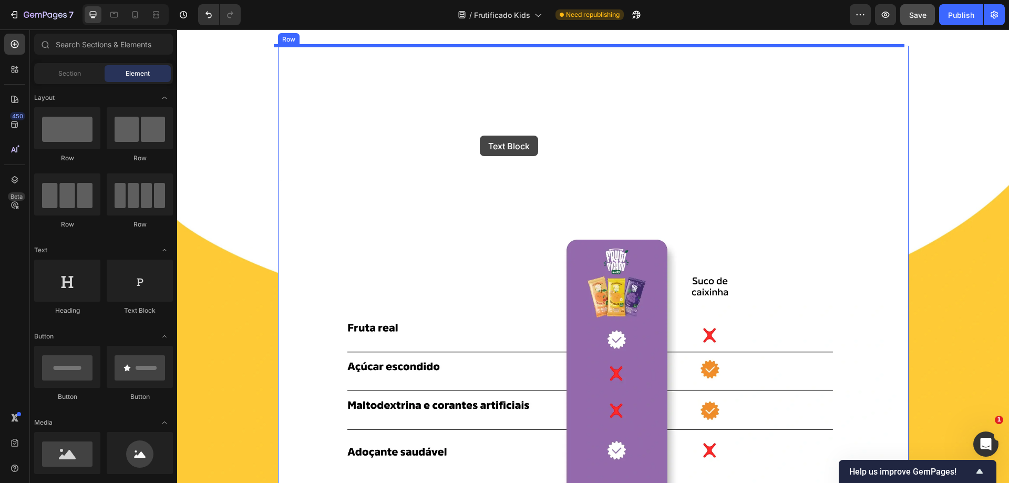
drag, startPoint x: 323, startPoint y: 312, endPoint x: 480, endPoint y: 136, distance: 235.7
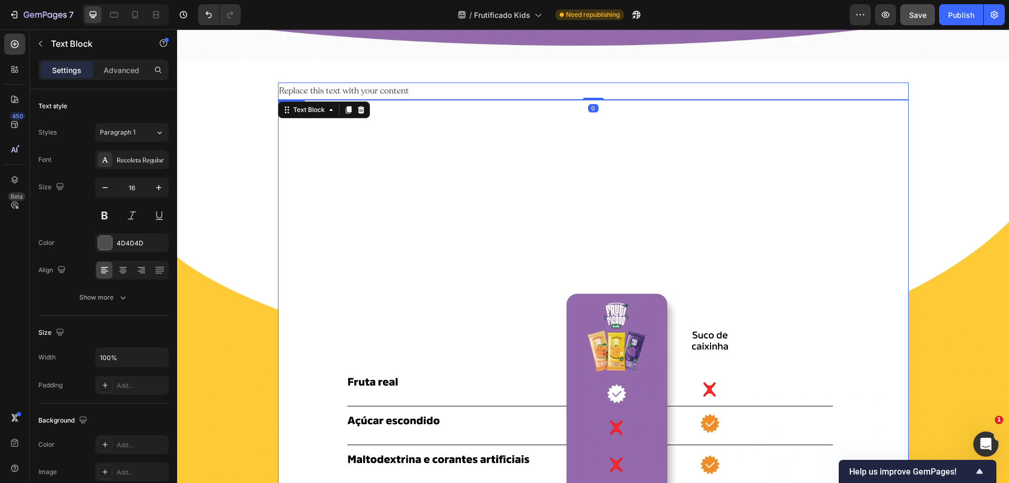
scroll to position [2829, 0]
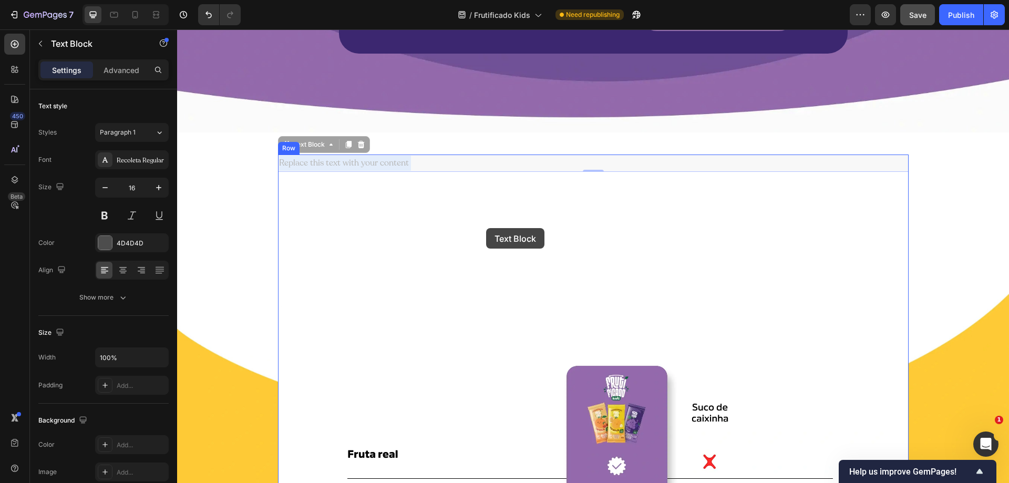
drag, startPoint x: 481, startPoint y: 138, endPoint x: 486, endPoint y: 228, distance: 90.0
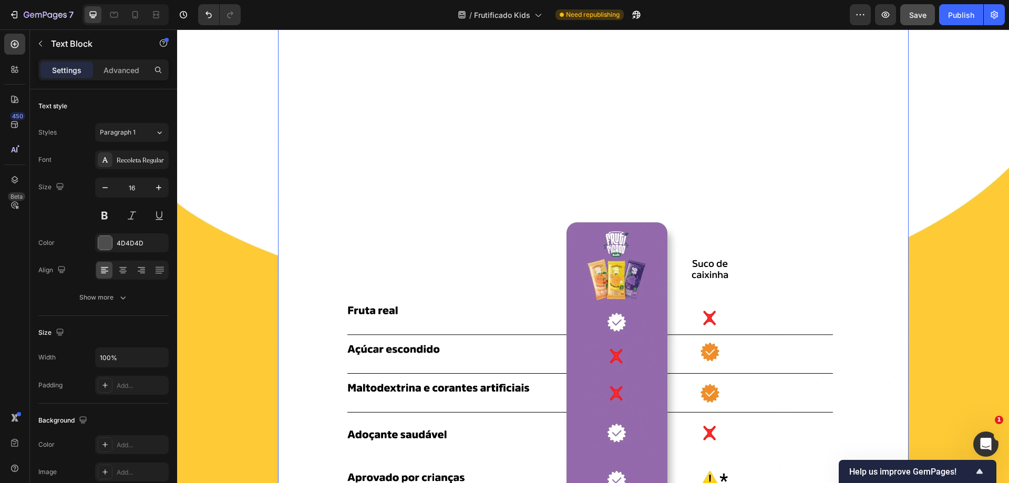
scroll to position [2776, 0]
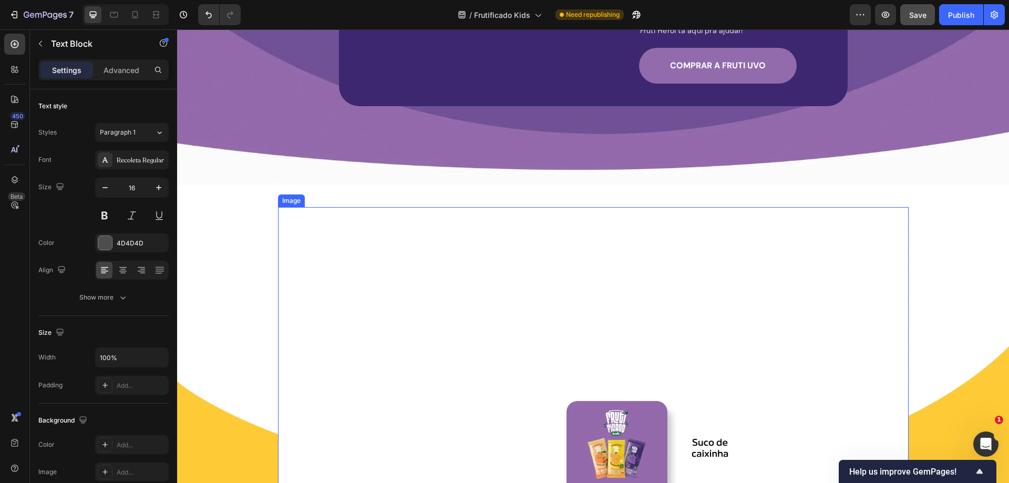
click at [482, 227] on div "Image" at bounding box center [593, 485] width 631 height 556
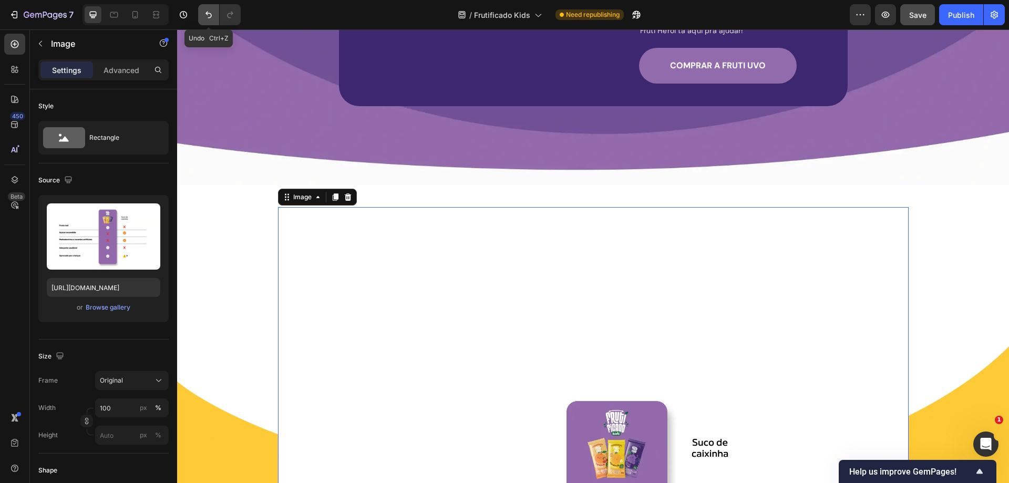
click at [207, 13] on icon "Undo/Redo" at bounding box center [209, 15] width 6 height 7
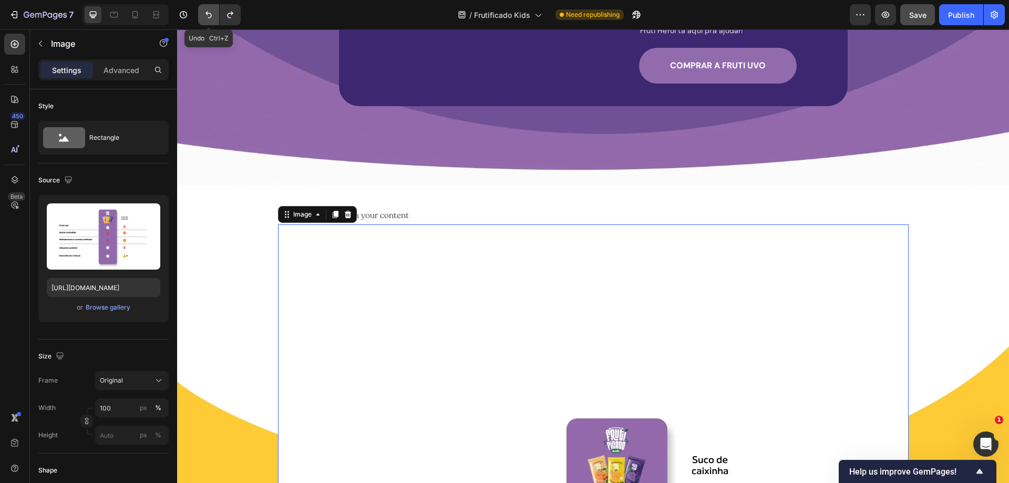
click at [207, 13] on icon "Undo/Redo" at bounding box center [209, 15] width 6 height 7
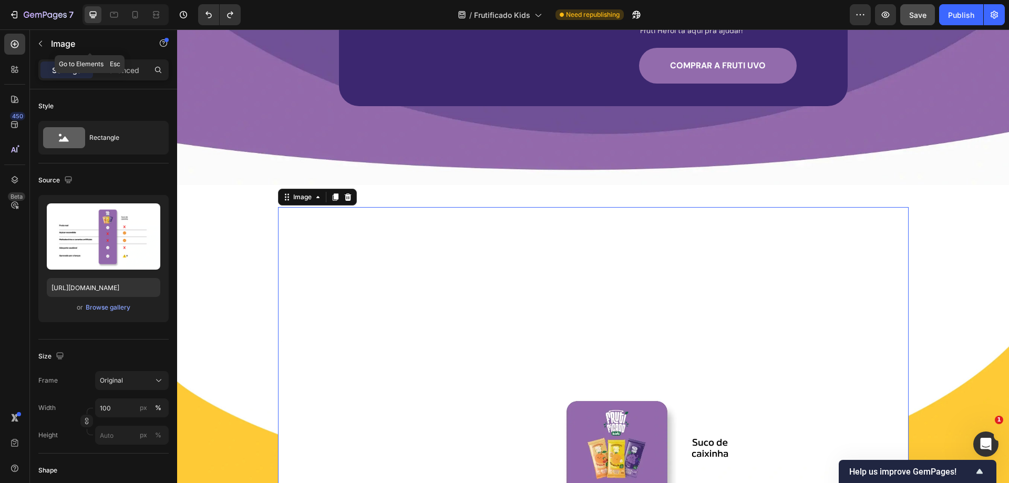
click at [44, 43] on icon "button" at bounding box center [40, 43] width 8 height 8
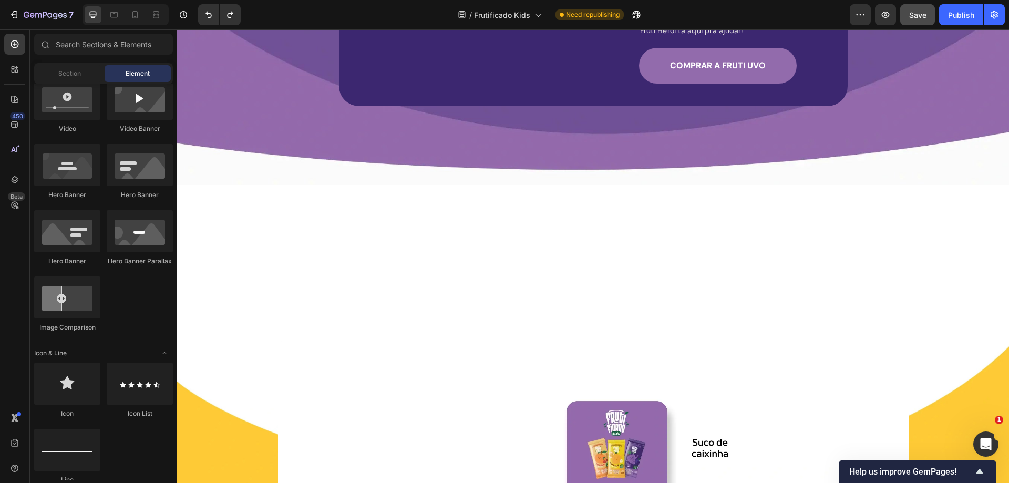
scroll to position [315, 0]
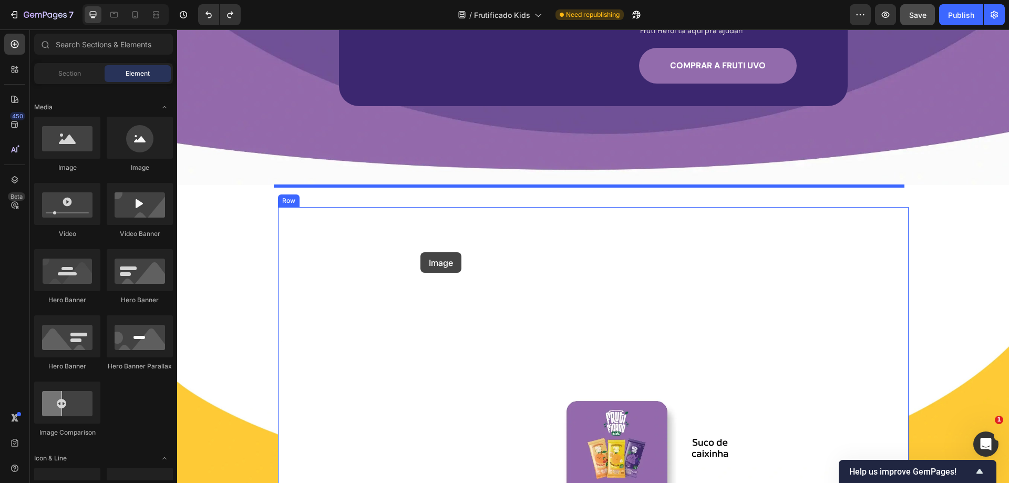
drag, startPoint x: 245, startPoint y: 177, endPoint x: 420, endPoint y: 252, distance: 190.5
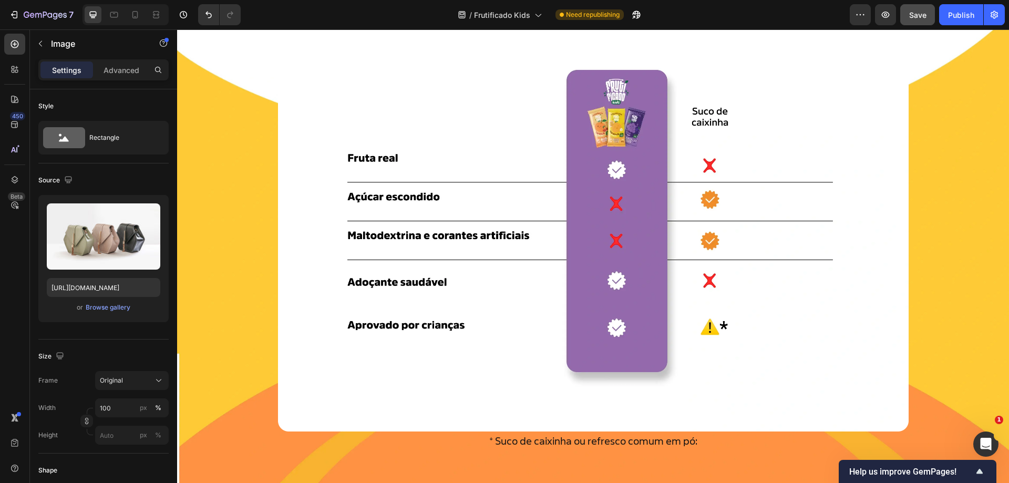
scroll to position [2987, 0]
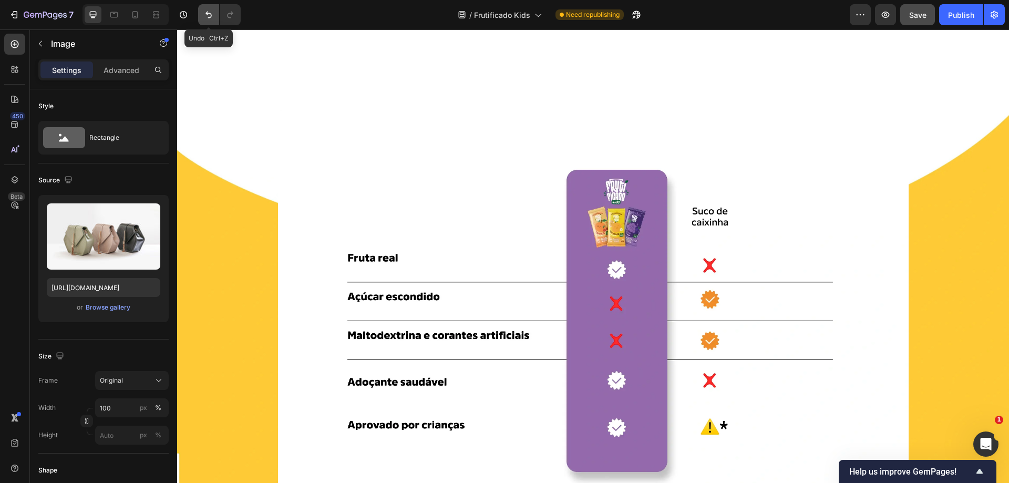
click at [203, 13] on icon "Undo/Redo" at bounding box center [208, 14] width 11 height 11
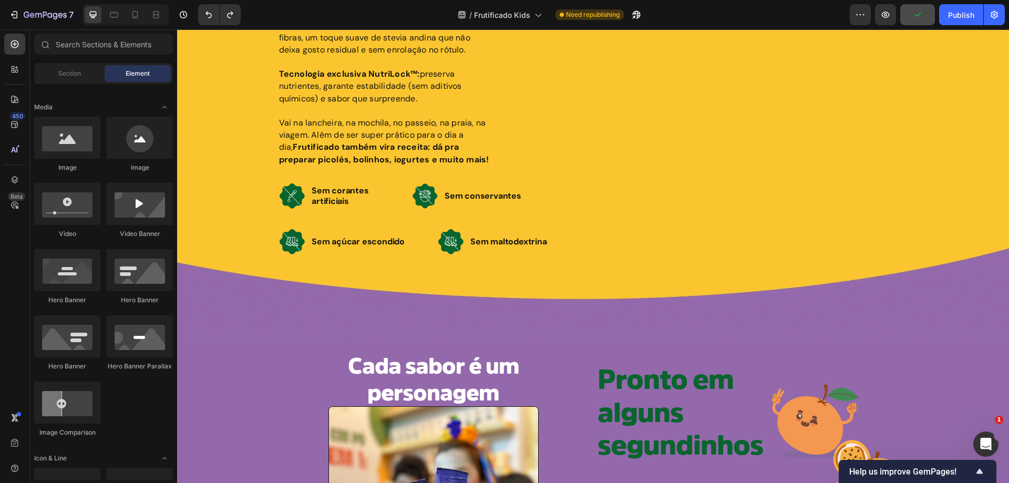
scroll to position [1252, 0]
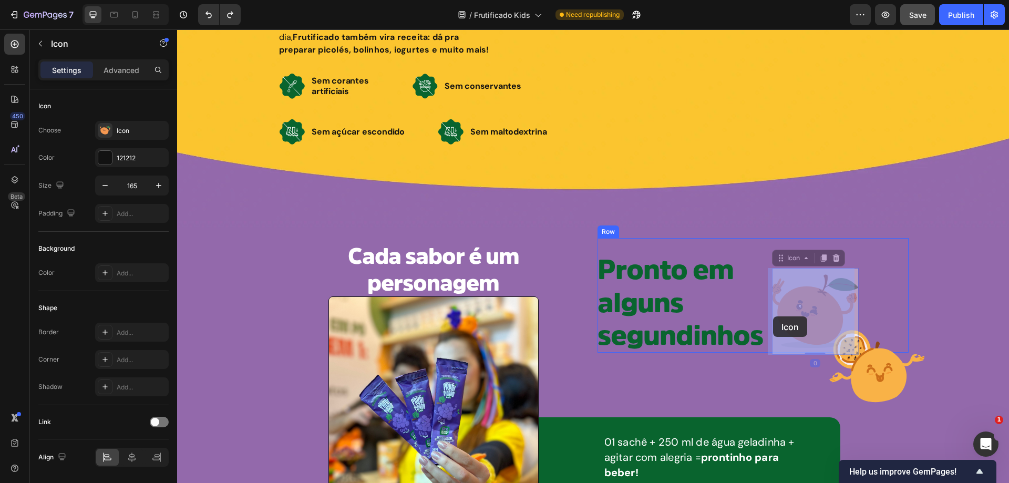
drag, startPoint x: 805, startPoint y: 316, endPoint x: 773, endPoint y: 316, distance: 32.1
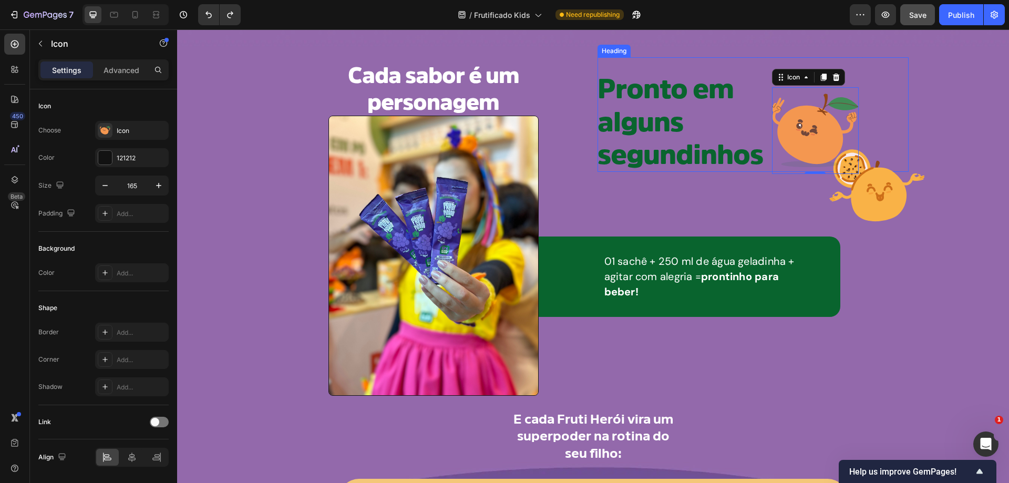
scroll to position [1567, 0]
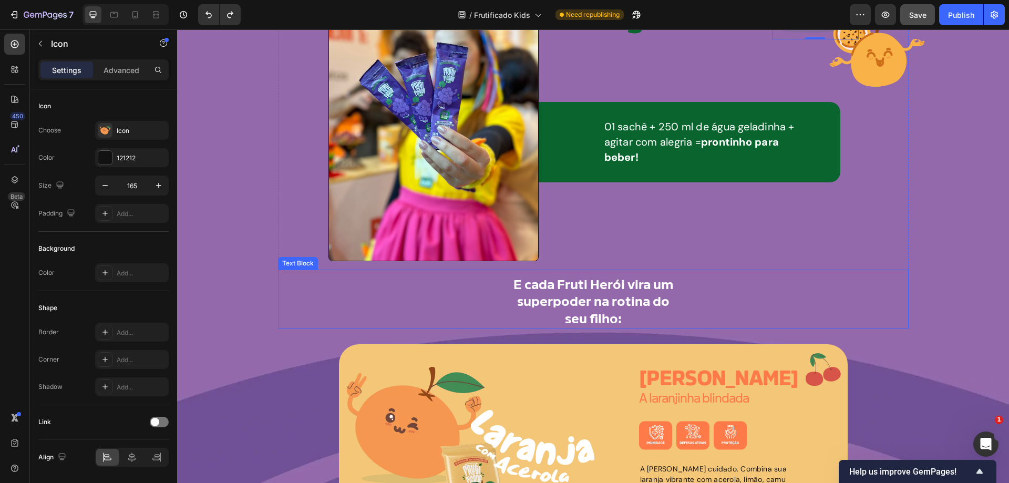
click at [676, 287] on div "E cada Fruti Herói vira um superpoder na rotina do seu filho:" at bounding box center [593, 302] width 631 height 54
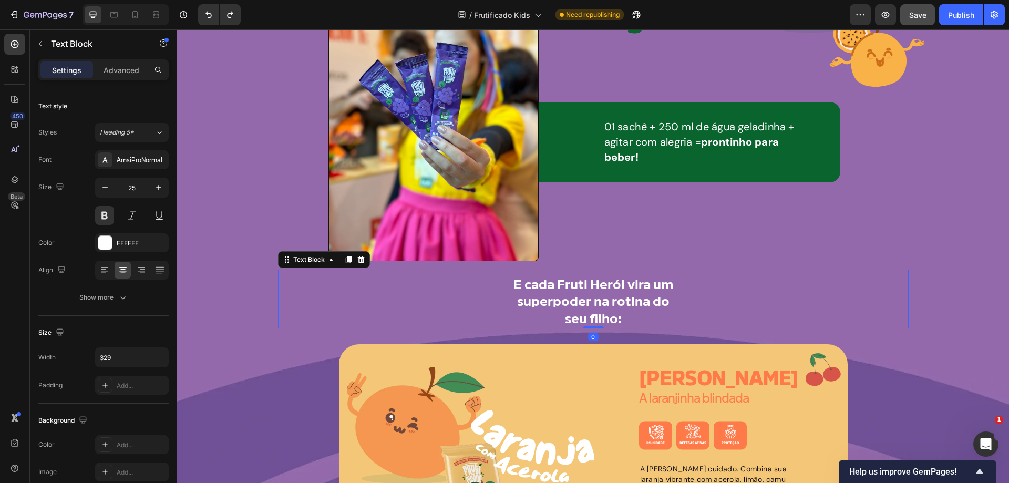
click at [673, 285] on p "E cada Fruti Herói vira um superpoder na rotina do seu filho:" at bounding box center [593, 302] width 171 height 52
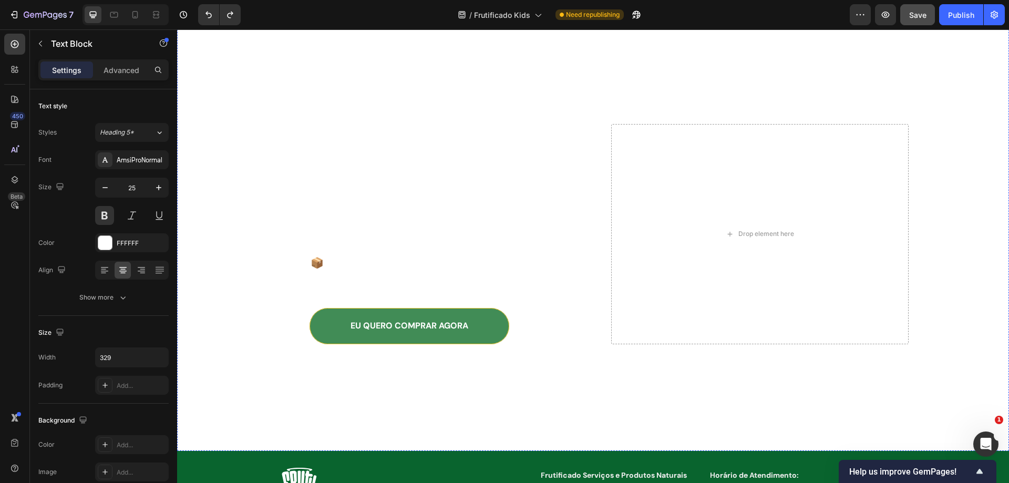
scroll to position [6351, 0]
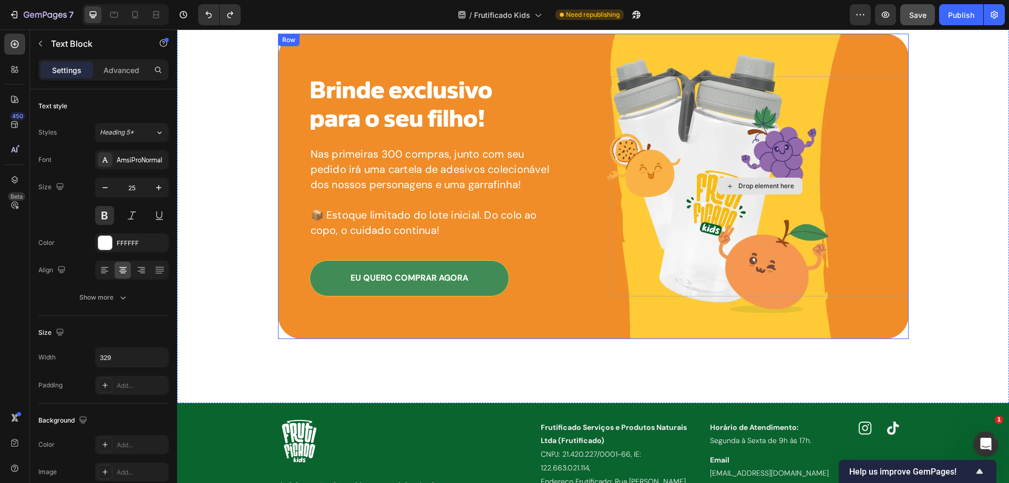
click at [686, 172] on div "Drop element here" at bounding box center [759, 186] width 297 height 220
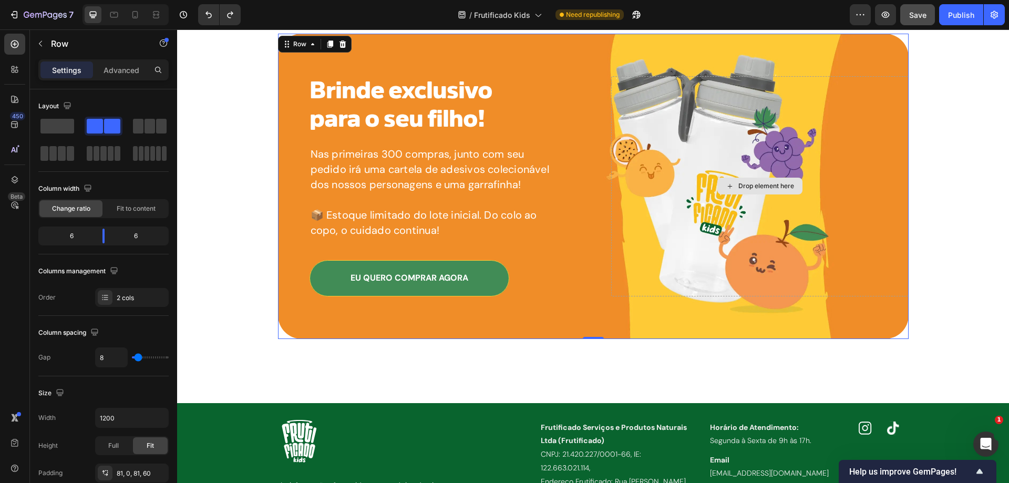
click at [678, 172] on div "Drop element here" at bounding box center [759, 186] width 297 height 220
click at [713, 218] on div "Drop element here" at bounding box center [759, 186] width 297 height 220
click at [741, 268] on div "Drop element here" at bounding box center [759, 186] width 297 height 220
click at [707, 212] on div "Drop element here" at bounding box center [759, 186] width 297 height 220
click at [633, 92] on div "Drop element here" at bounding box center [759, 186] width 297 height 220
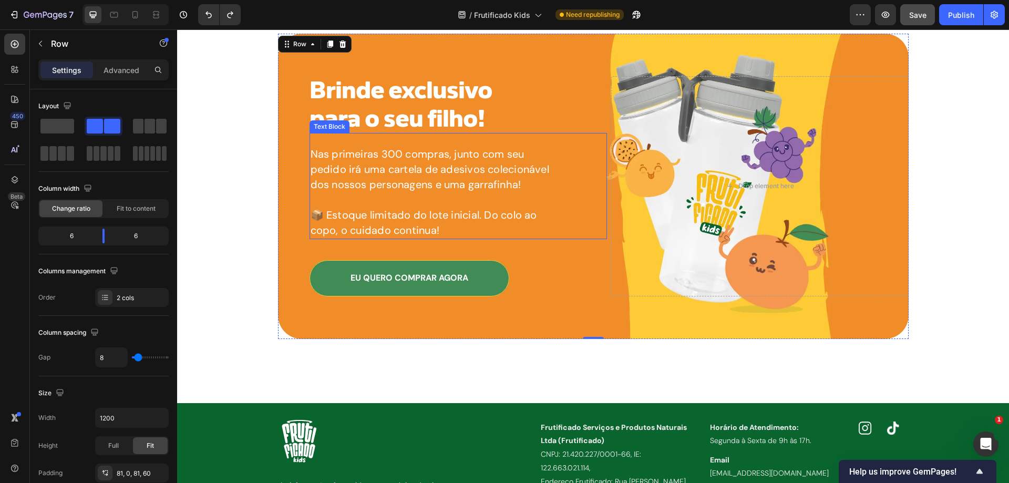
click at [514, 183] on p "Nas primeiras 300 compras, junto com seu pedido irá uma cartela de adesivos col…" at bounding box center [432, 170] width 243 height 46
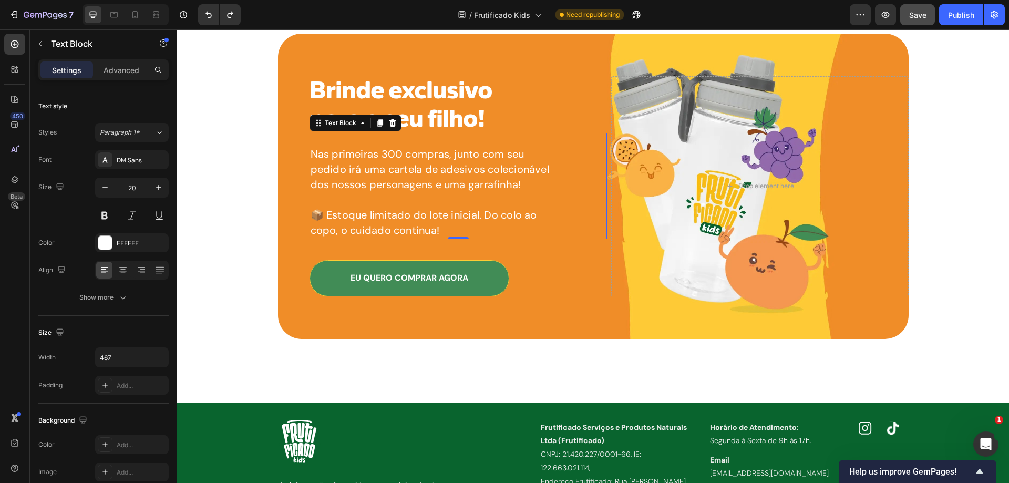
click at [514, 183] on p "Nas primeiras 300 compras, junto com seu pedido irá uma cartela de adesivos col…" at bounding box center [432, 170] width 243 height 46
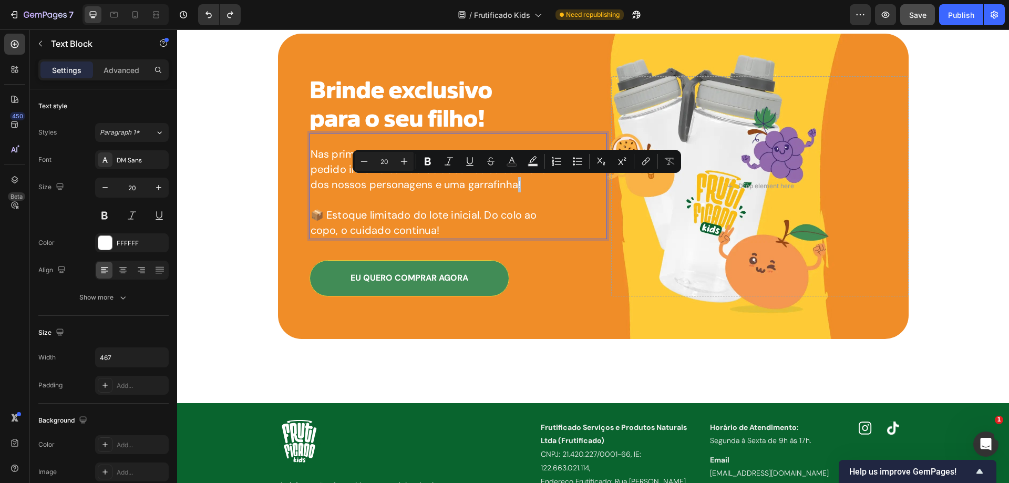
click at [517, 187] on p "Nas primeiras 300 compras, junto com seu pedido irá uma cartela de adesivos col…" at bounding box center [432, 170] width 243 height 46
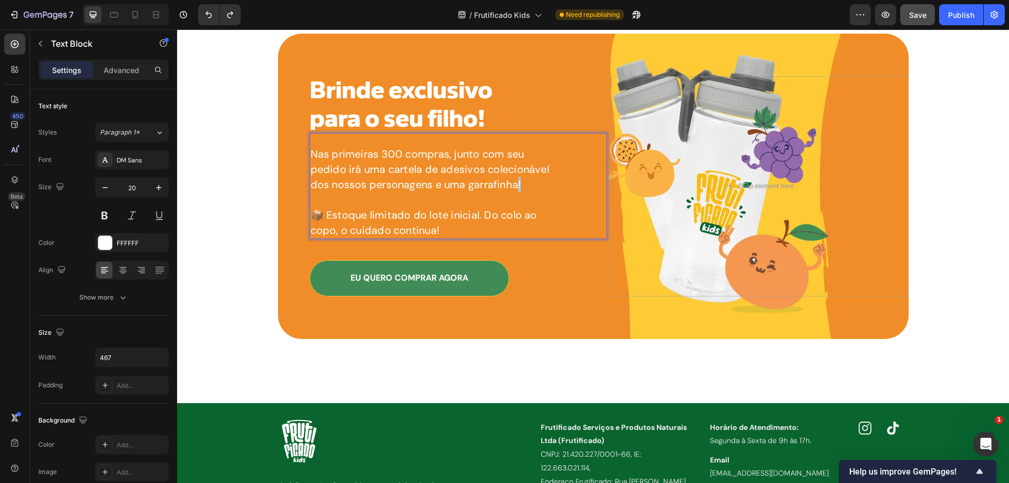
click at [517, 187] on p "Nas primeiras 300 compras, junto com seu pedido irá uma cartela de adesivos col…" at bounding box center [432, 170] width 243 height 46
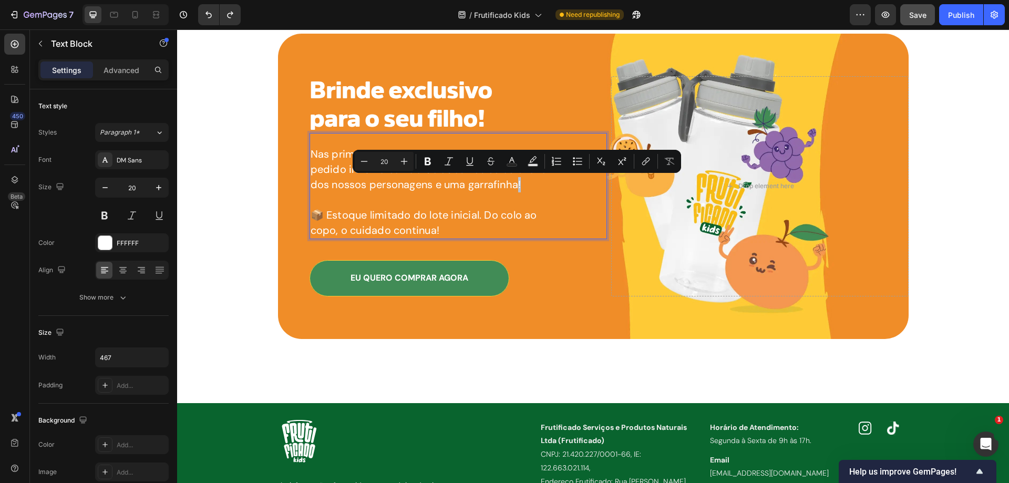
click at [516, 186] on p "Nas primeiras 300 compras, junto com seu pedido irá uma cartela de adesivos col…" at bounding box center [432, 170] width 243 height 46
